Goal: Task Accomplishment & Management: Use online tool/utility

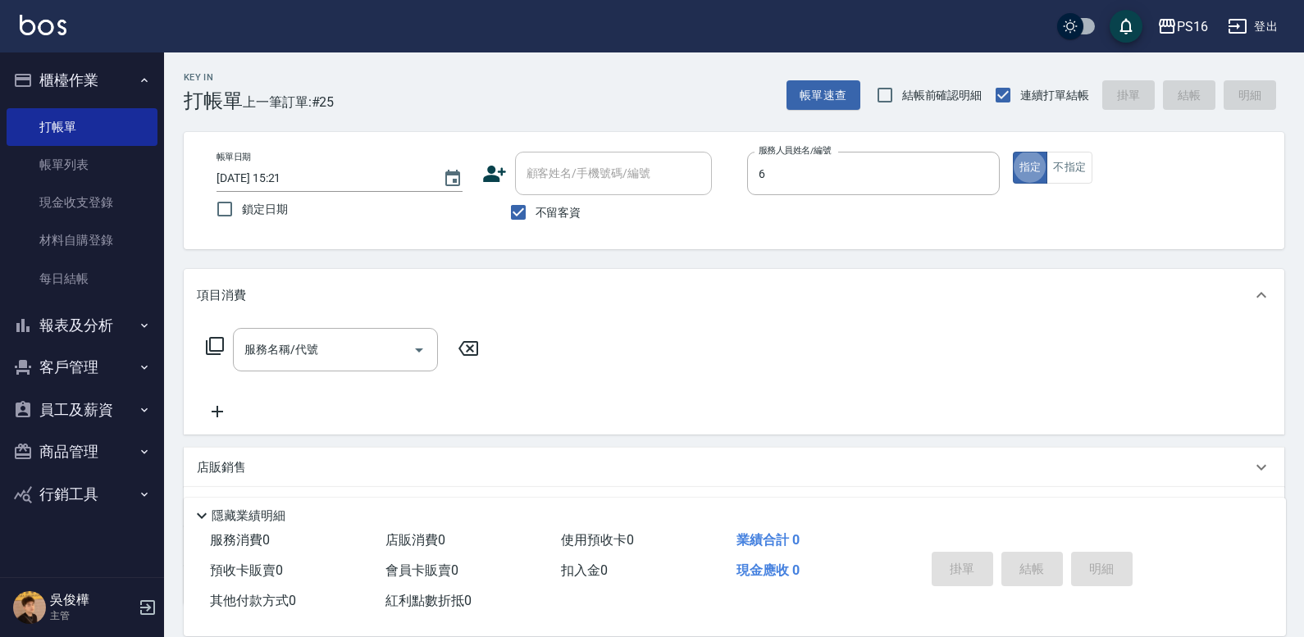
type input "[PERSON_NAME]-6"
type button "true"
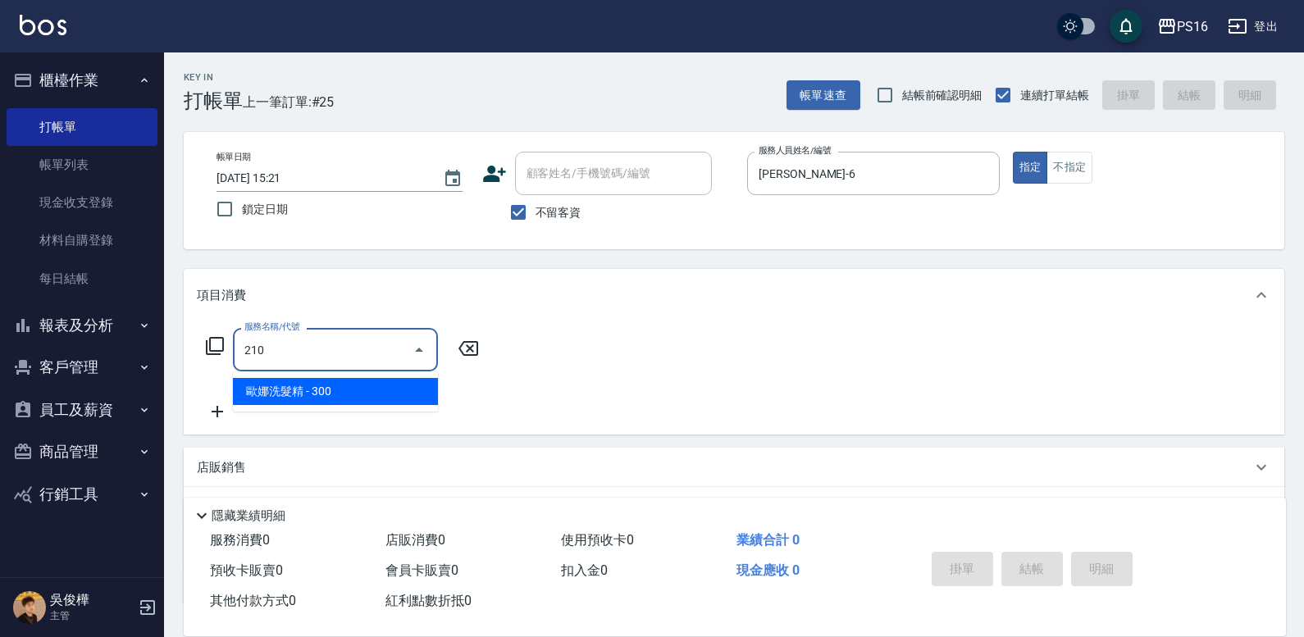
type input "歐娜洗髮精(210)"
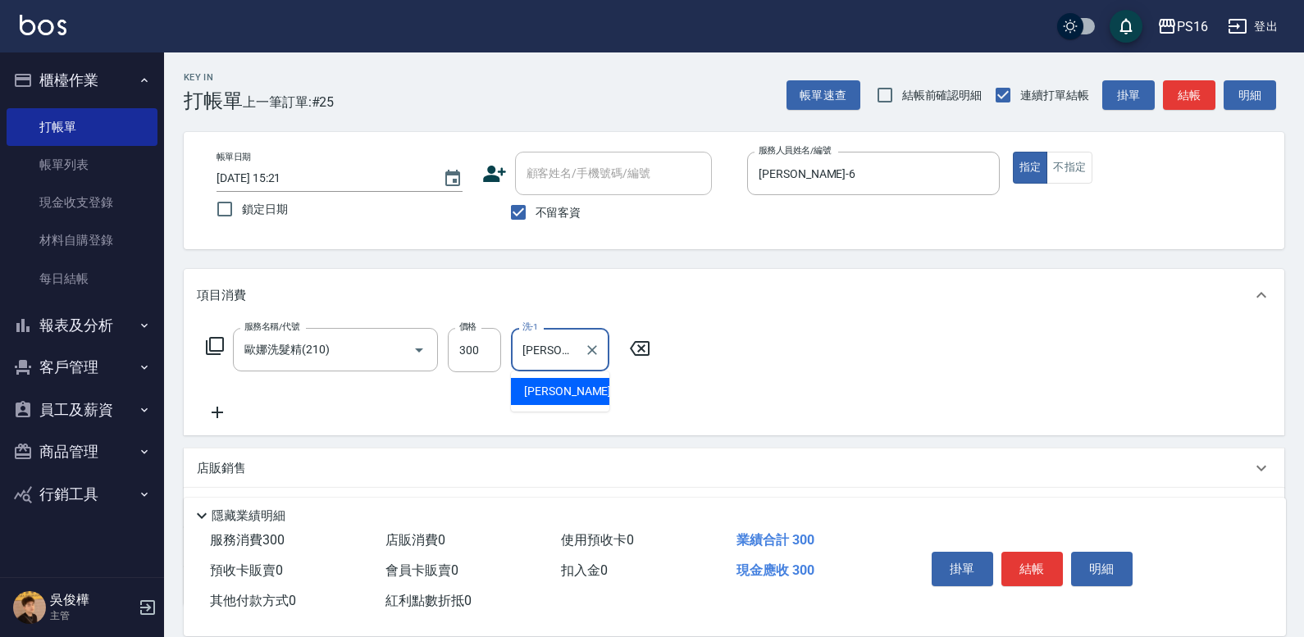
type input "[PERSON_NAME]-24"
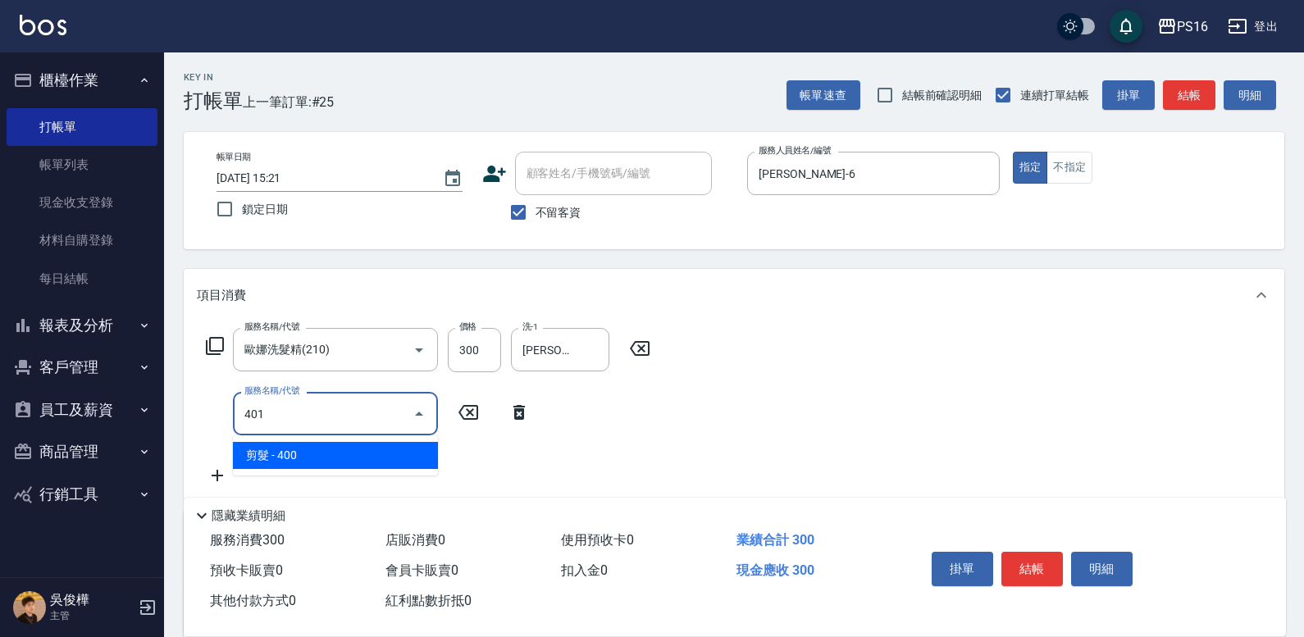
type input "剪髮(401)"
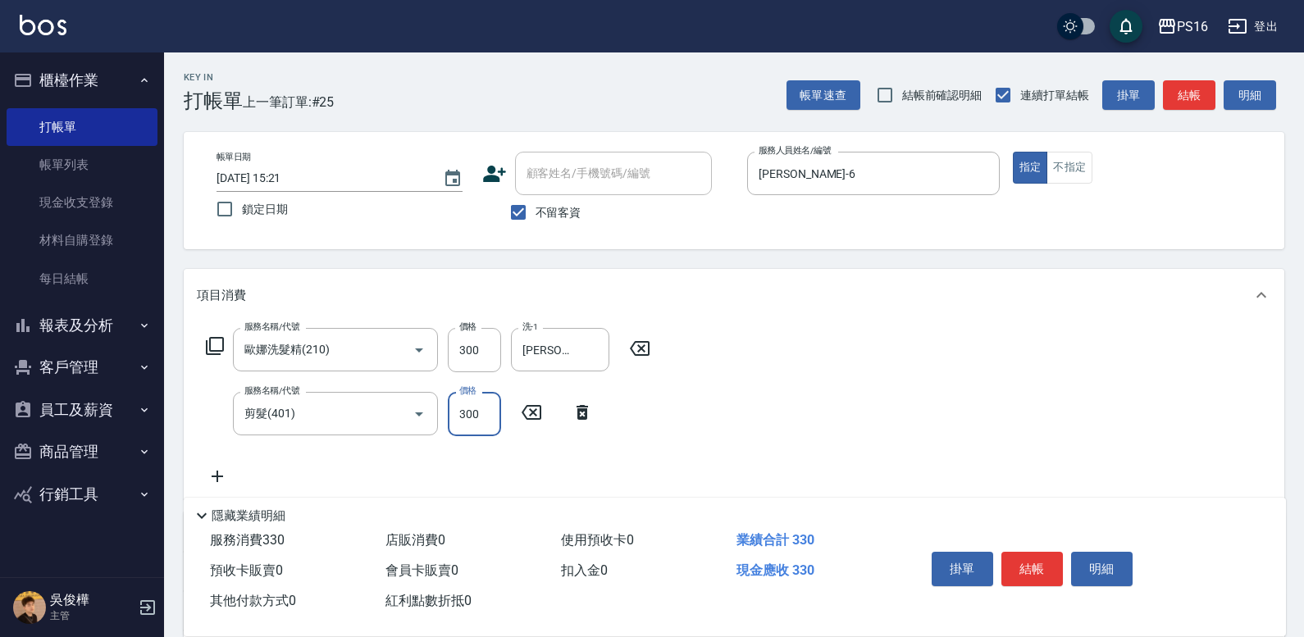
type input "300"
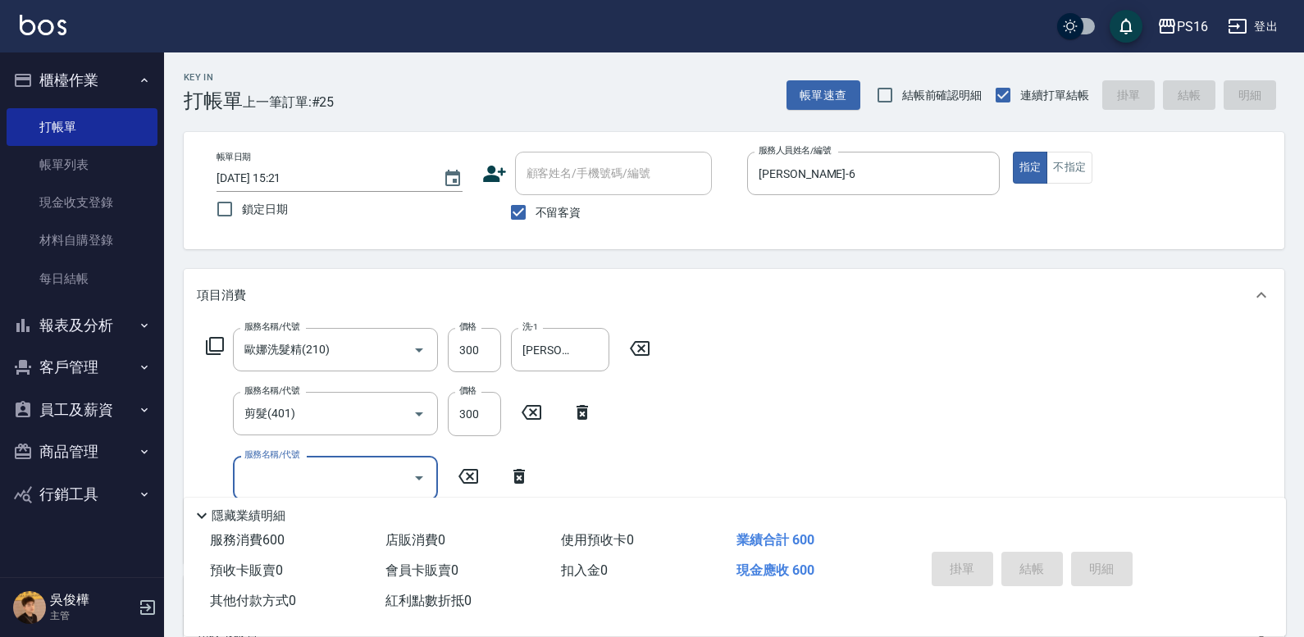
type input "[DATE] 18:23"
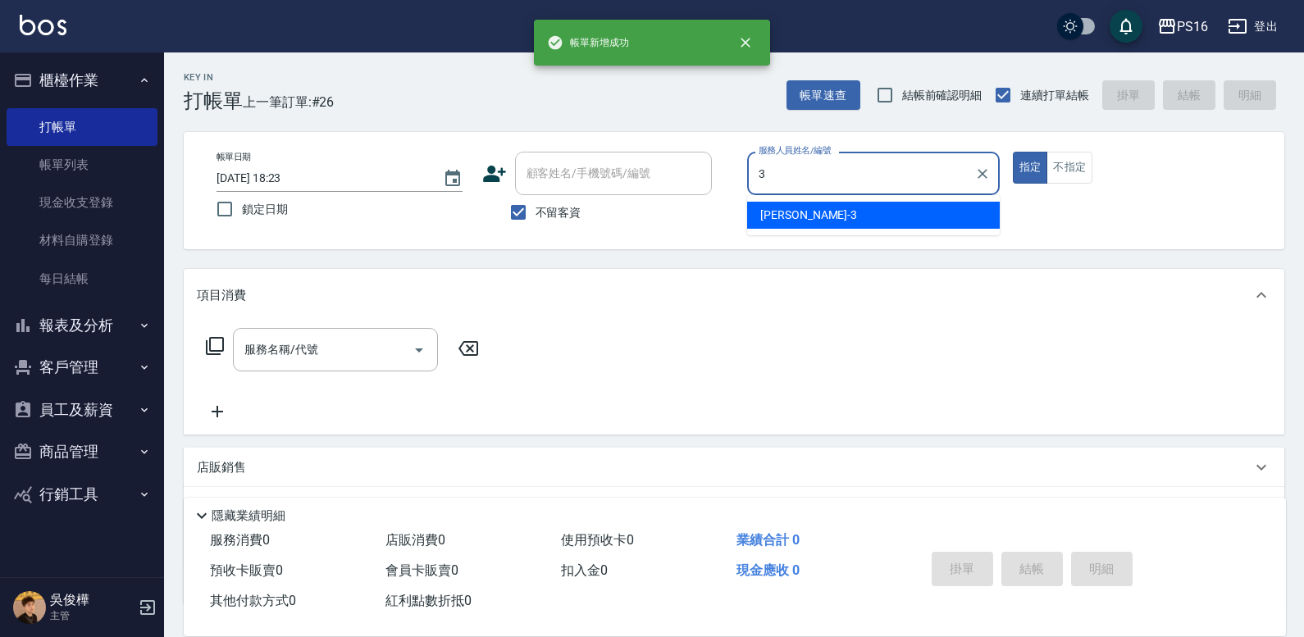
type input "[PERSON_NAME]-3"
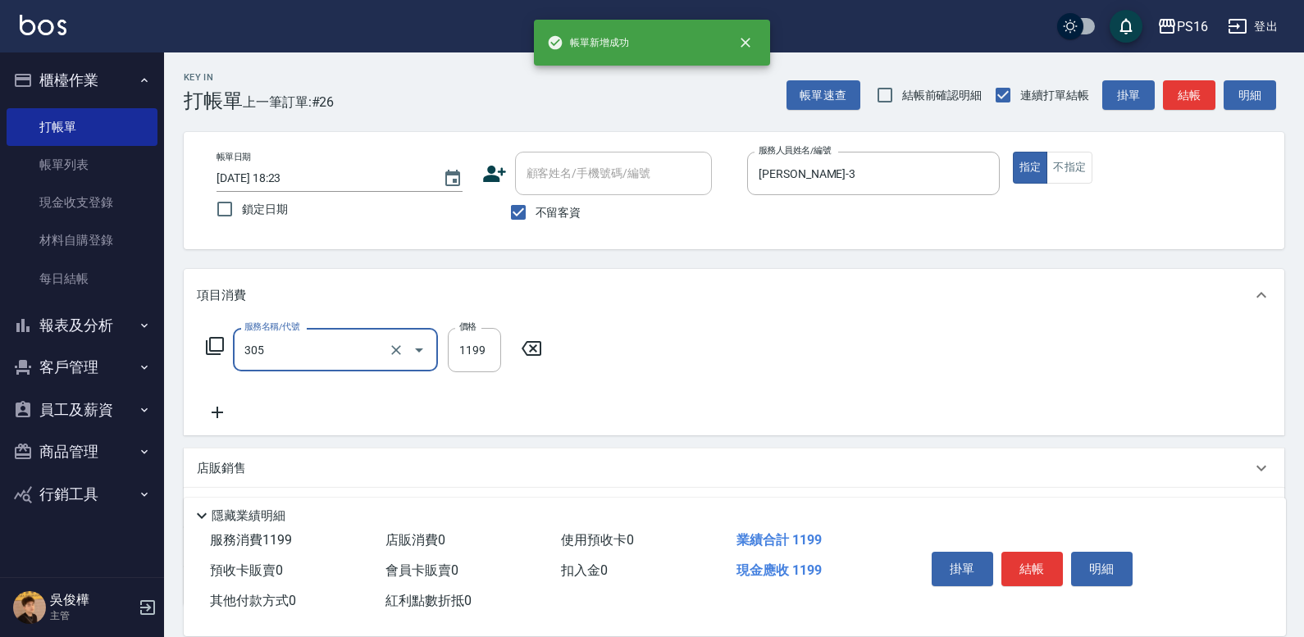
type input "燙髮(活動)(305)"
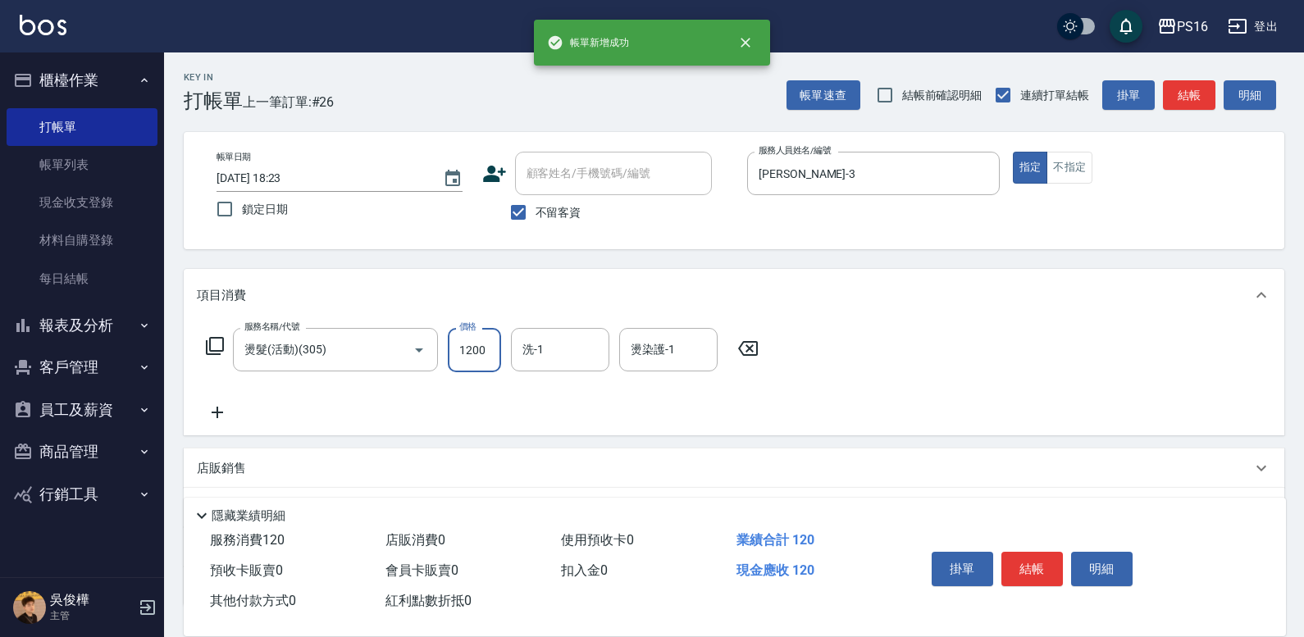
type input "1200"
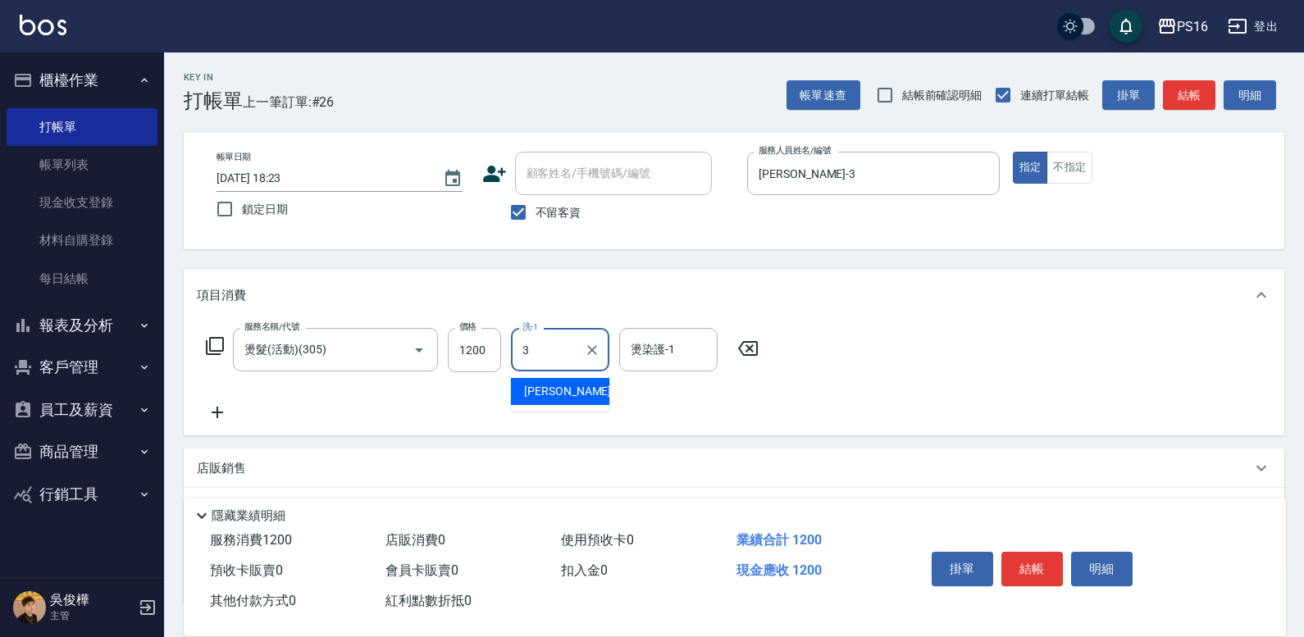
type input "[PERSON_NAME]-3"
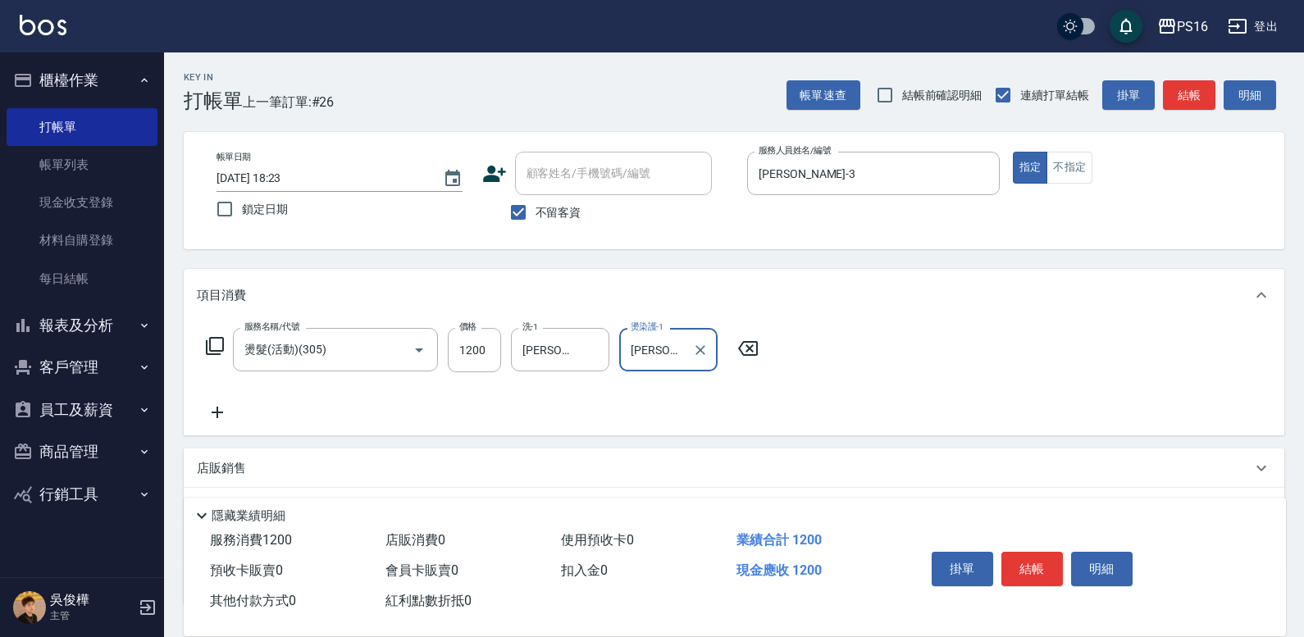
type input "[PERSON_NAME]-3"
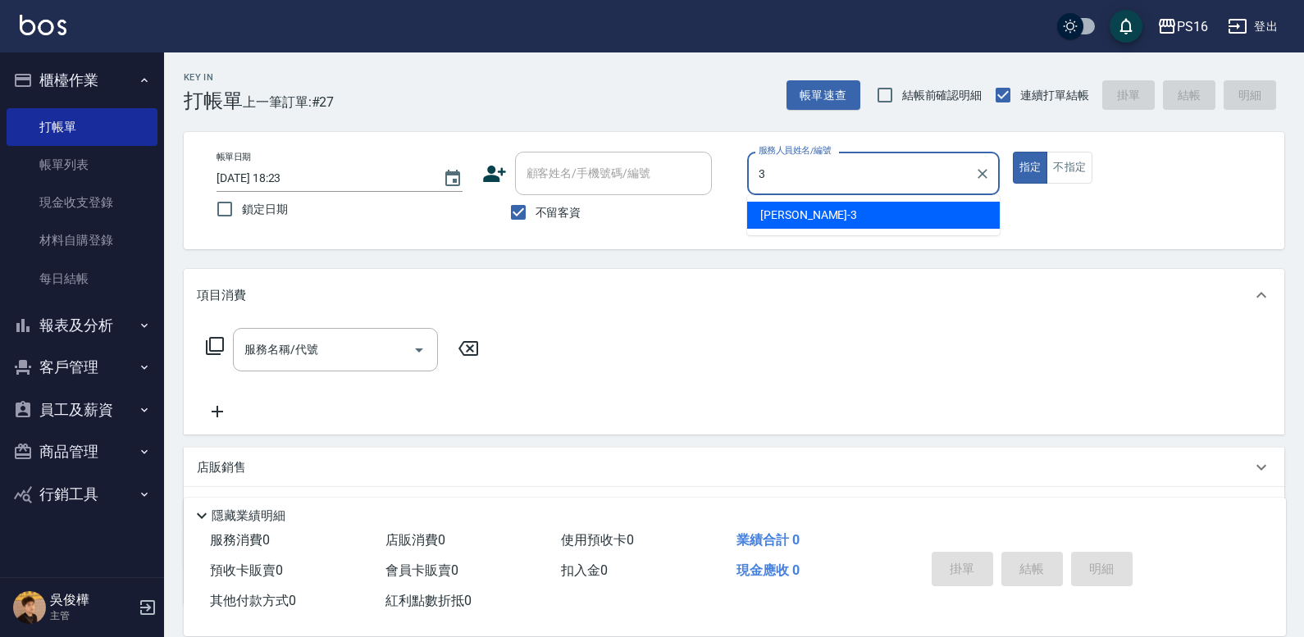
type input "[PERSON_NAME]-3"
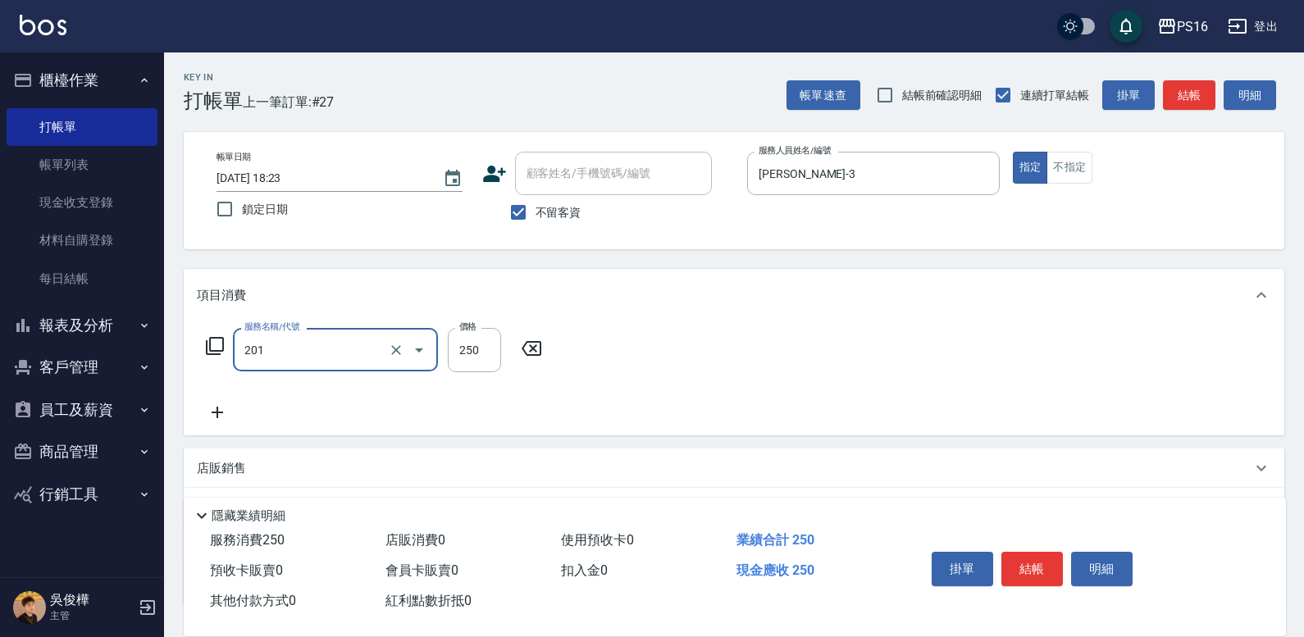
type input "洗髮(201)"
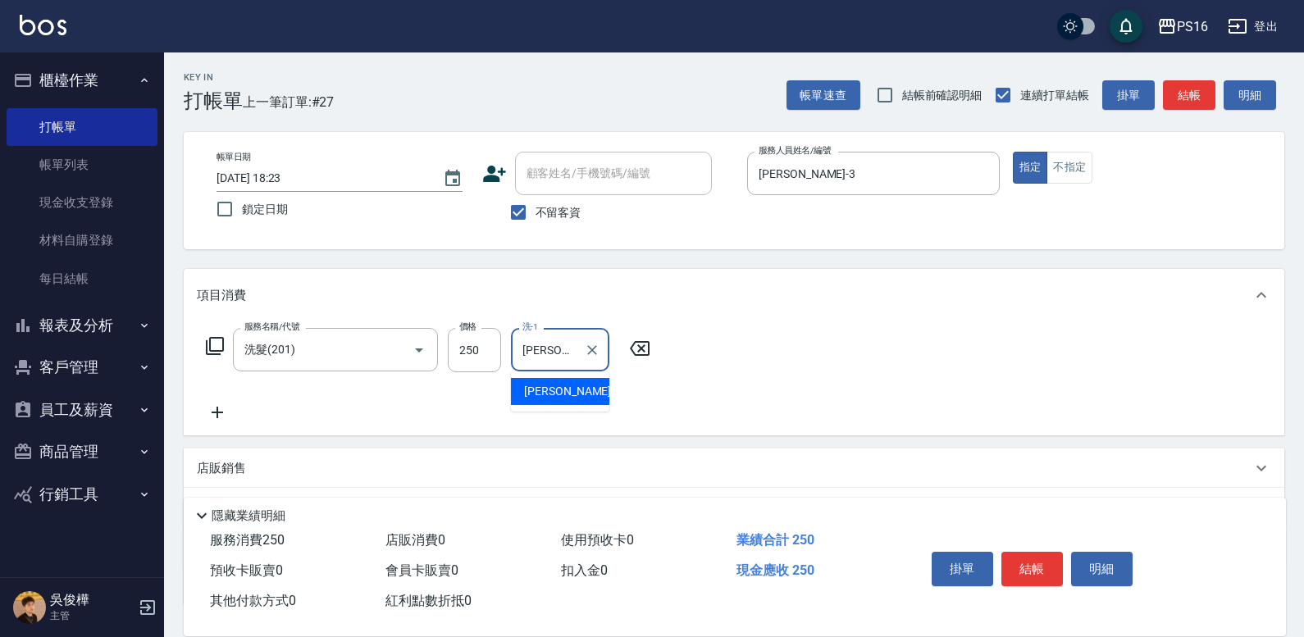
type input "[PERSON_NAME]-3"
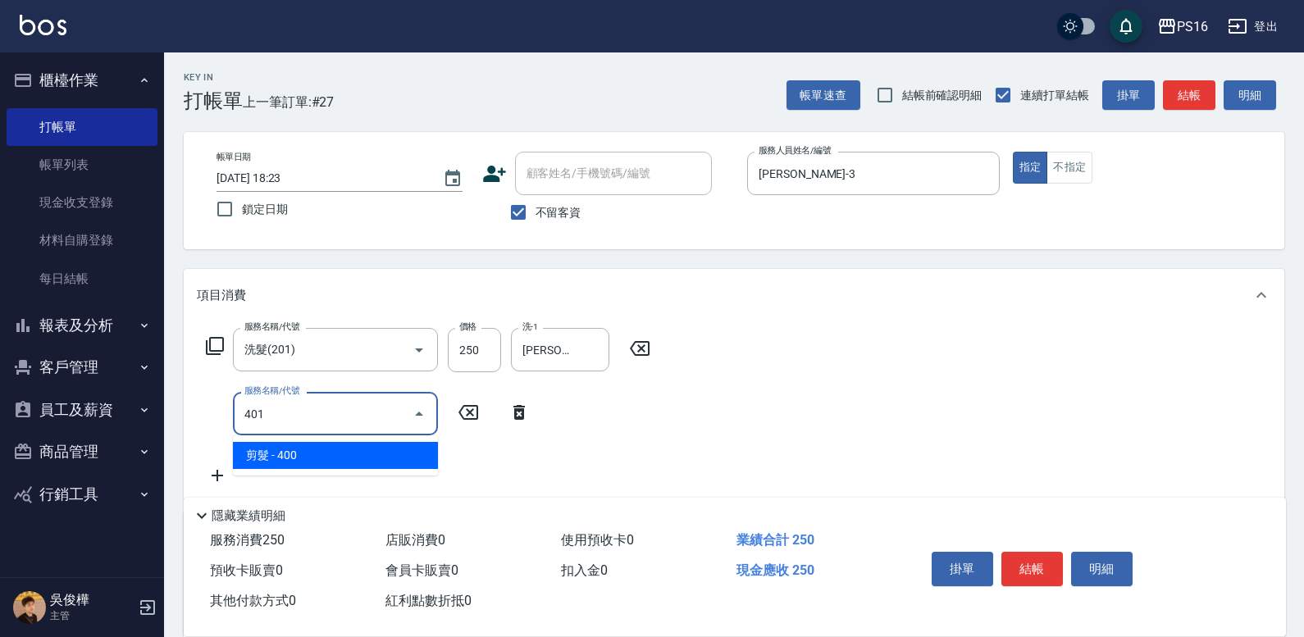
type input "剪髮(401)"
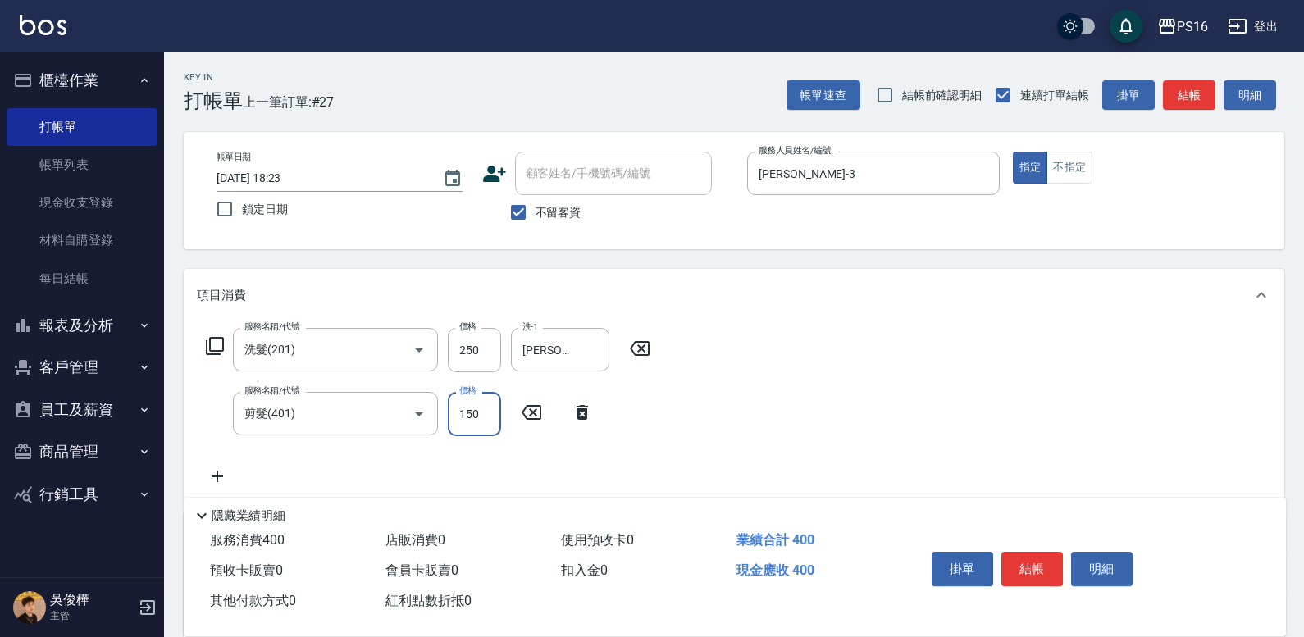
type input "150"
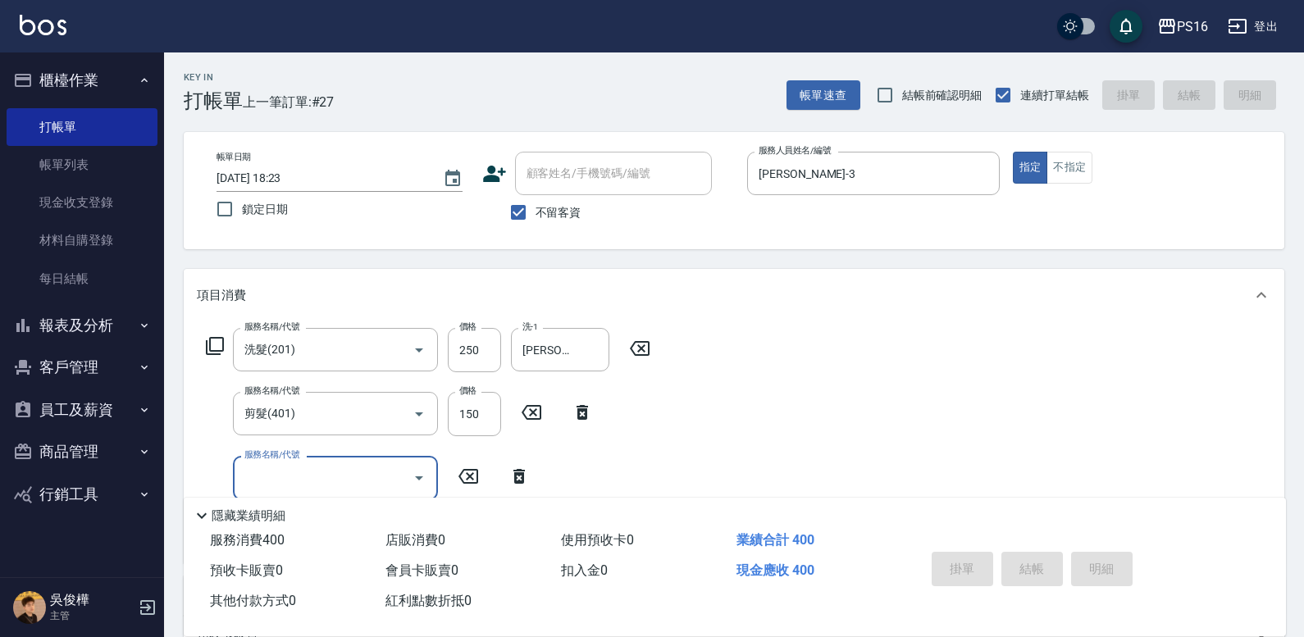
type input "[DATE] 18:24"
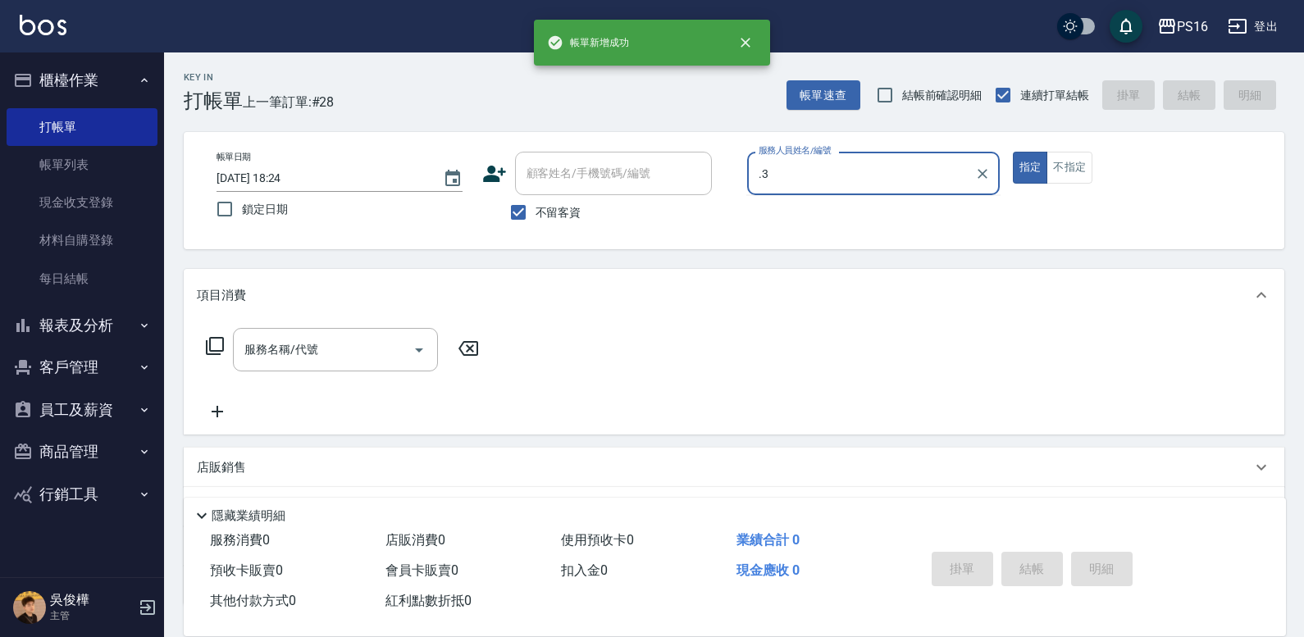
type input "."
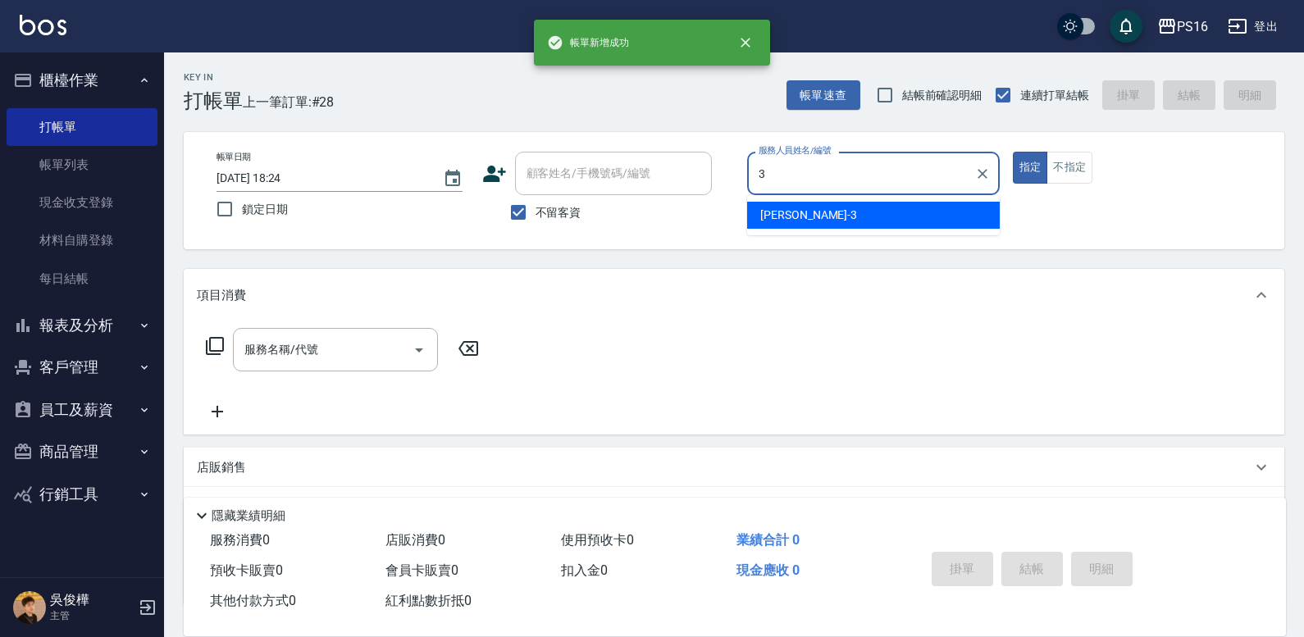
type input "[PERSON_NAME]-3"
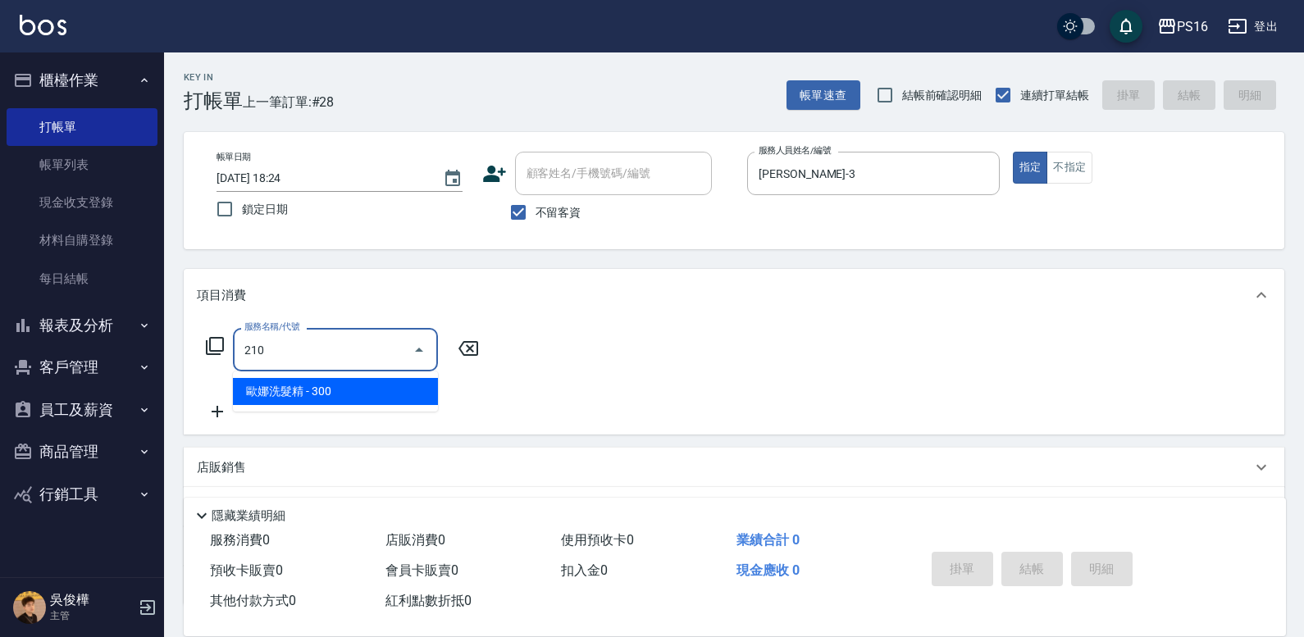
type input "歐娜洗髮精(210)"
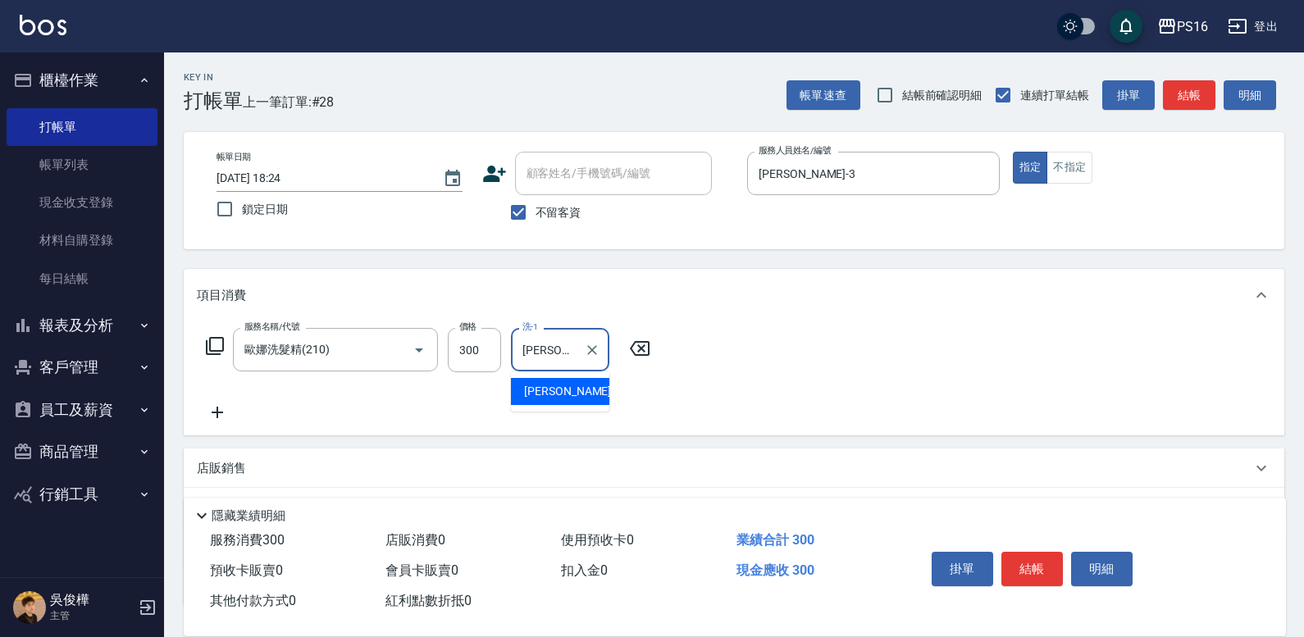
type input "[PERSON_NAME]-3"
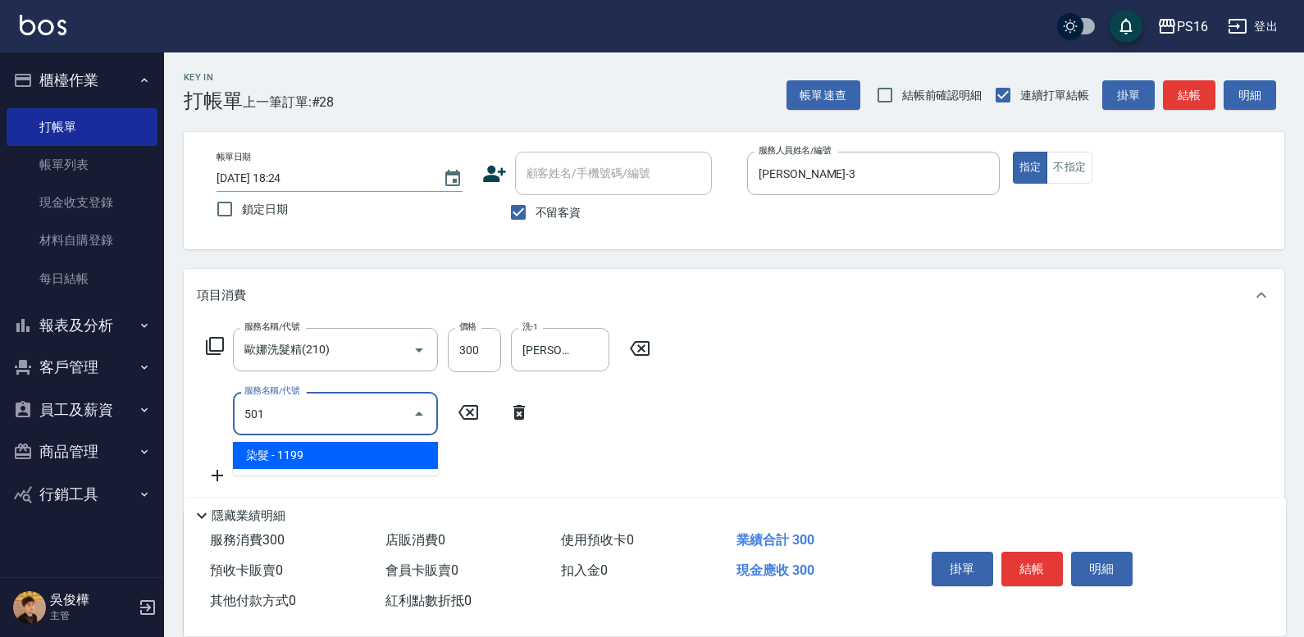
type input "染髮(501)"
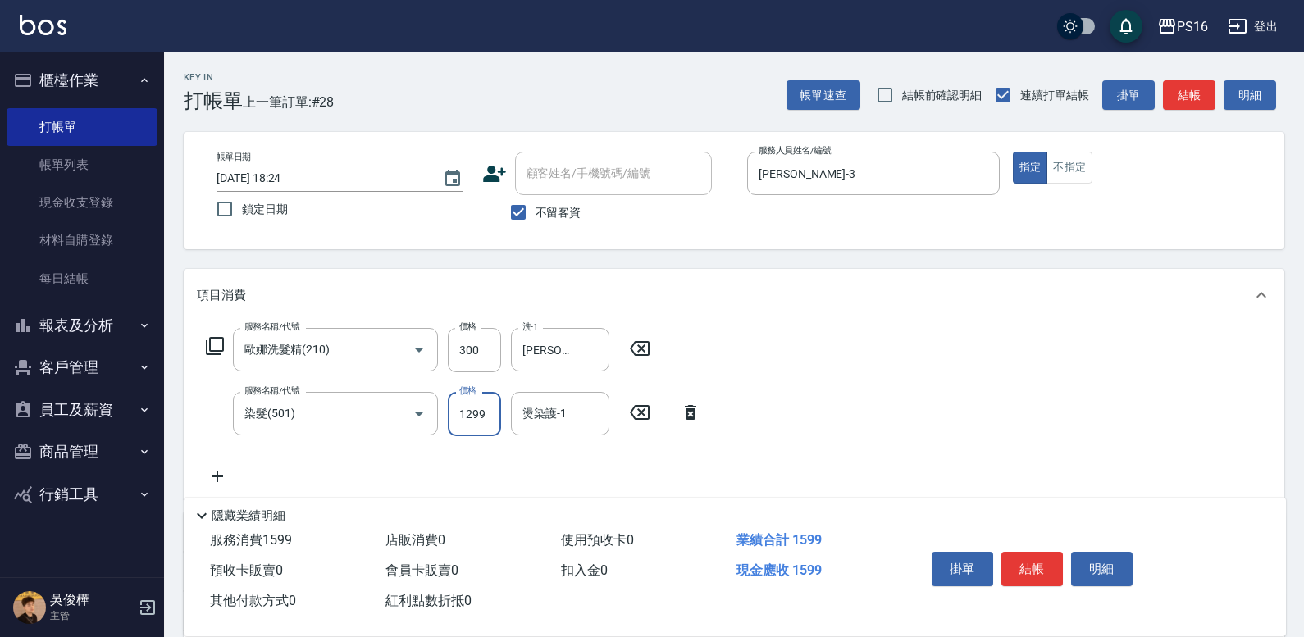
type input "1299"
type input "[PERSON_NAME]-3"
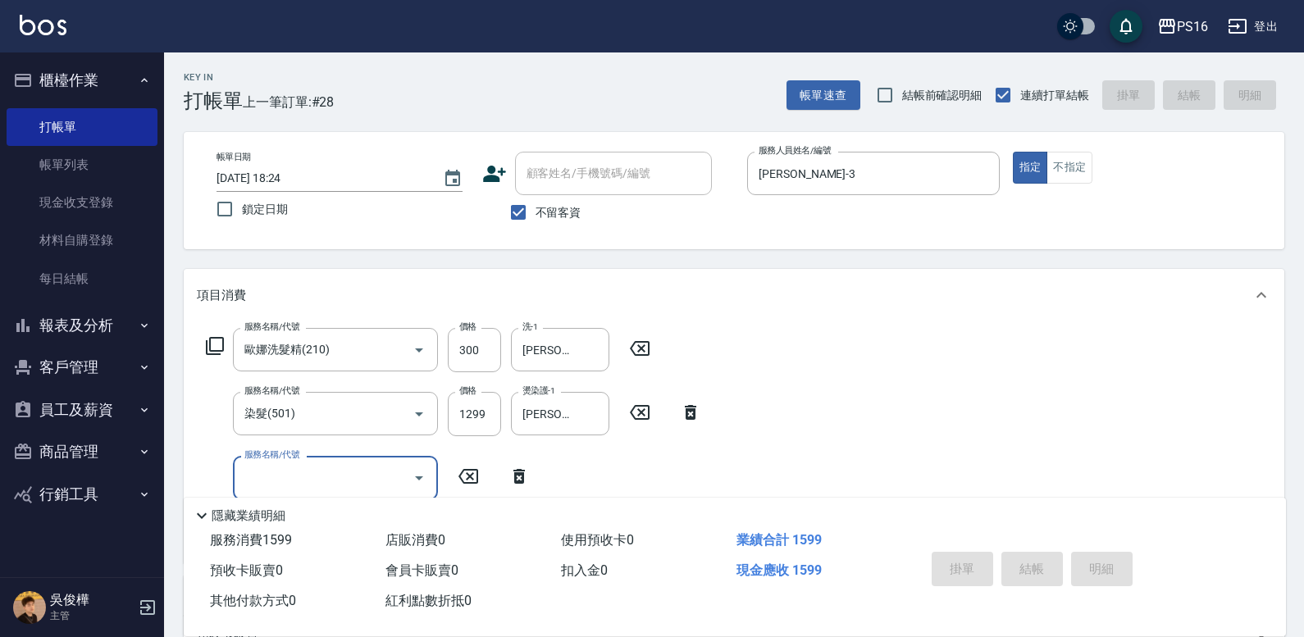
type input "[DATE] 18:25"
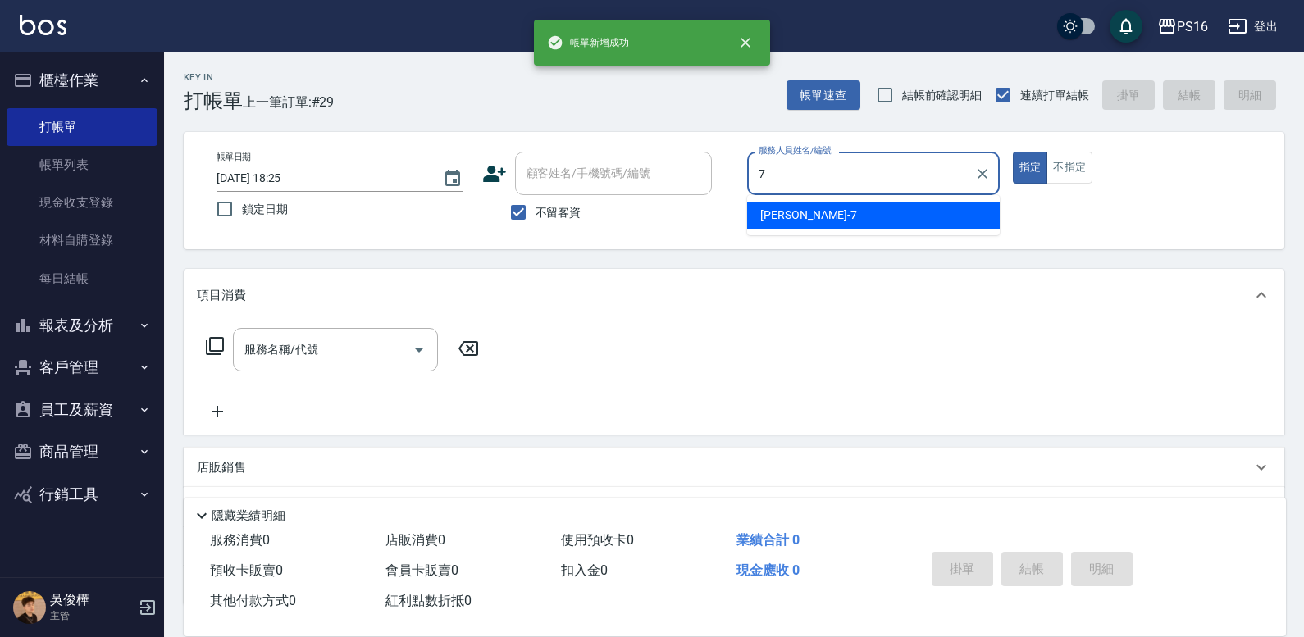
type input "[PERSON_NAME]-7"
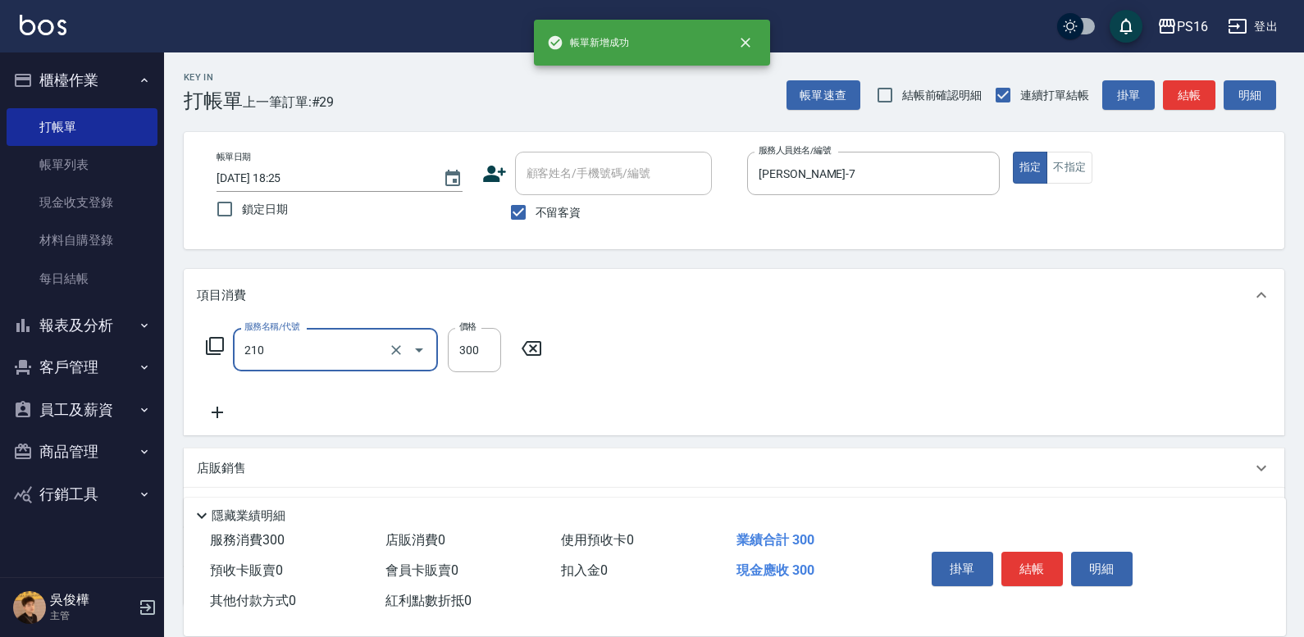
type input "歐娜洗髮精(210)"
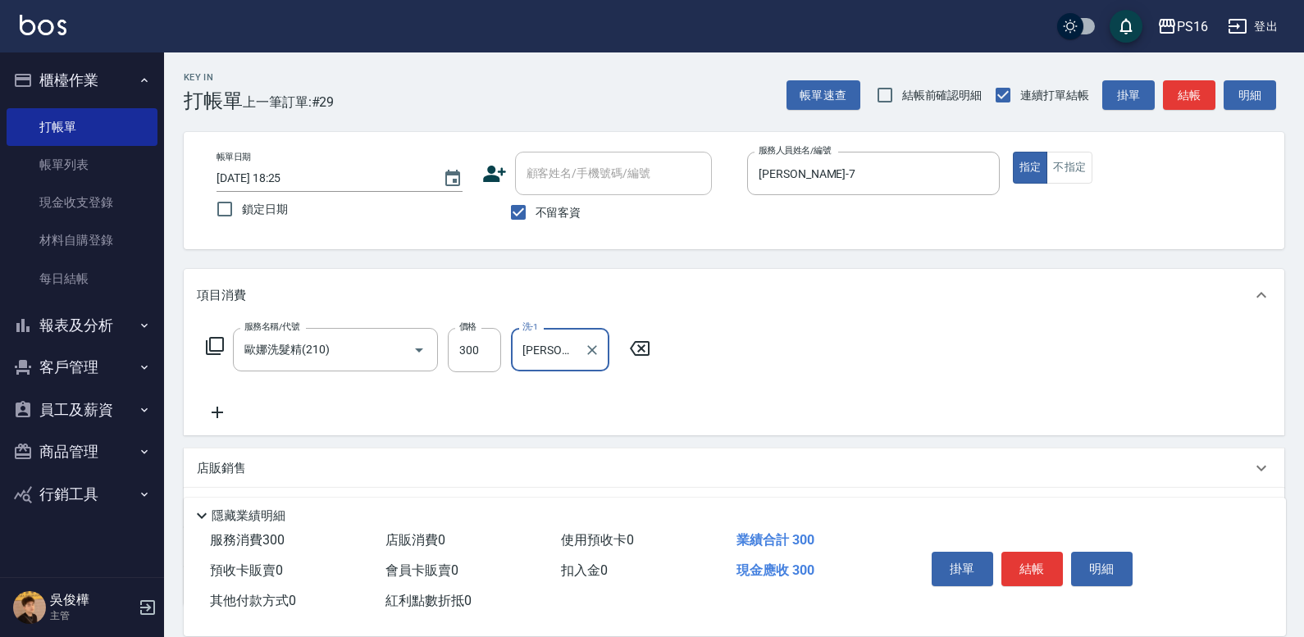
type input "[PERSON_NAME]-21"
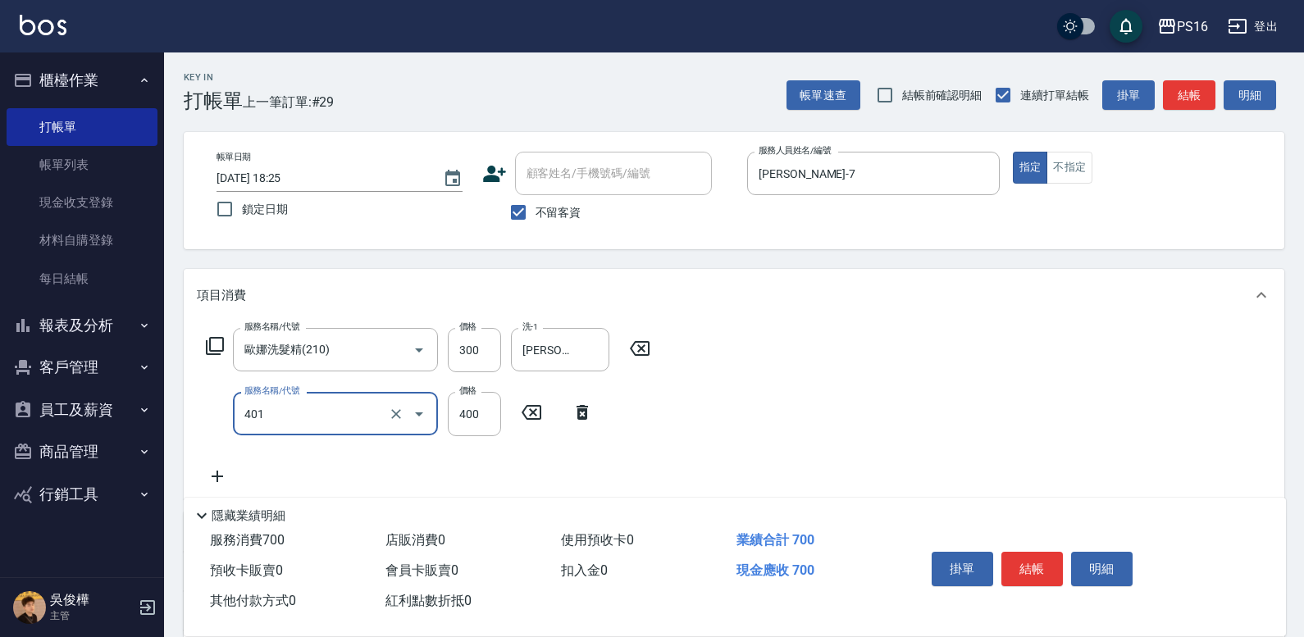
type input "剪髮(401)"
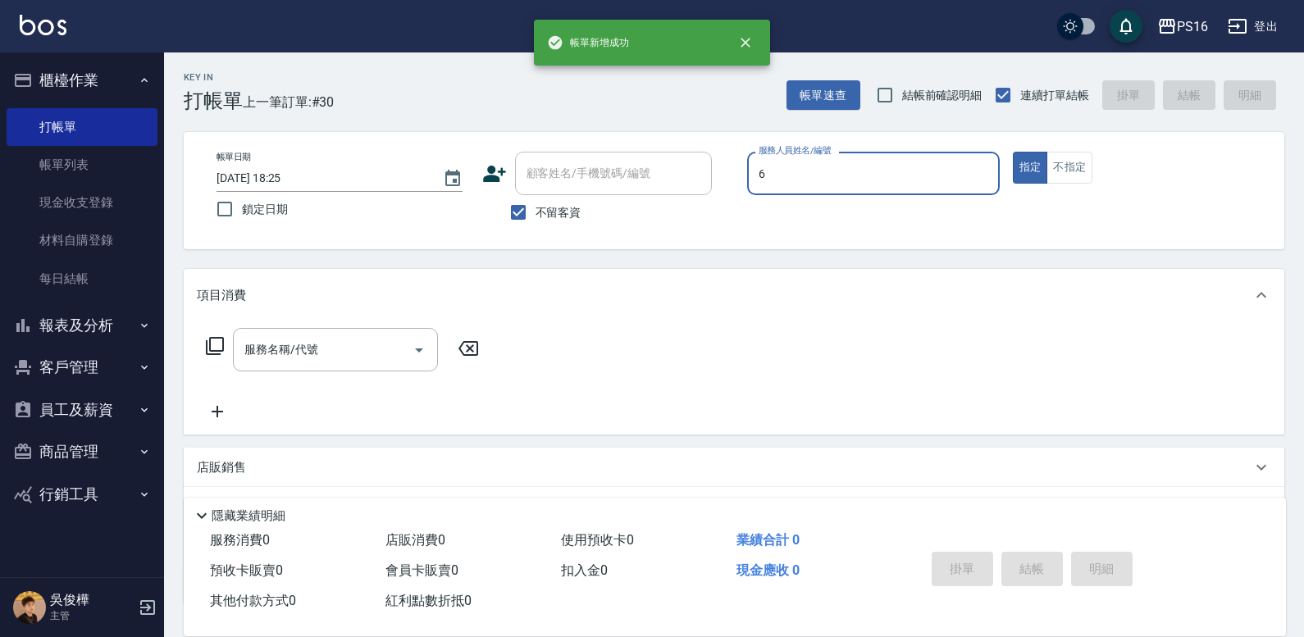
type input "[PERSON_NAME]-6"
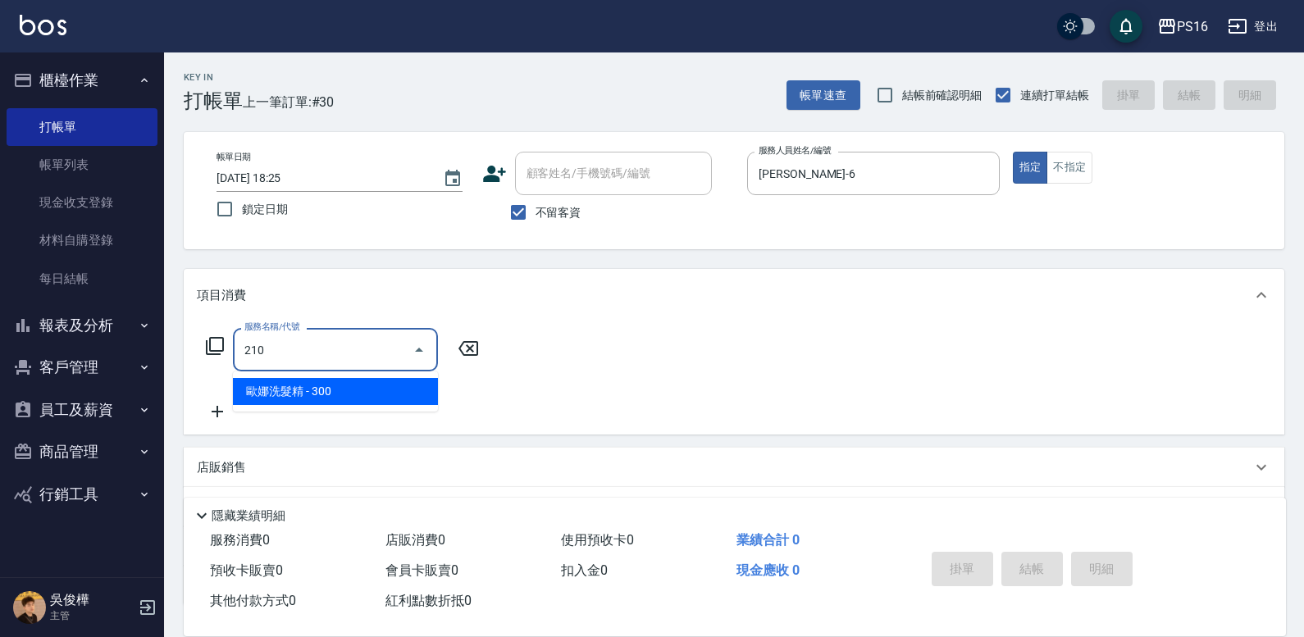
type input "歐娜洗髮精(210)"
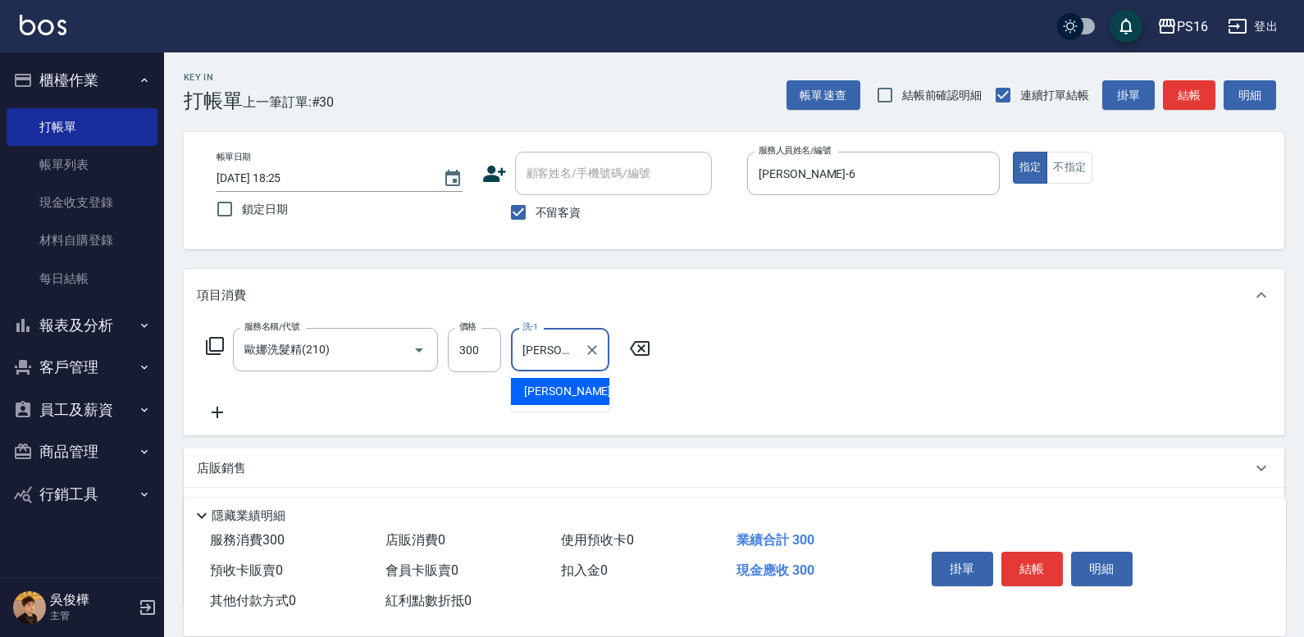
type input "[PERSON_NAME]-21"
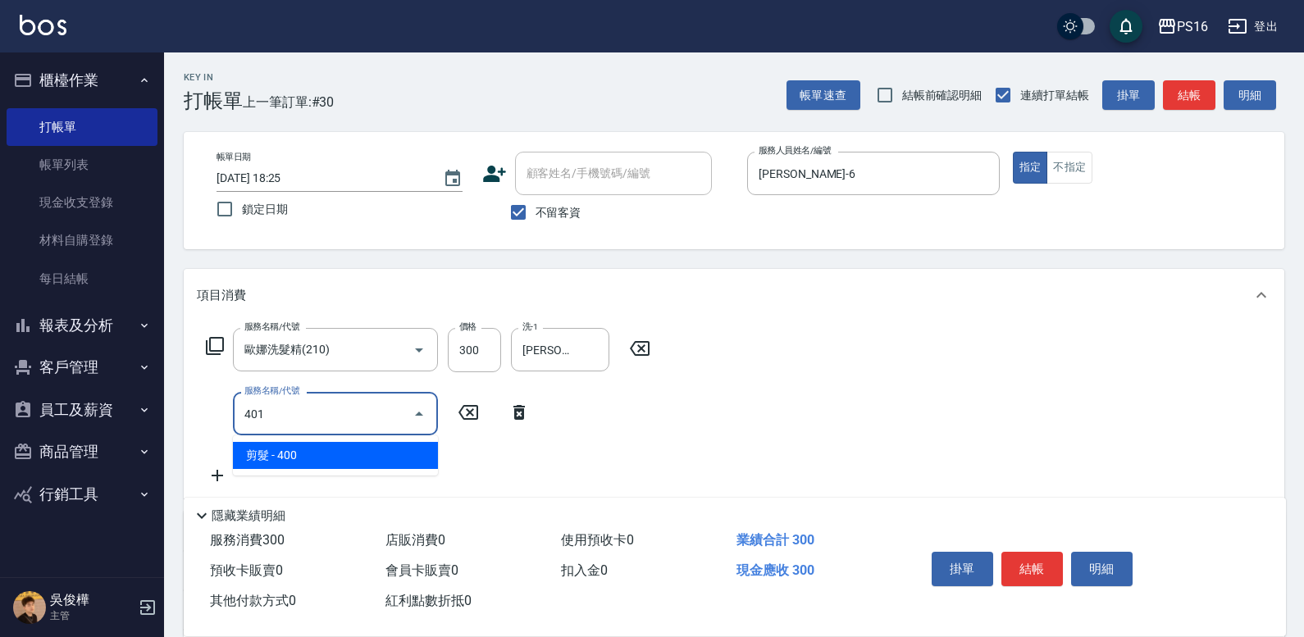
type input "剪髮(401)"
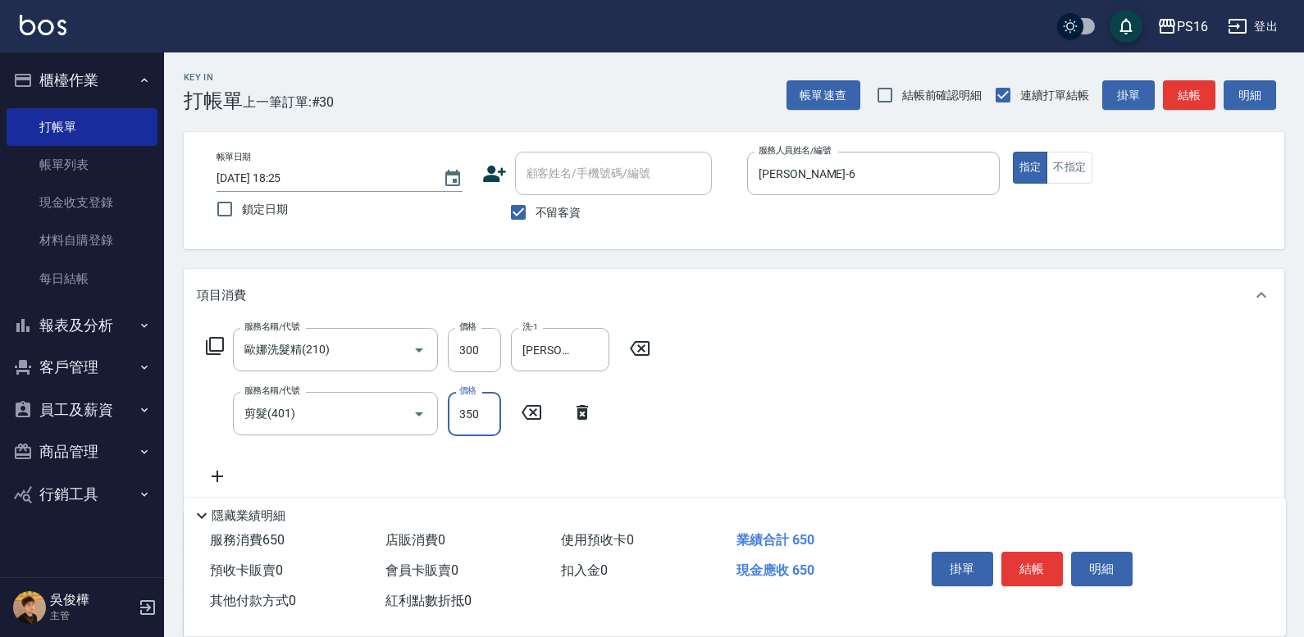
type input "350"
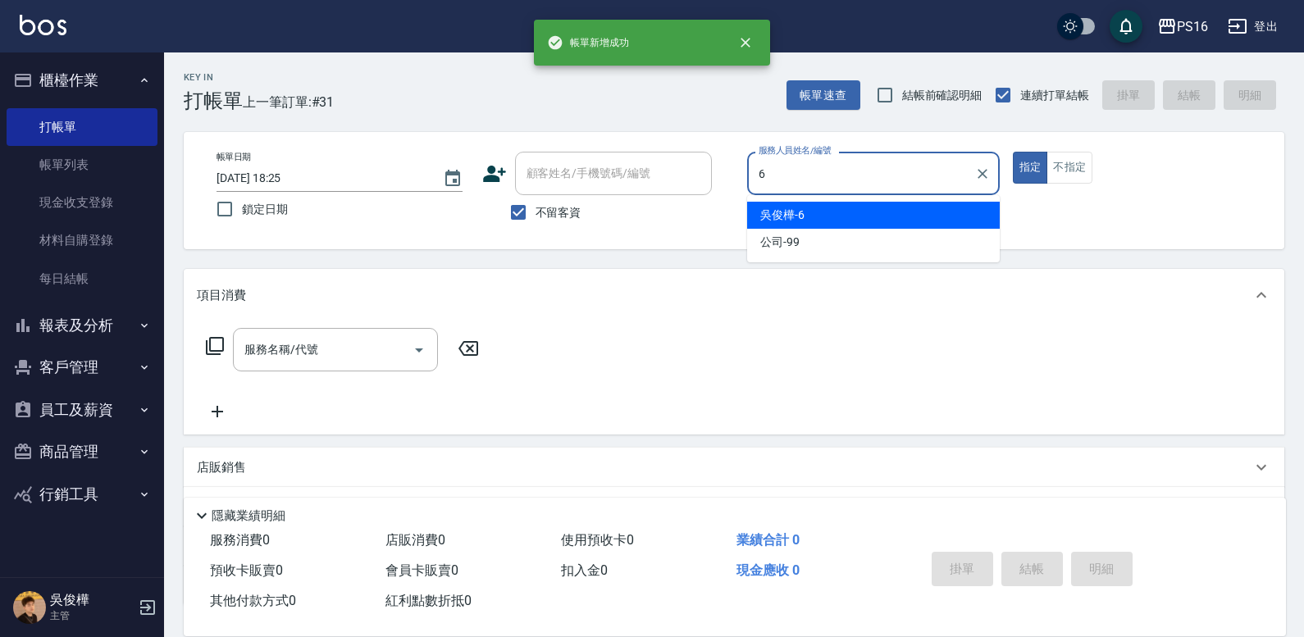
type input "[PERSON_NAME]-6"
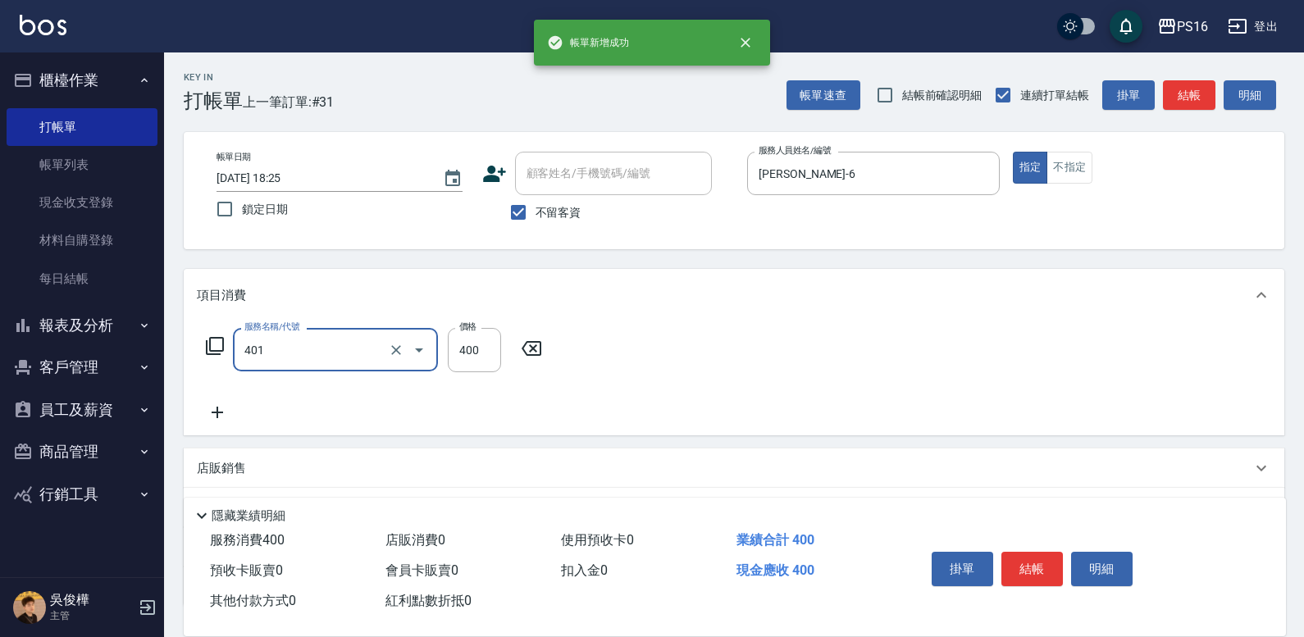
type input "剪髮(401)"
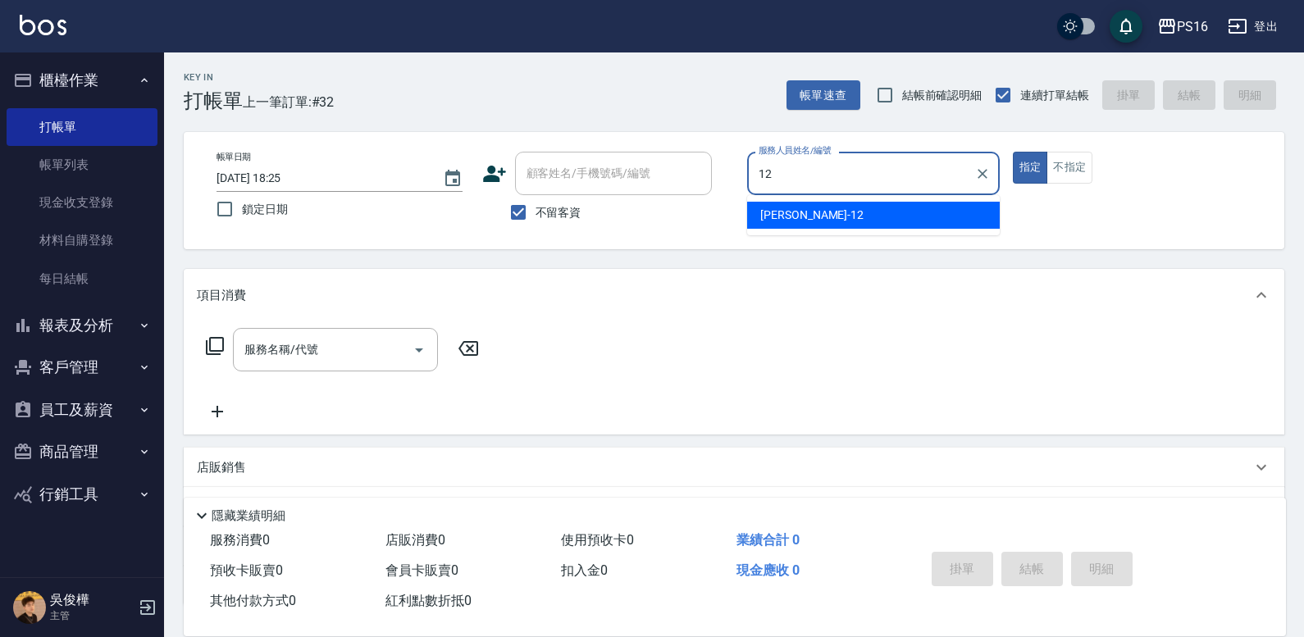
type input "[PERSON_NAME]-12"
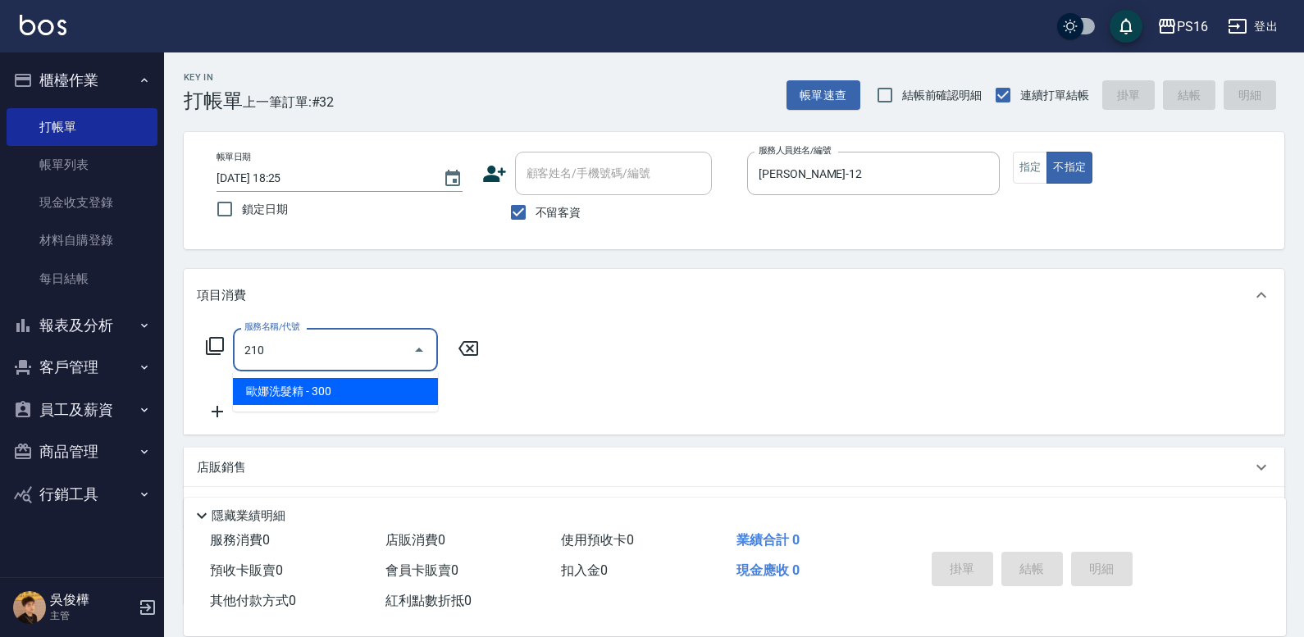
type input "歐娜洗髮精(210)"
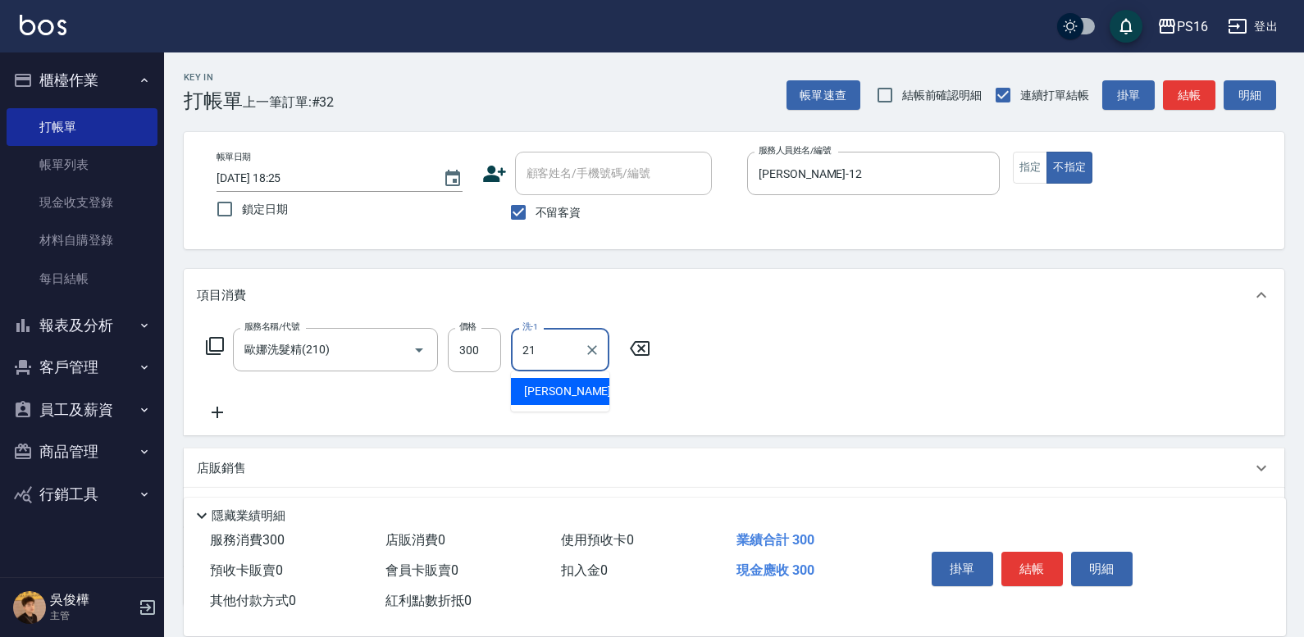
type input "[PERSON_NAME]-21"
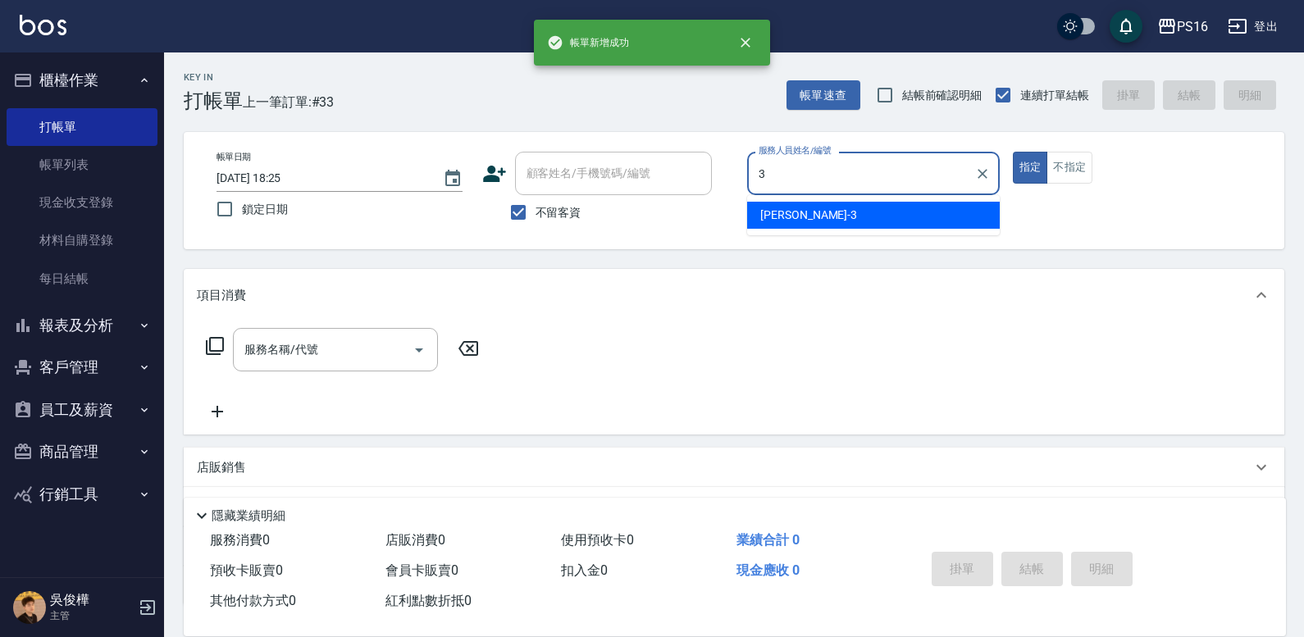
type input "[PERSON_NAME]-3"
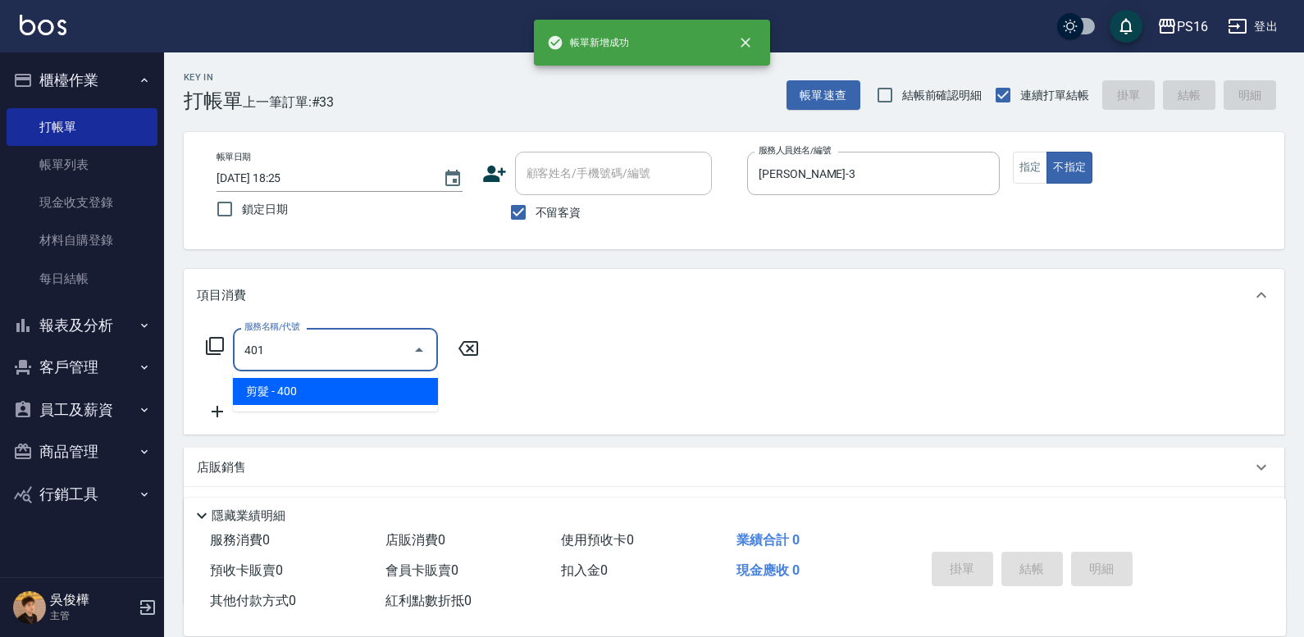
type input "剪髮(401)"
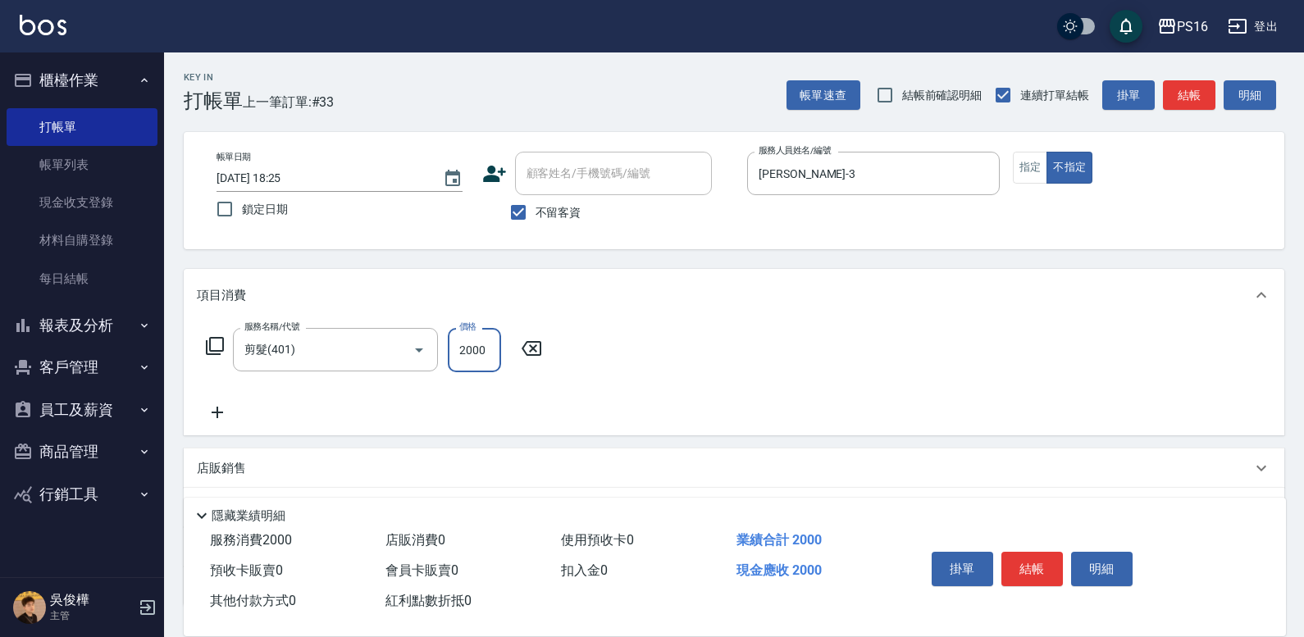
type input "200"
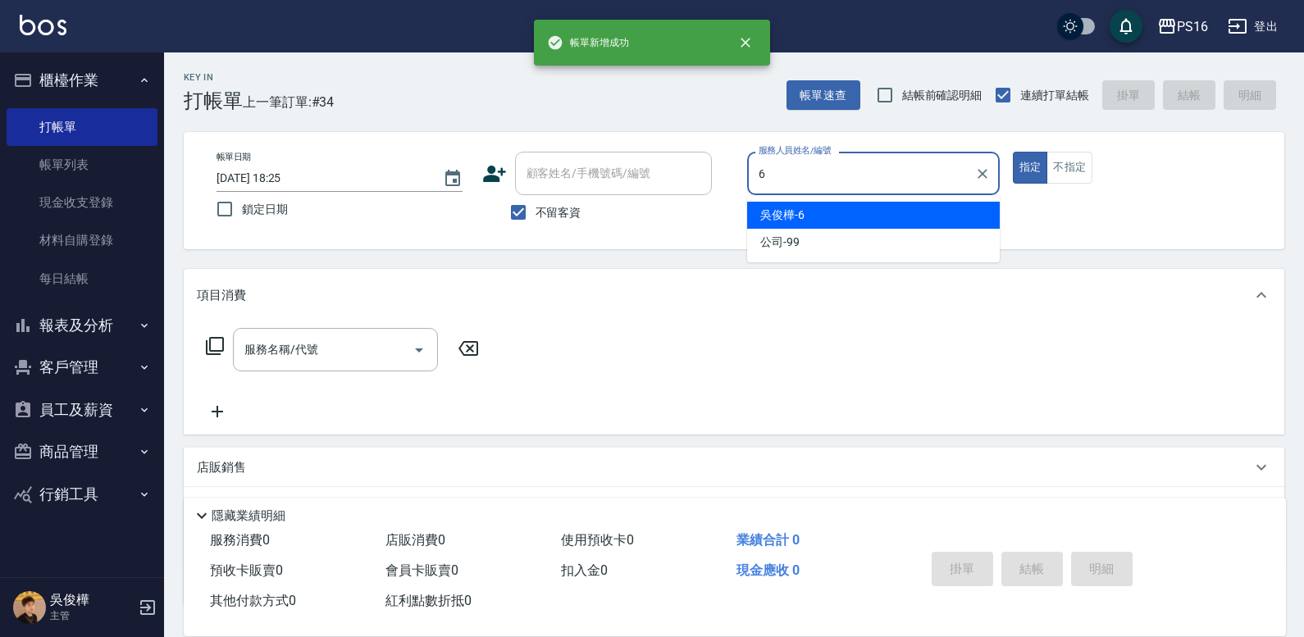
type input "[PERSON_NAME]-6"
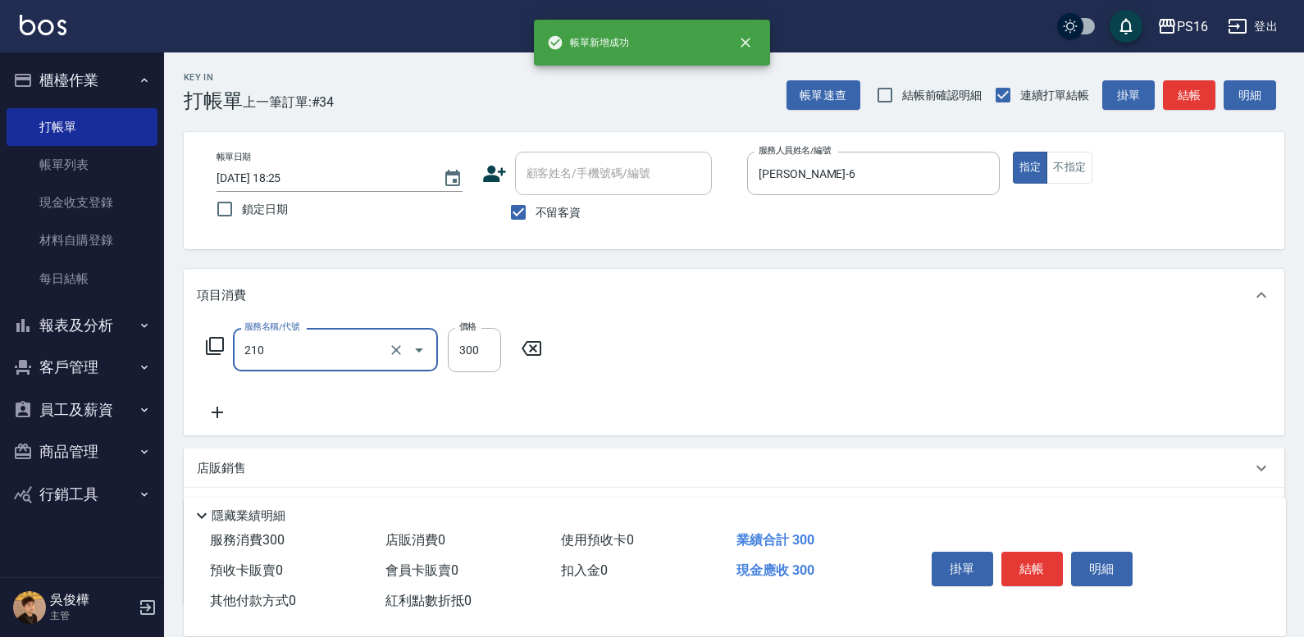
type input "歐娜洗髮精(210)"
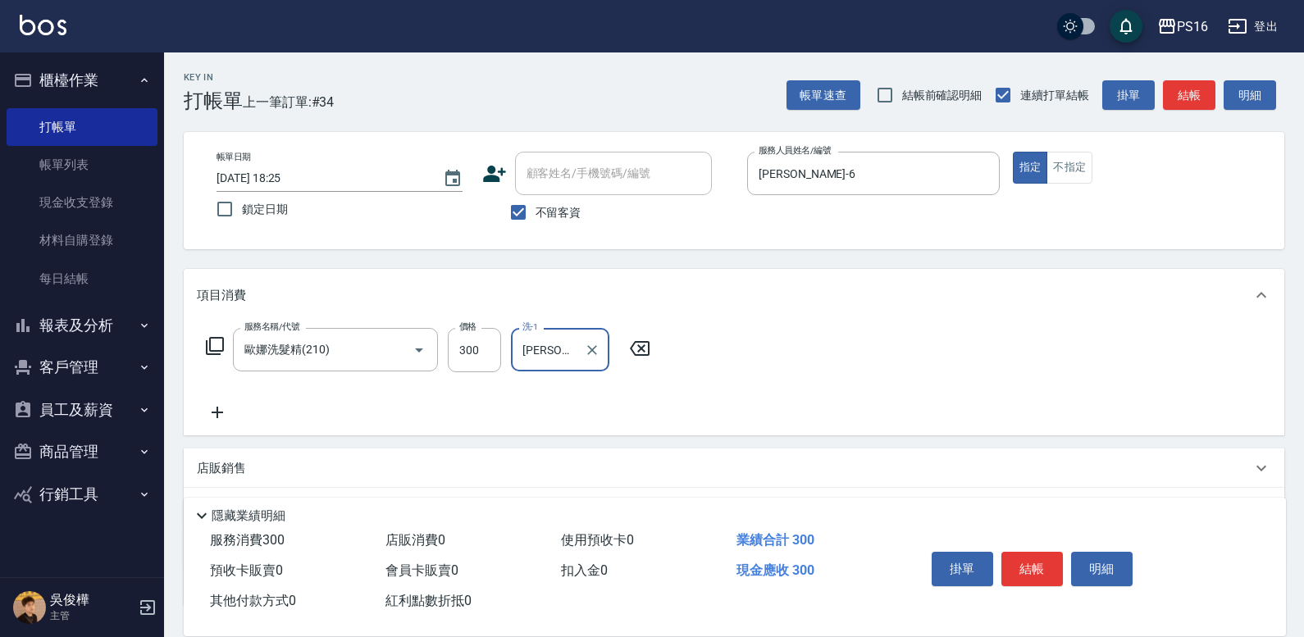
type input "[PERSON_NAME]-21"
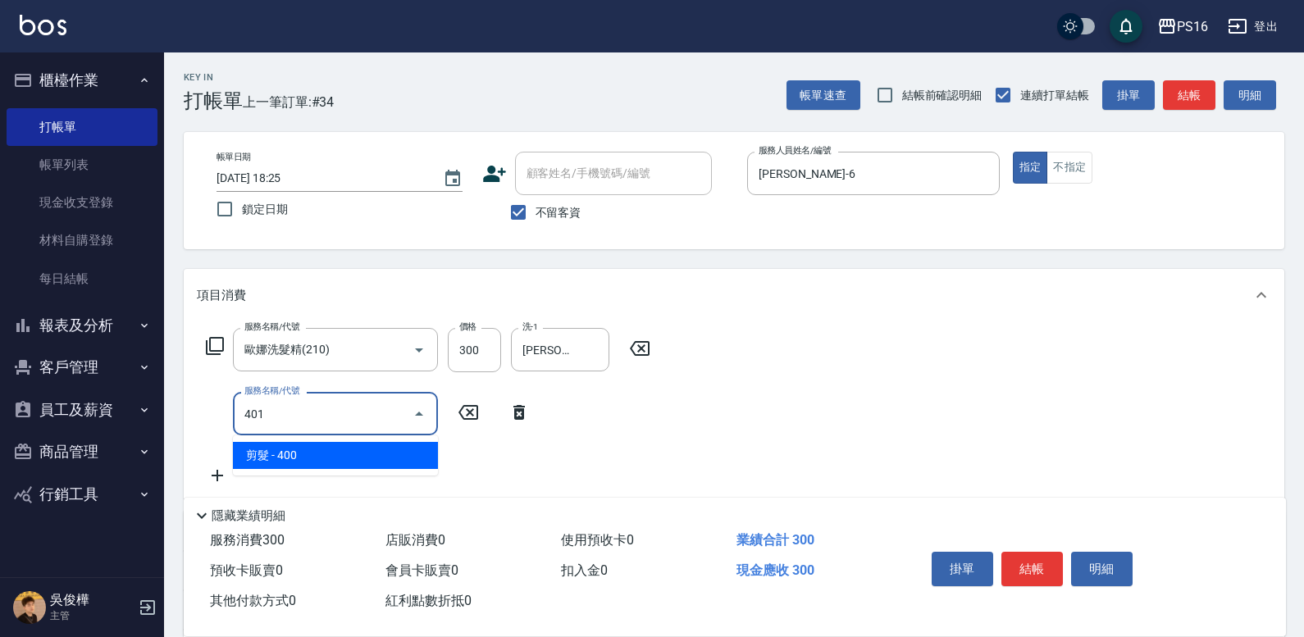
type input "剪髮(401)"
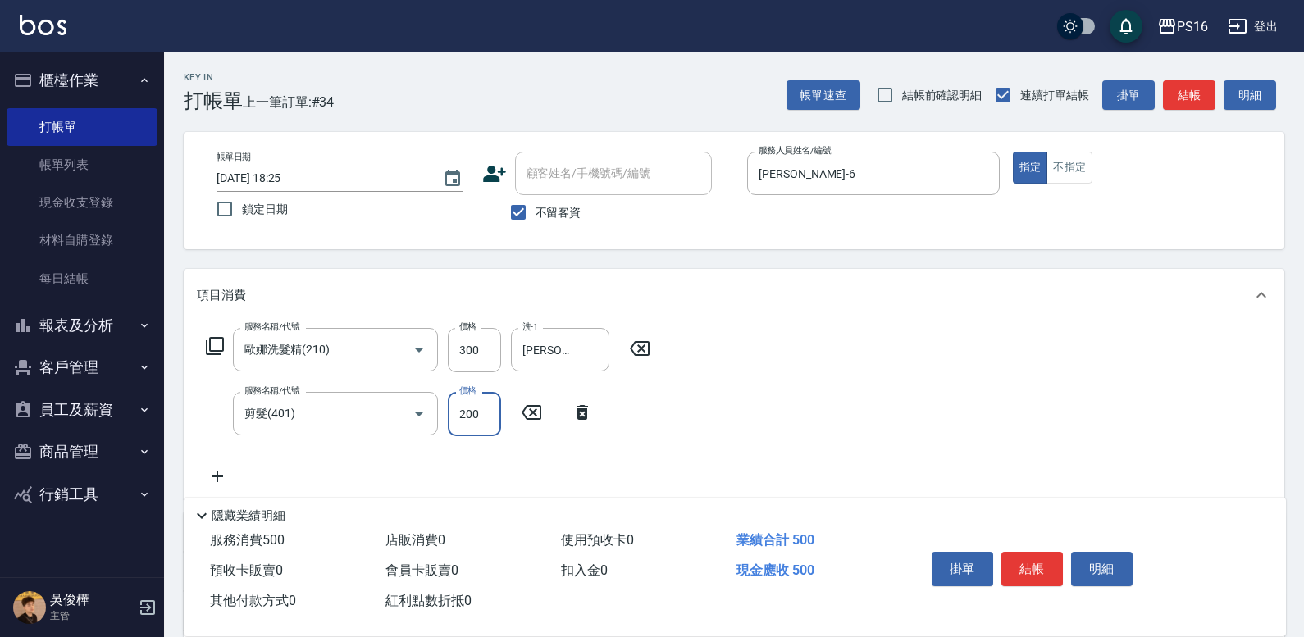
type input "200"
type input "染髮(501)"
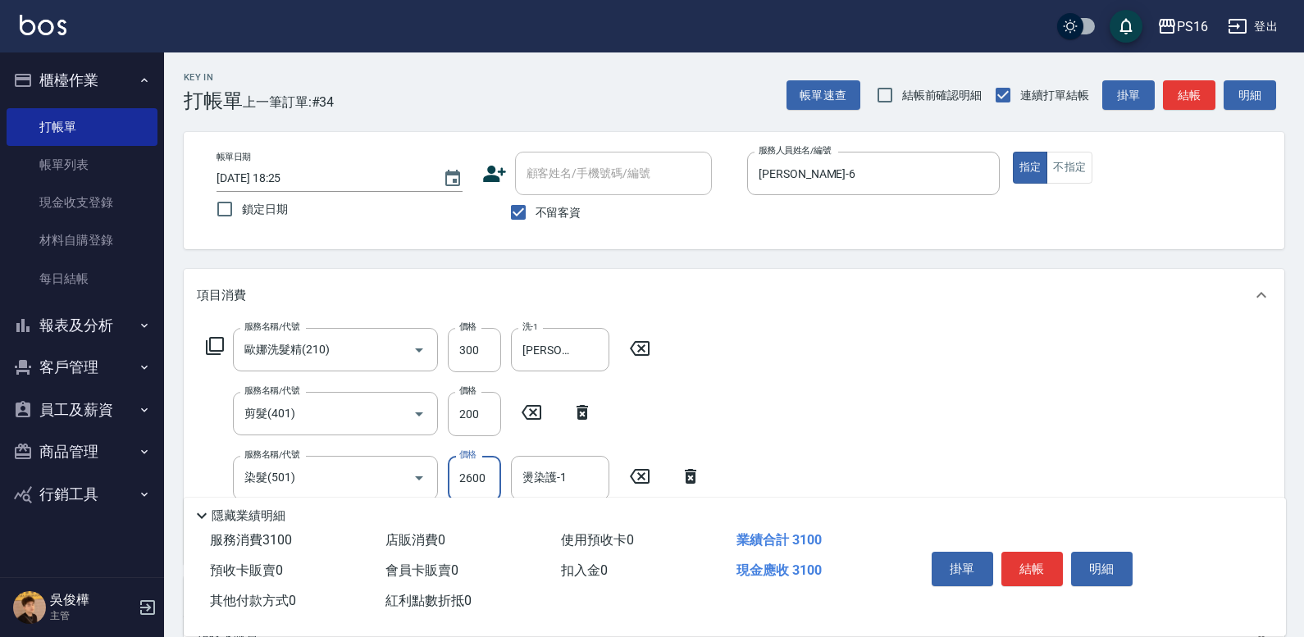
type input "2600"
type input "[PERSON_NAME]-21"
type input "水樣結構式1200(713)"
type input "840"
type input "[PERSON_NAME]-21"
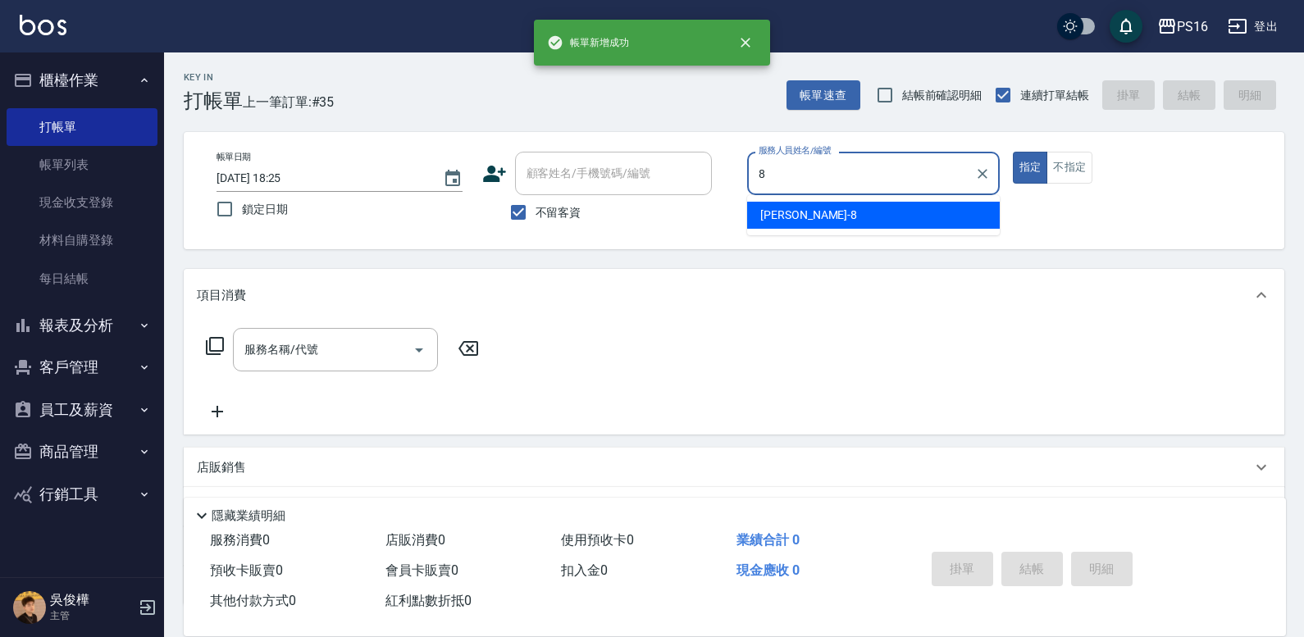
type input "[PERSON_NAME]-8"
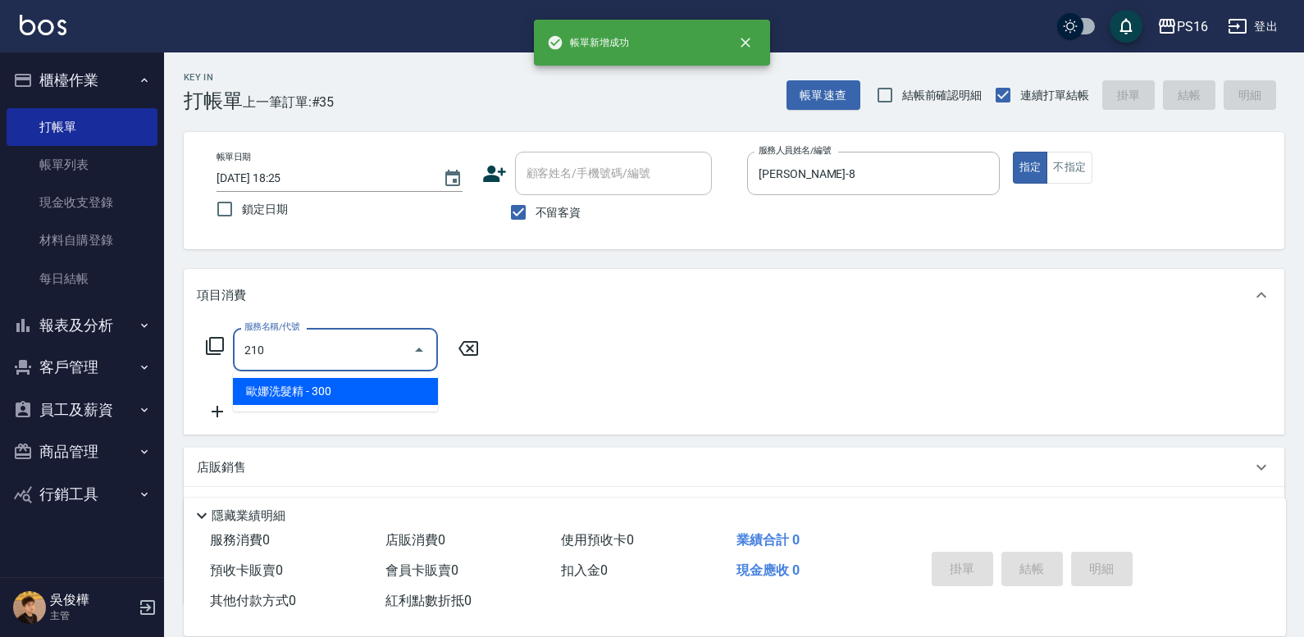
type input "歐娜洗髮精(210)"
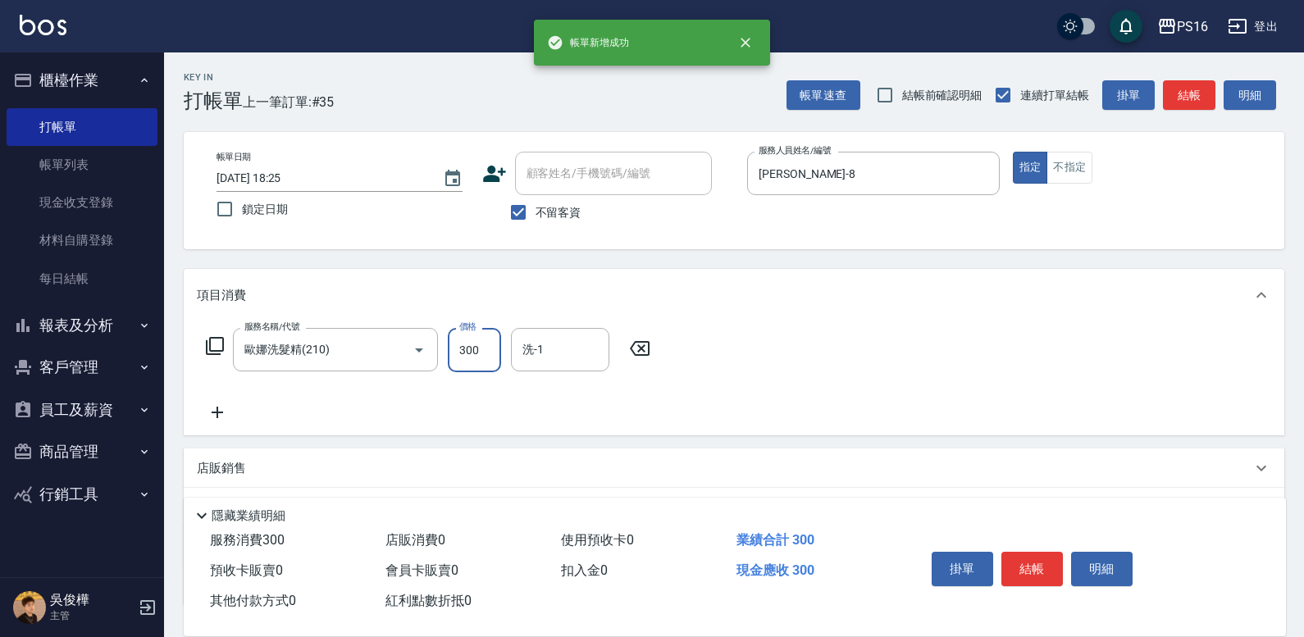
type input "2"
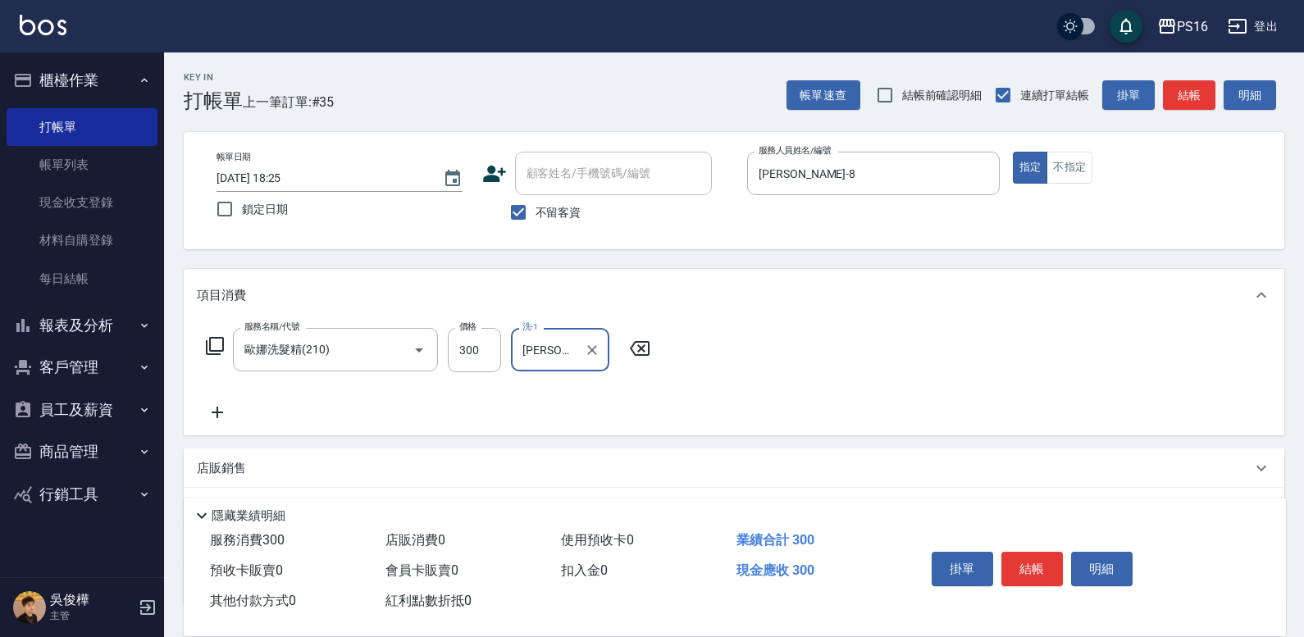
type input "[PERSON_NAME]-3"
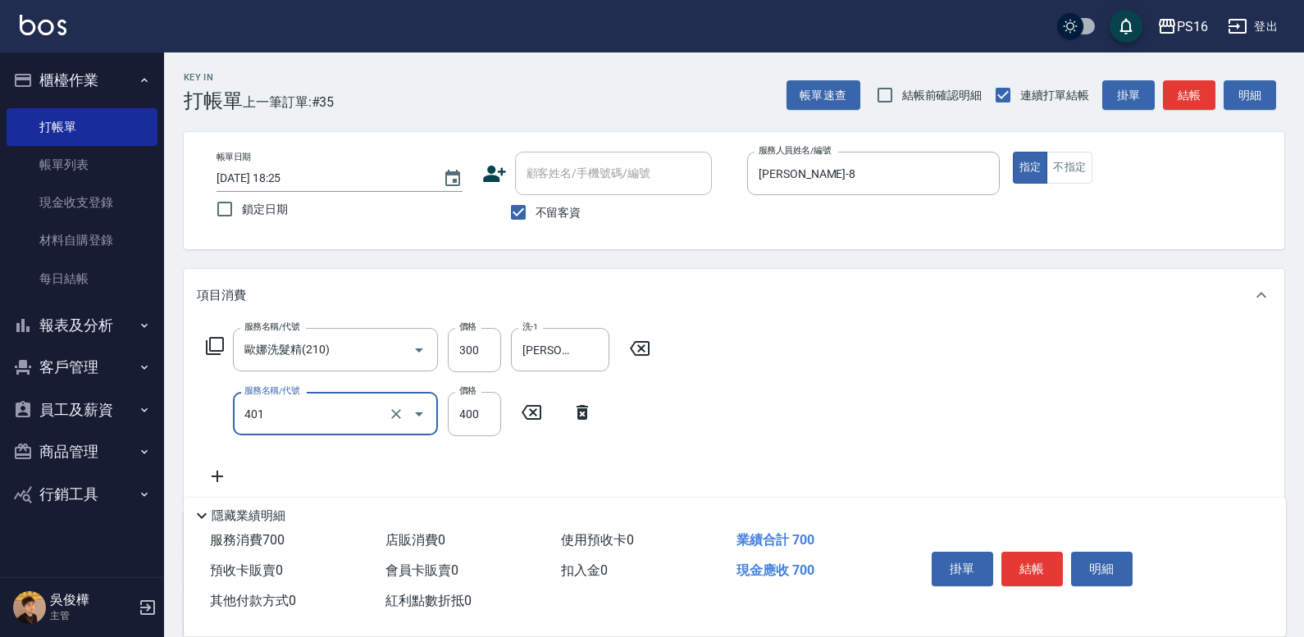
type input "剪髮(401)"
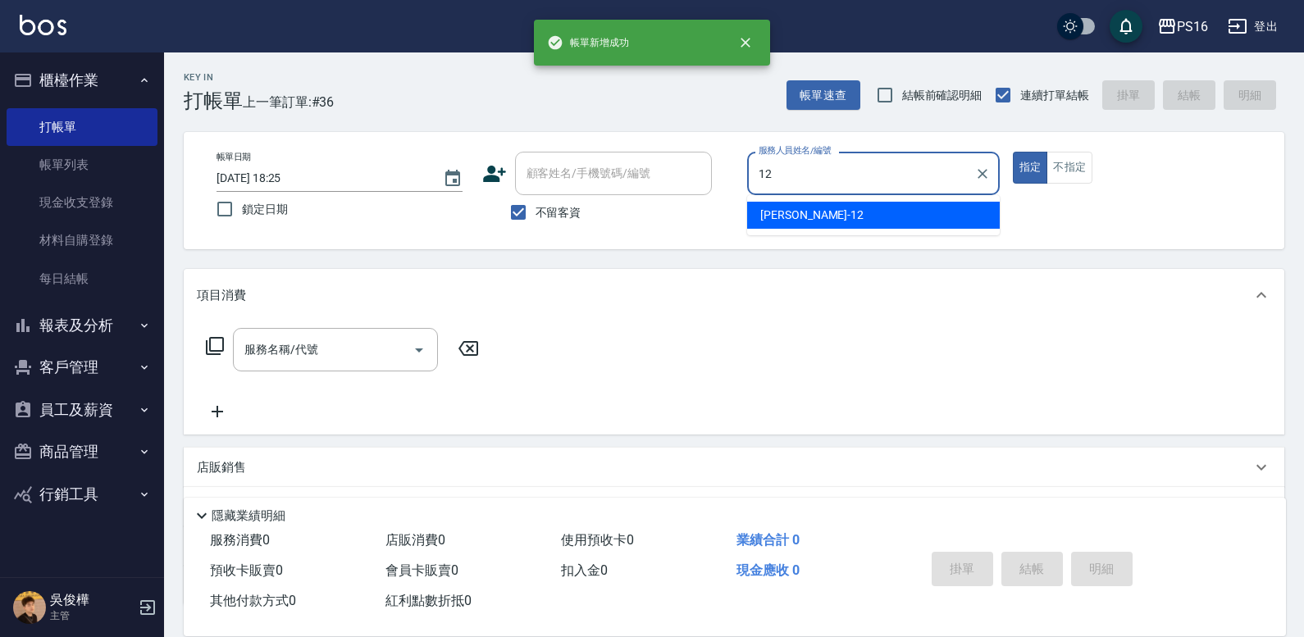
type input "[PERSON_NAME]-12"
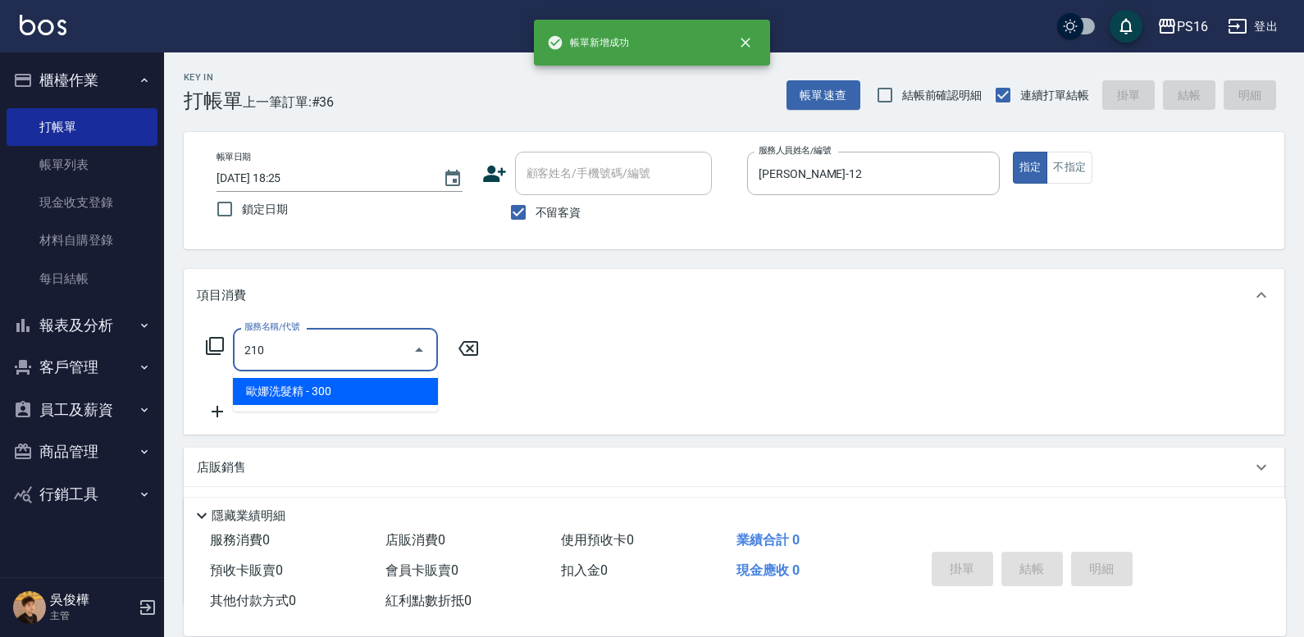
type input "歐娜洗髮精(210)"
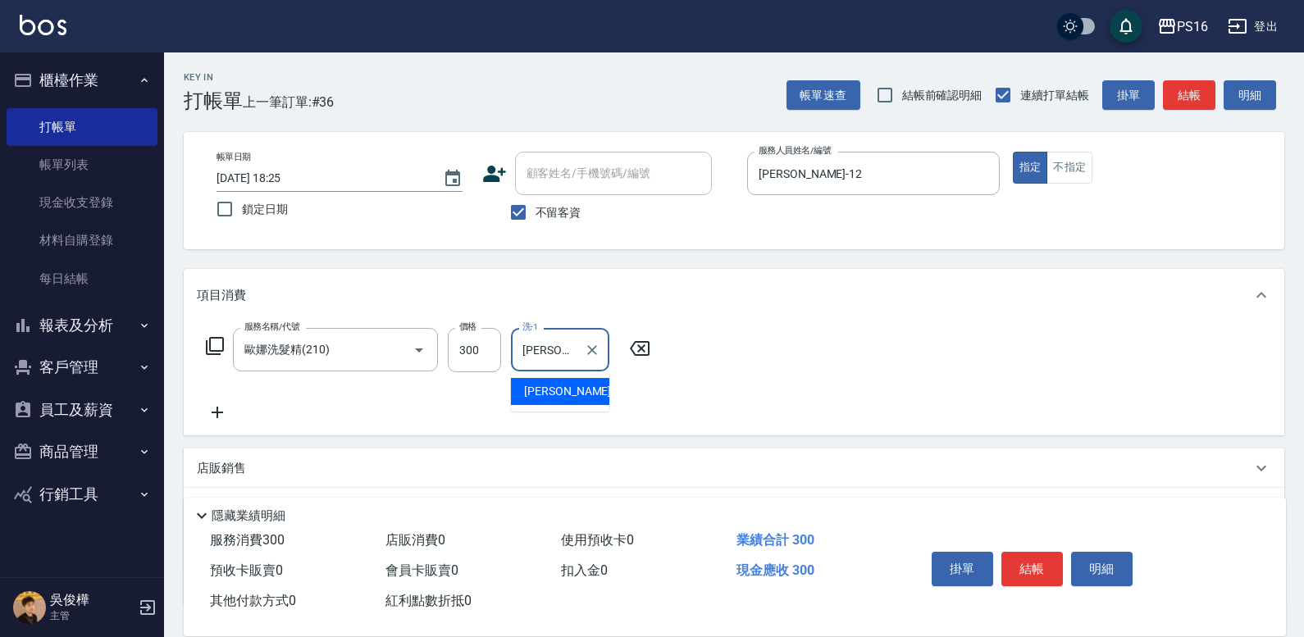
type input "[PERSON_NAME]-12"
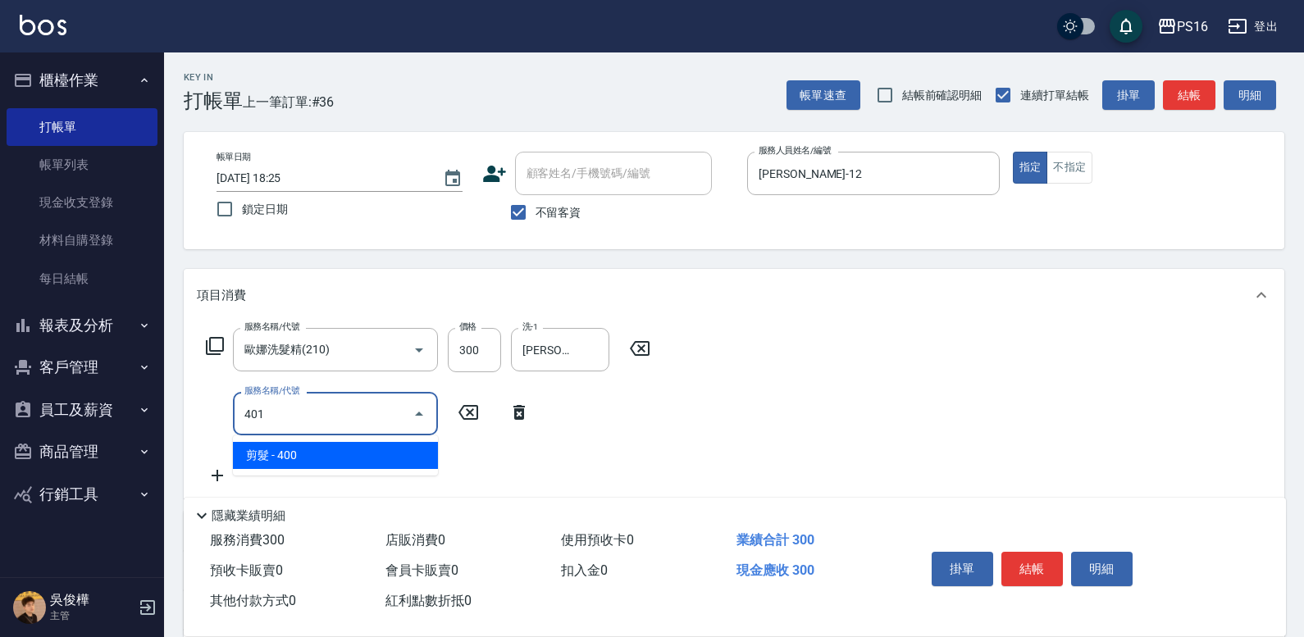
type input "剪髮(401)"
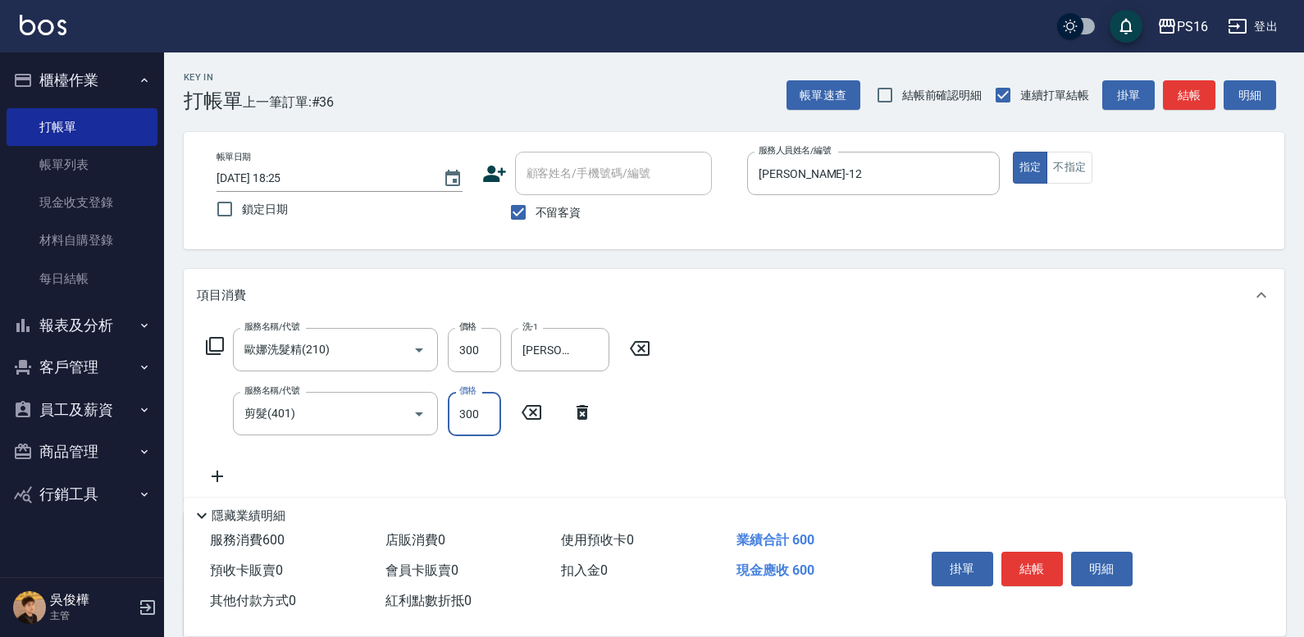
type input "300"
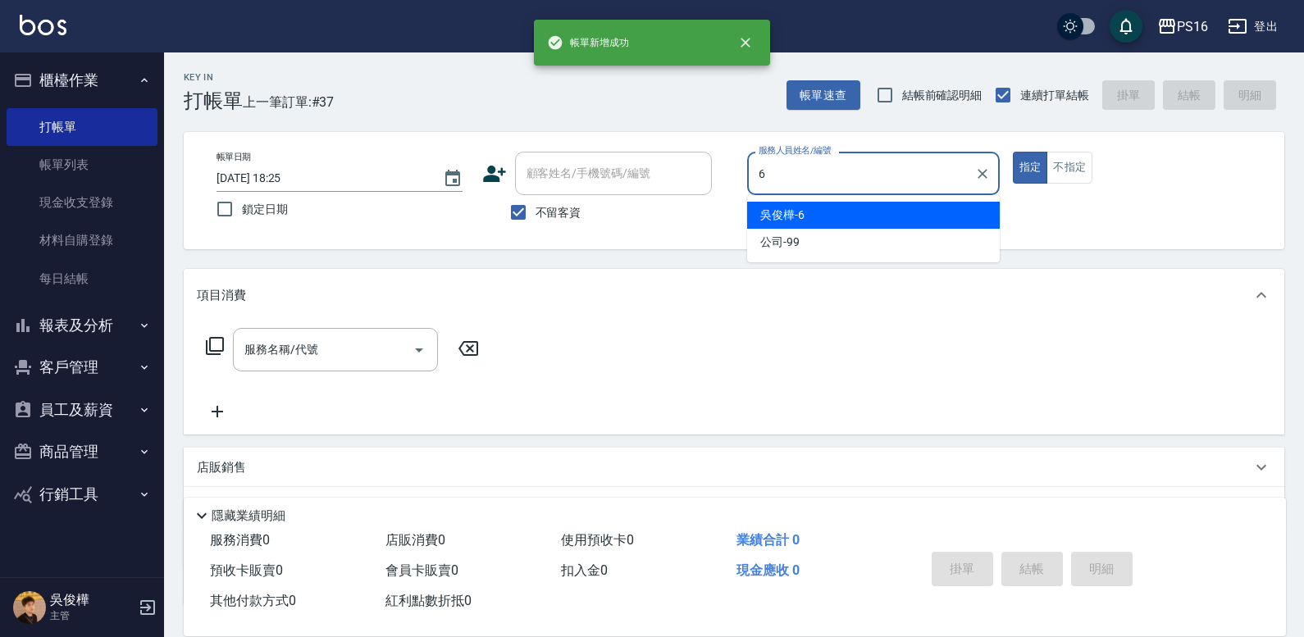
type input "[PERSON_NAME]-6"
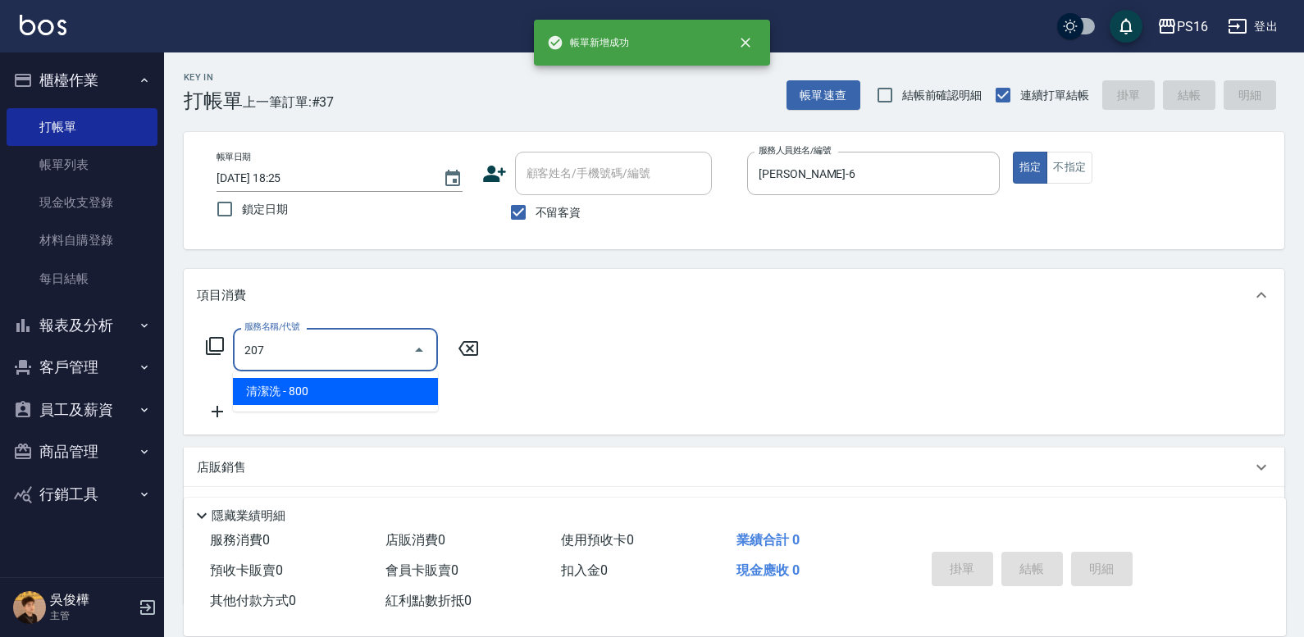
type input "清潔洗(207)"
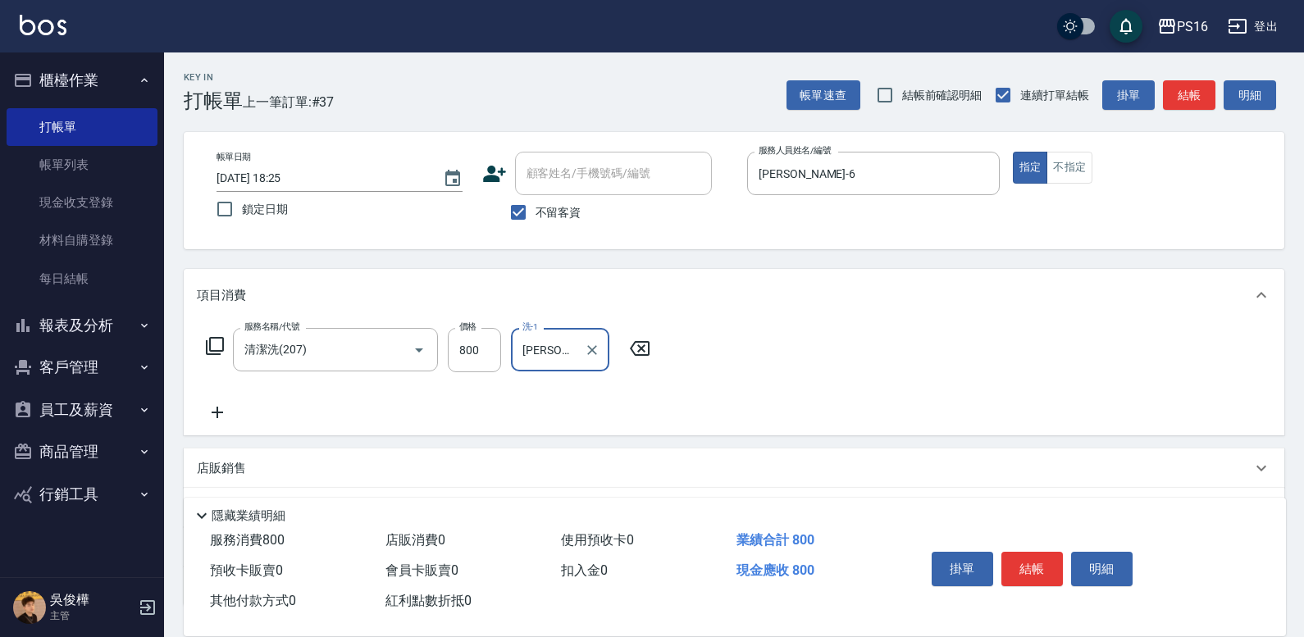
type input "[PERSON_NAME]-28"
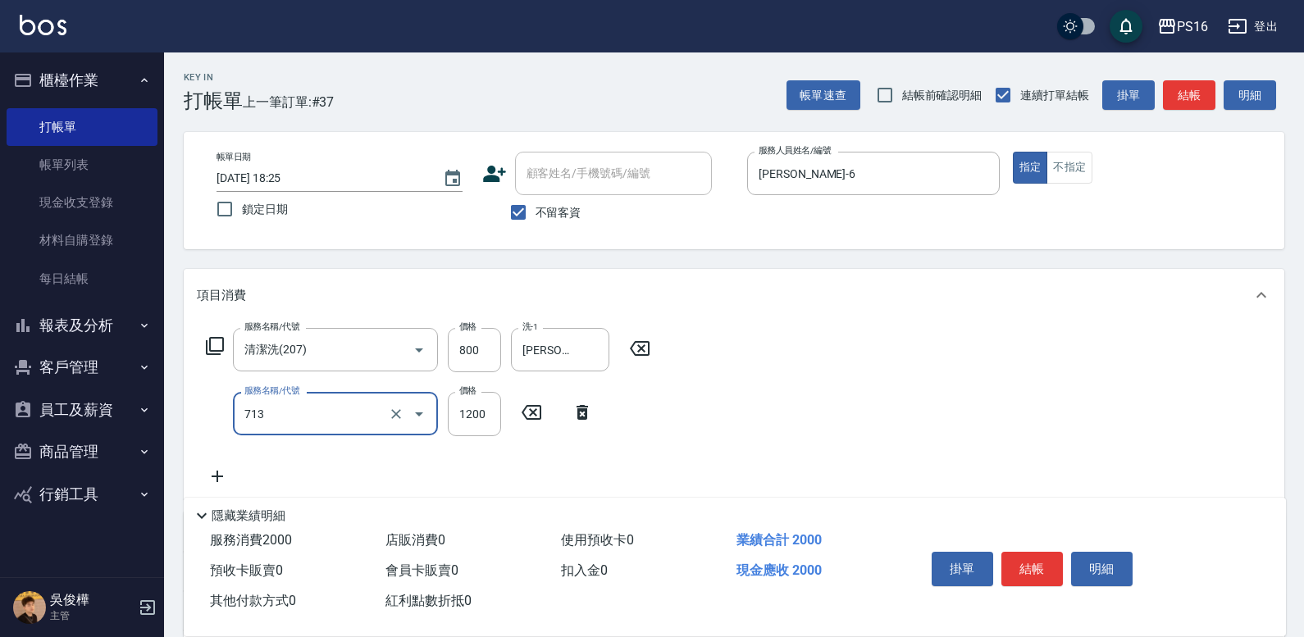
type input "水樣結構式1200(713)"
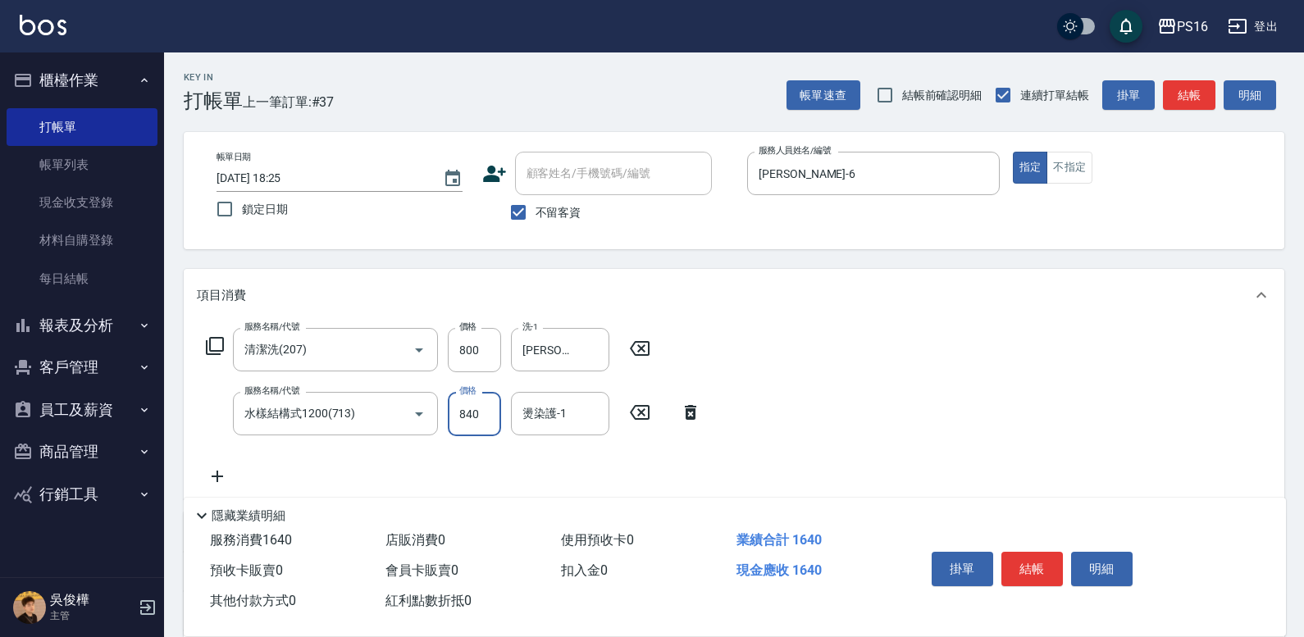
type input "840"
type input "[PERSON_NAME]-28"
type input "剪髮(401)"
type input "200"
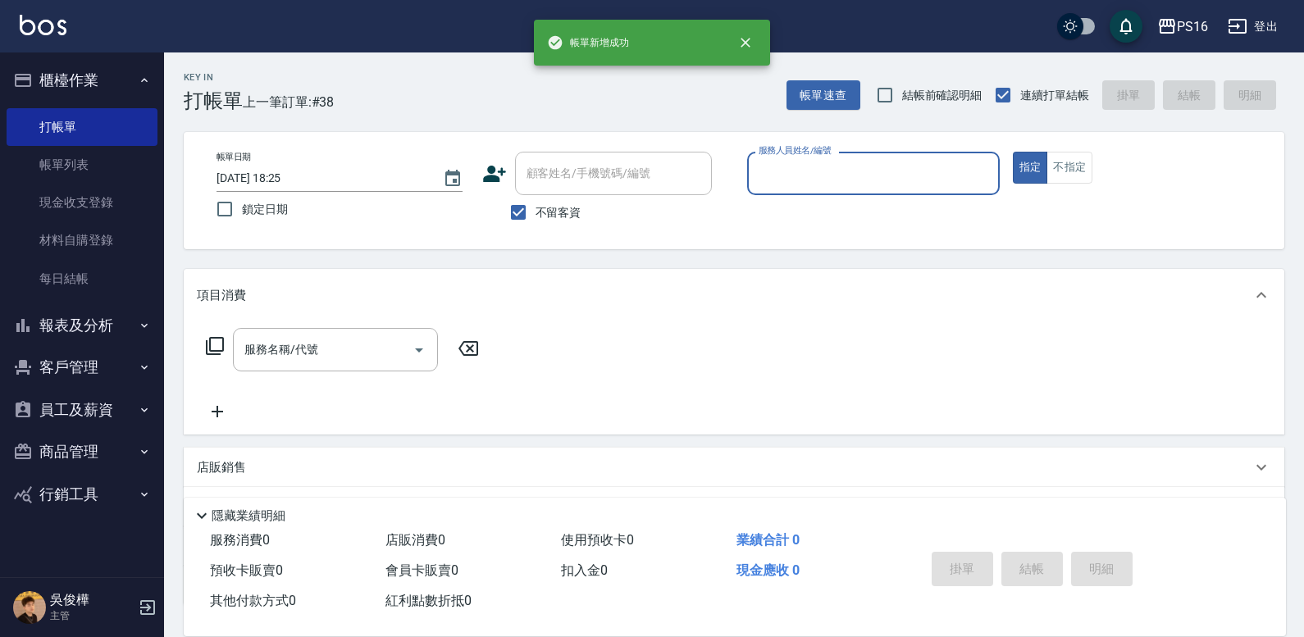
click at [1013, 152] on button "指定" at bounding box center [1030, 168] width 35 height 32
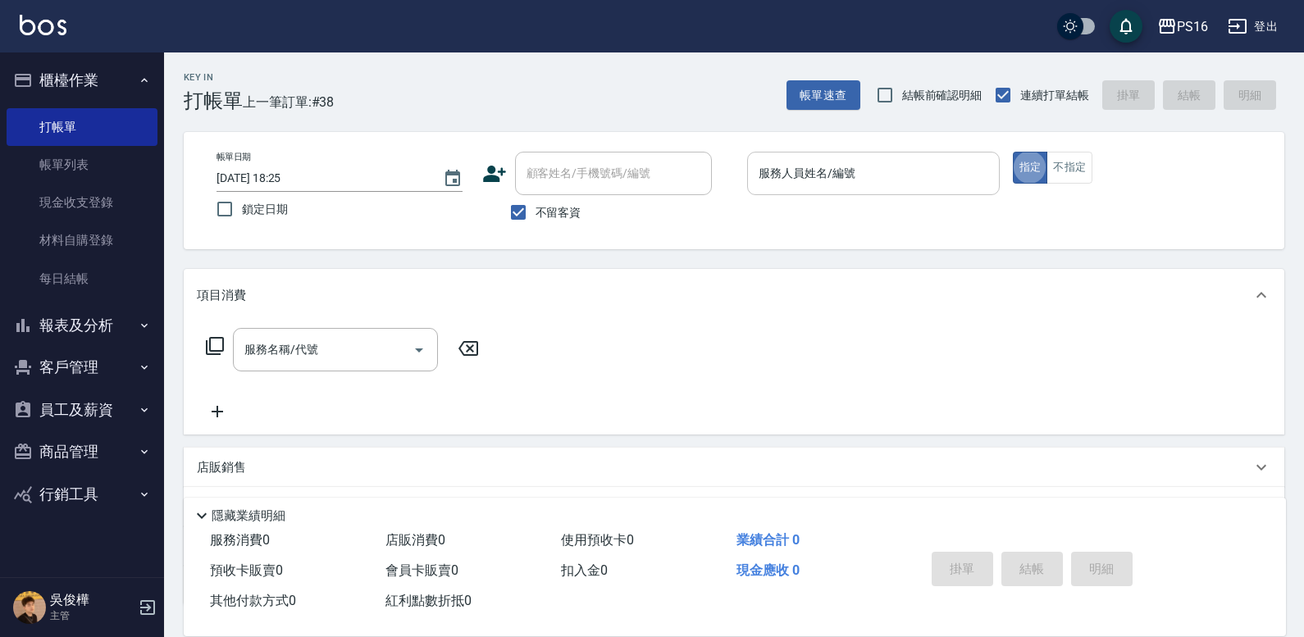
click at [869, 157] on div "服務人員姓名/編號" at bounding box center [873, 173] width 253 height 43
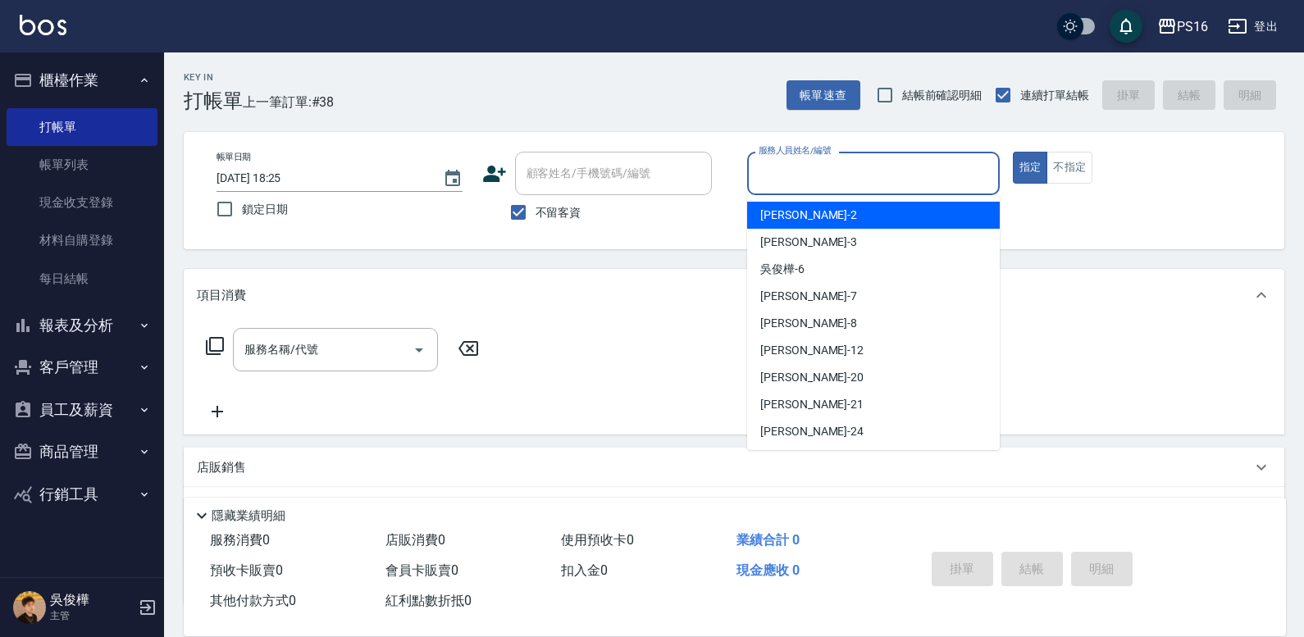
type input "."
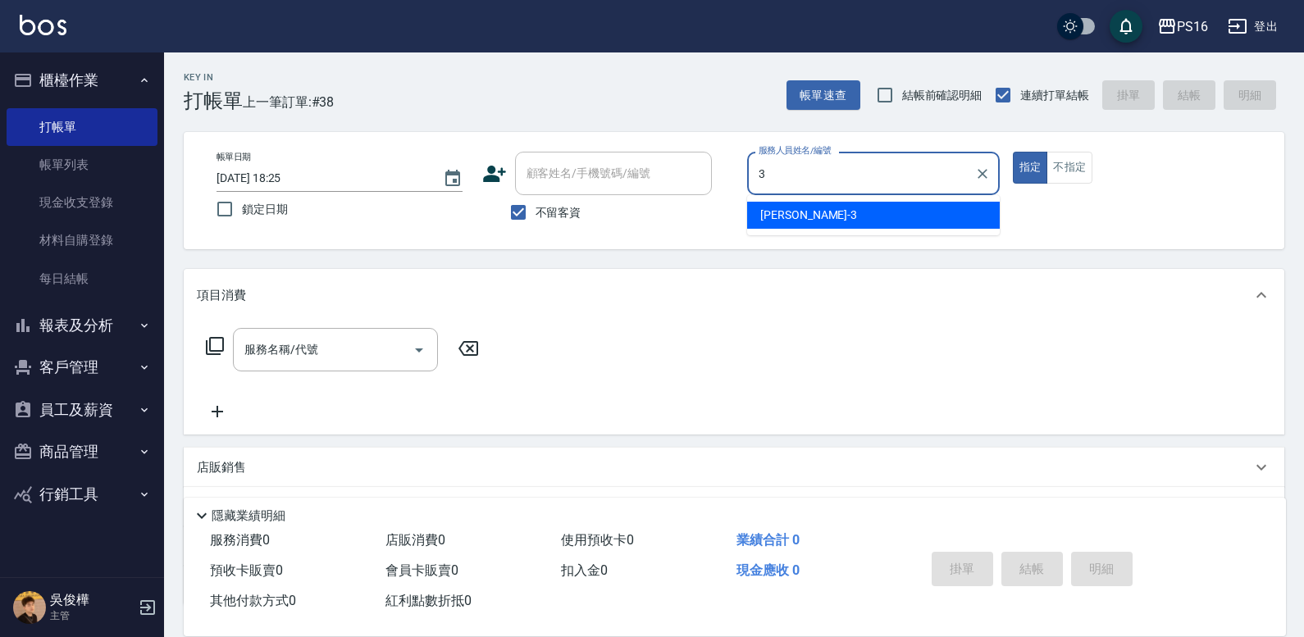
type input "[PERSON_NAME]-3"
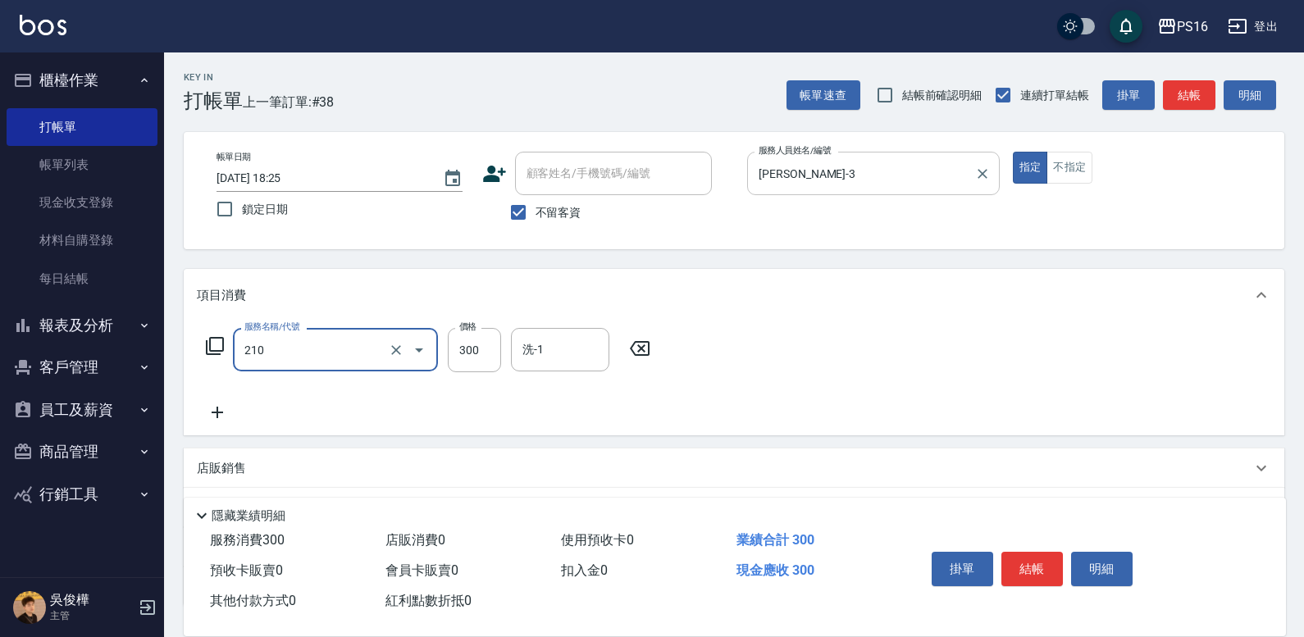
type input "歐娜洗髮精(210)"
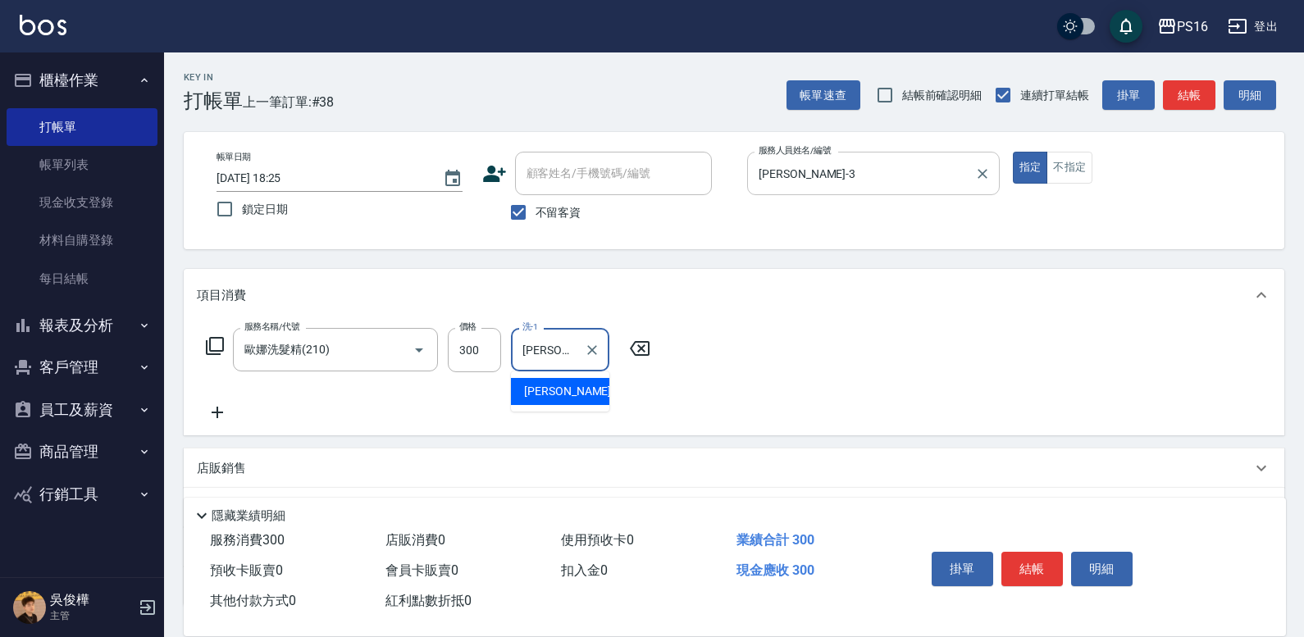
type input "[PERSON_NAME]-3"
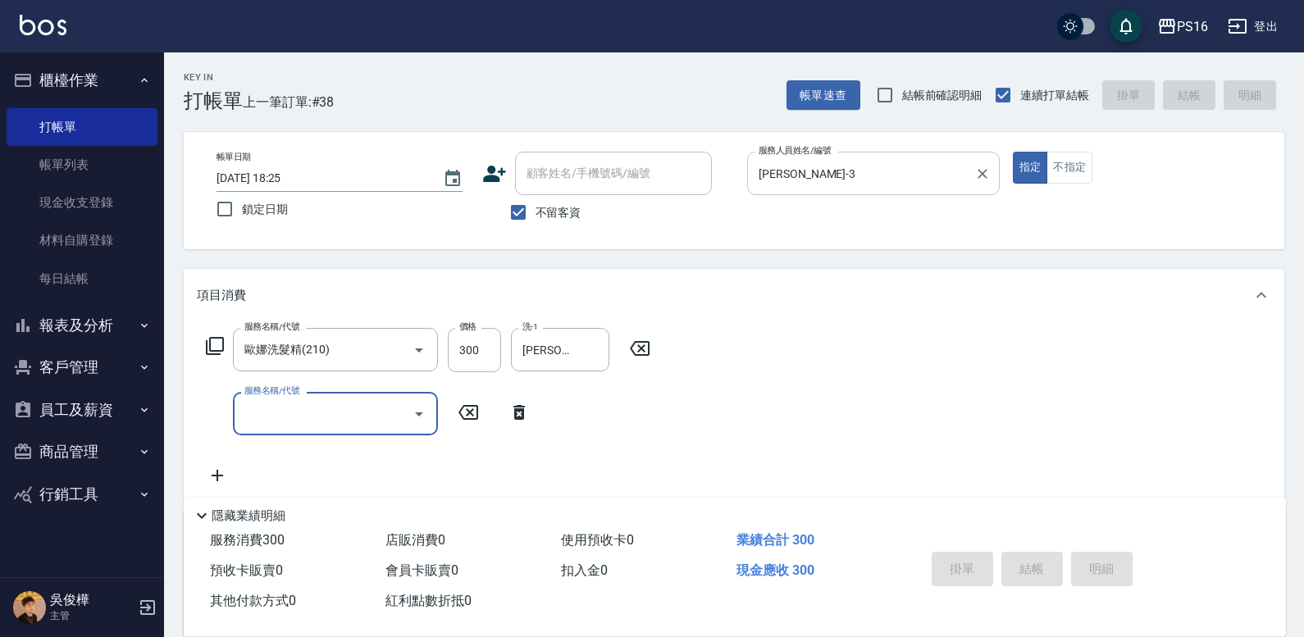
type input "[DATE] 18:26"
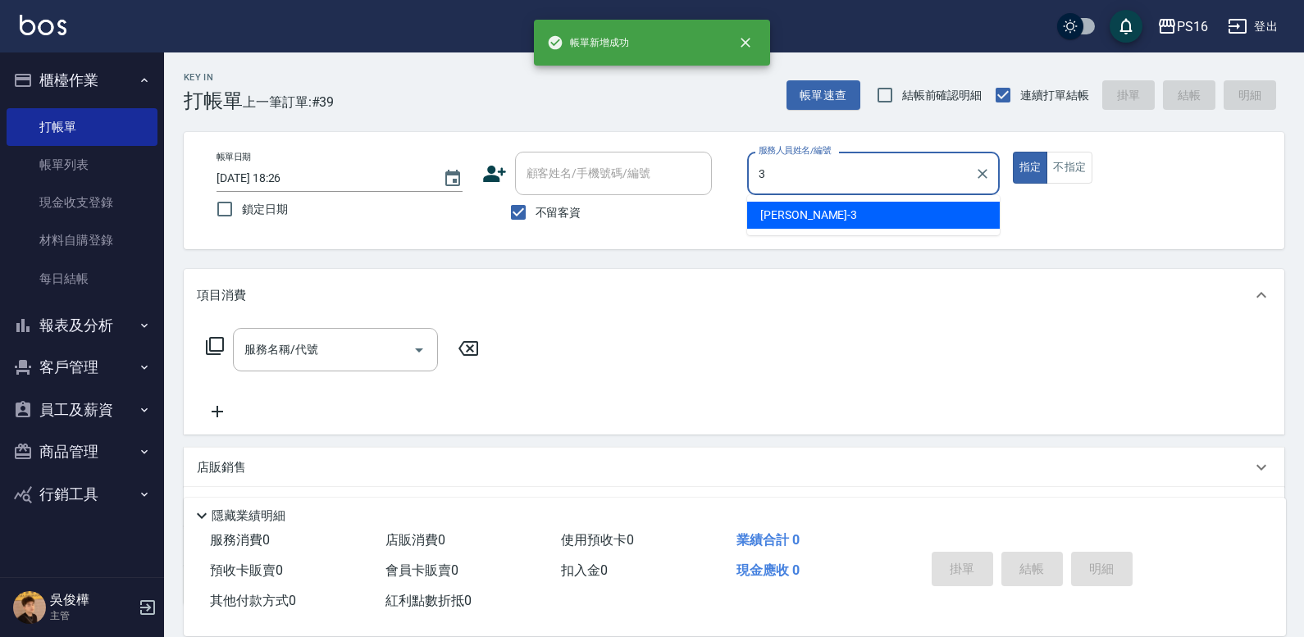
type input "[PERSON_NAME]-3"
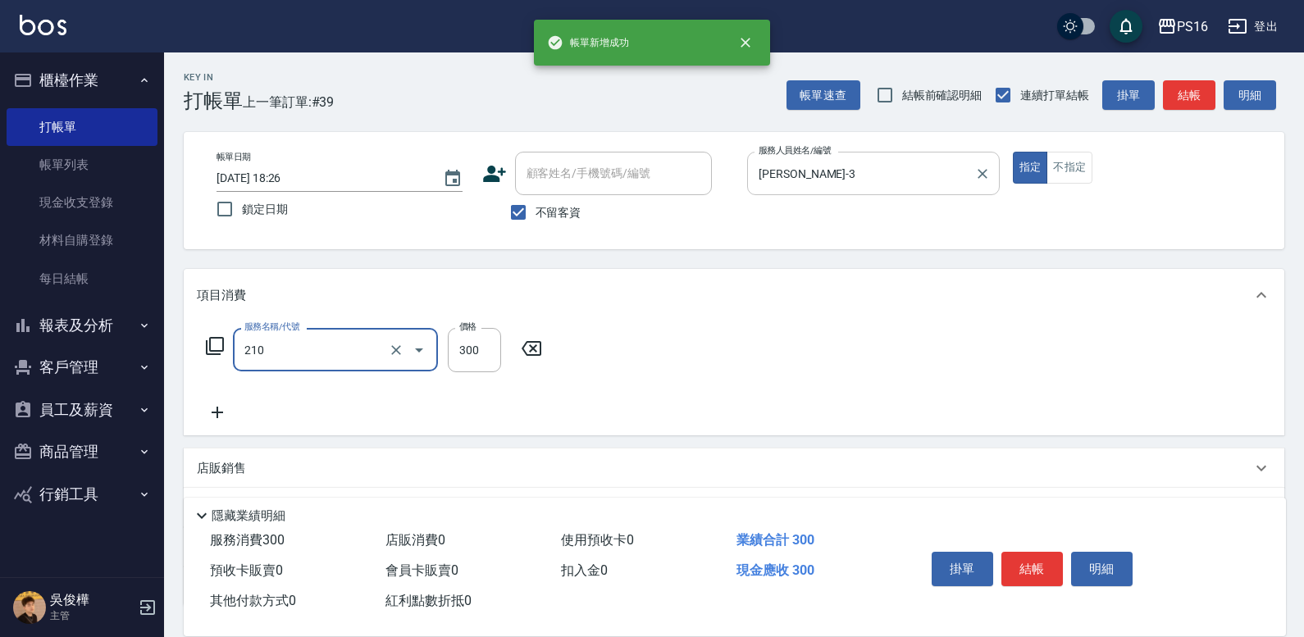
type input "歐娜洗髮精(210)"
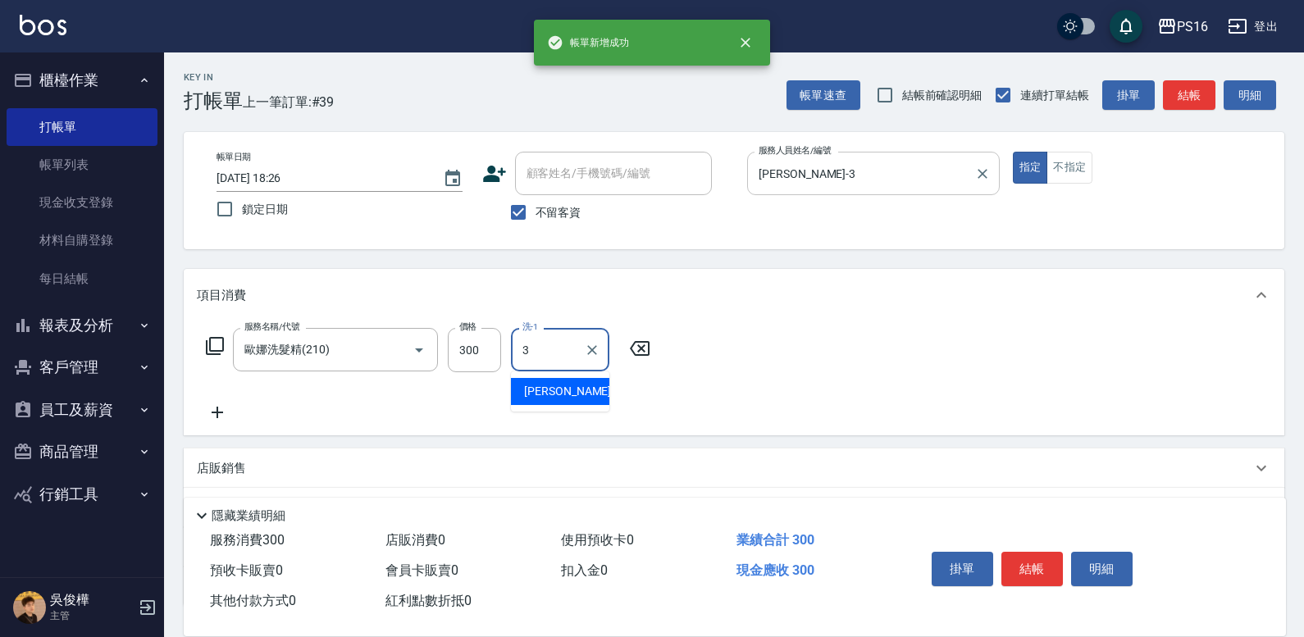
type input "[PERSON_NAME]-3"
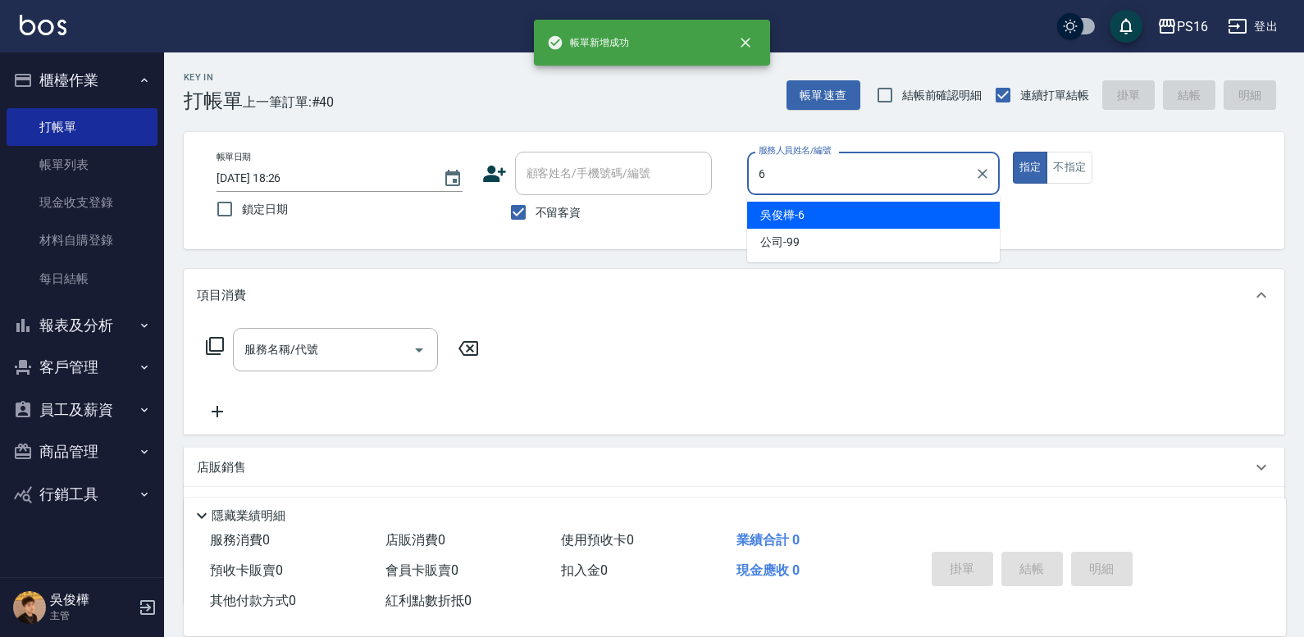
type input "[PERSON_NAME]-6"
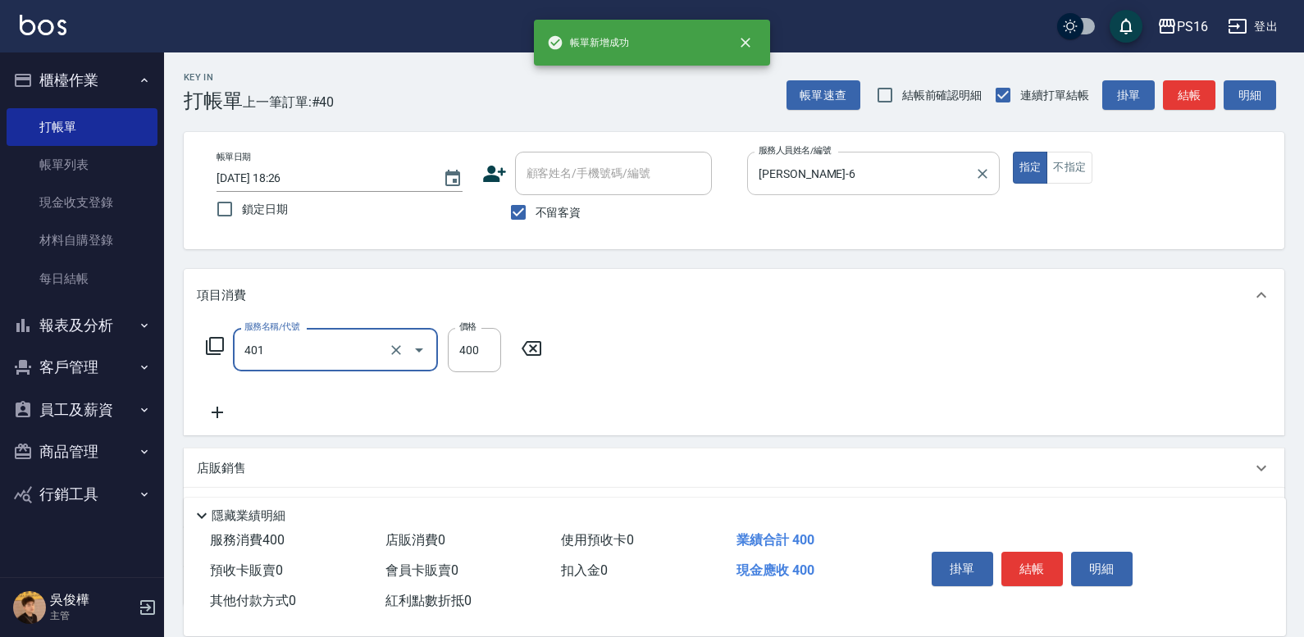
type input "剪髮(401)"
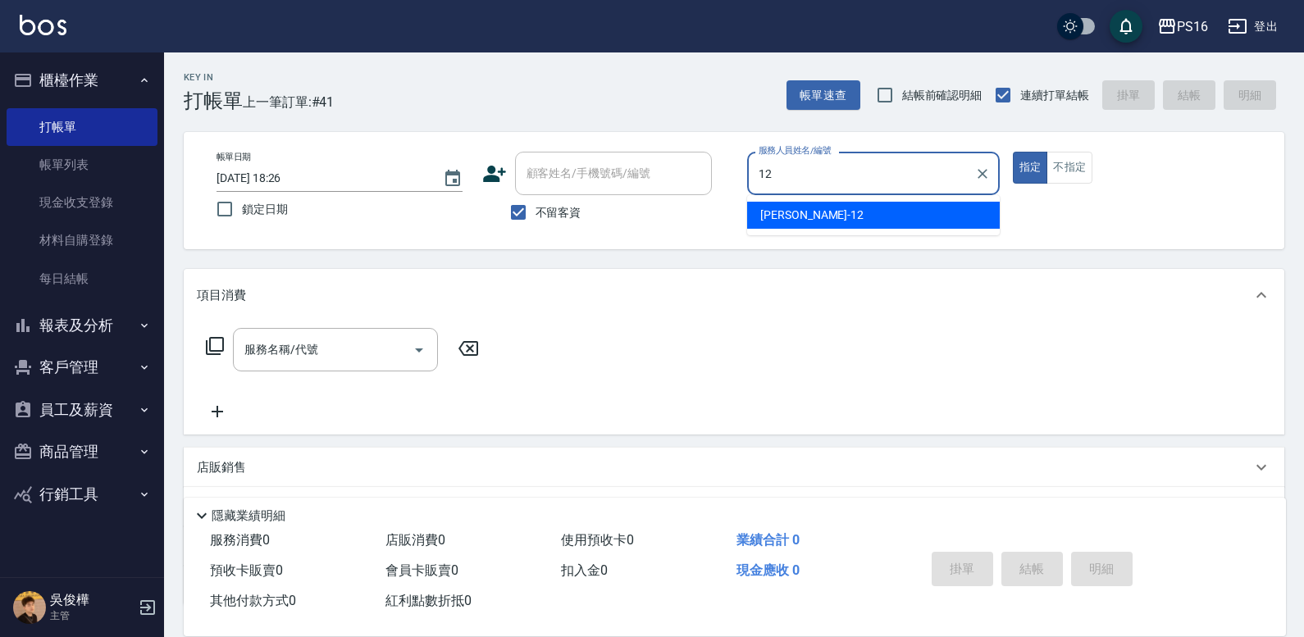
type input "[PERSON_NAME]-12"
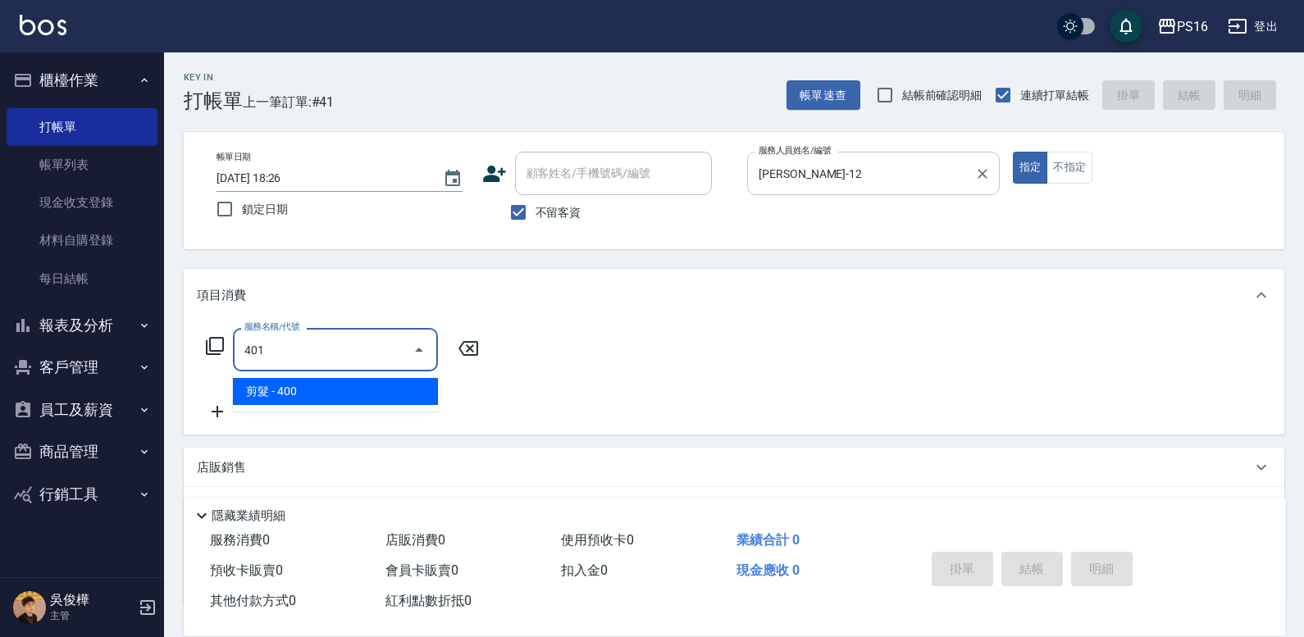
type input "剪髮(401)"
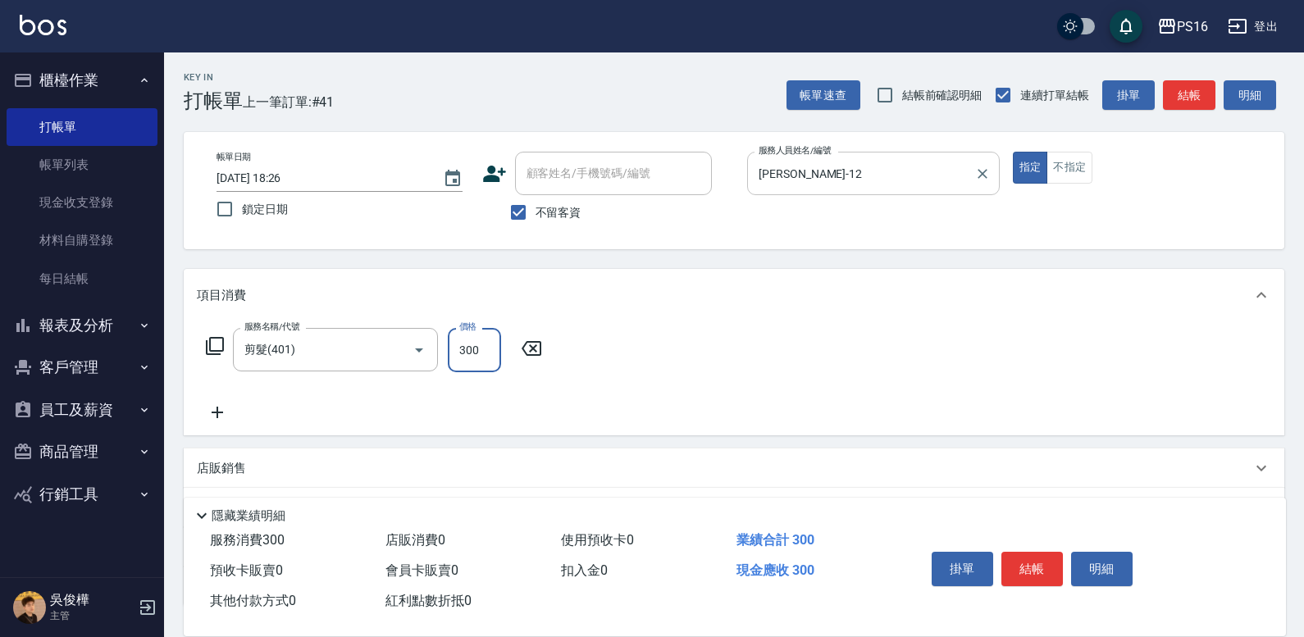
type input "300"
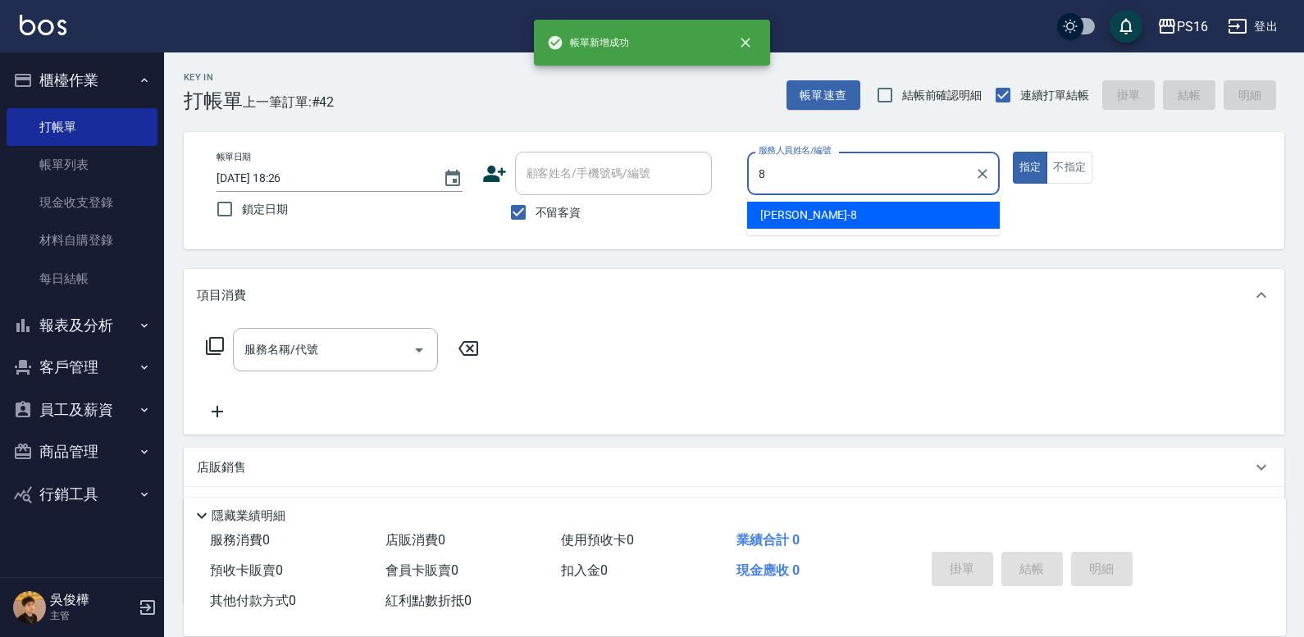
type input "[PERSON_NAME]-8"
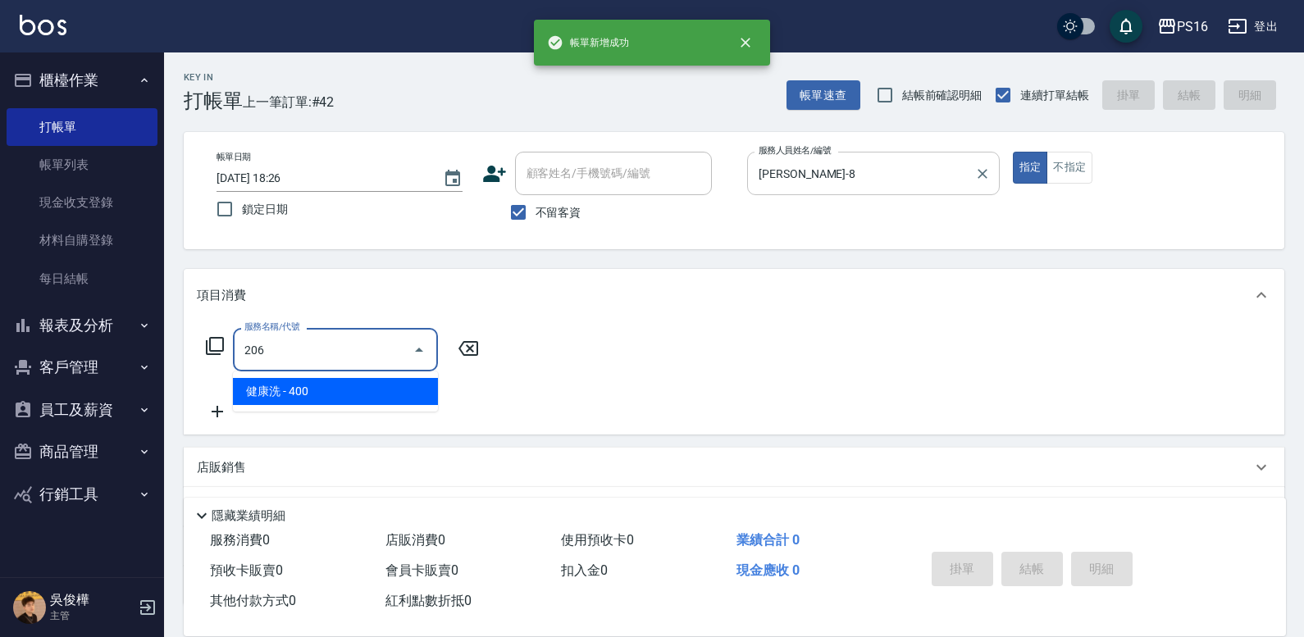
type input "健康洗(206)"
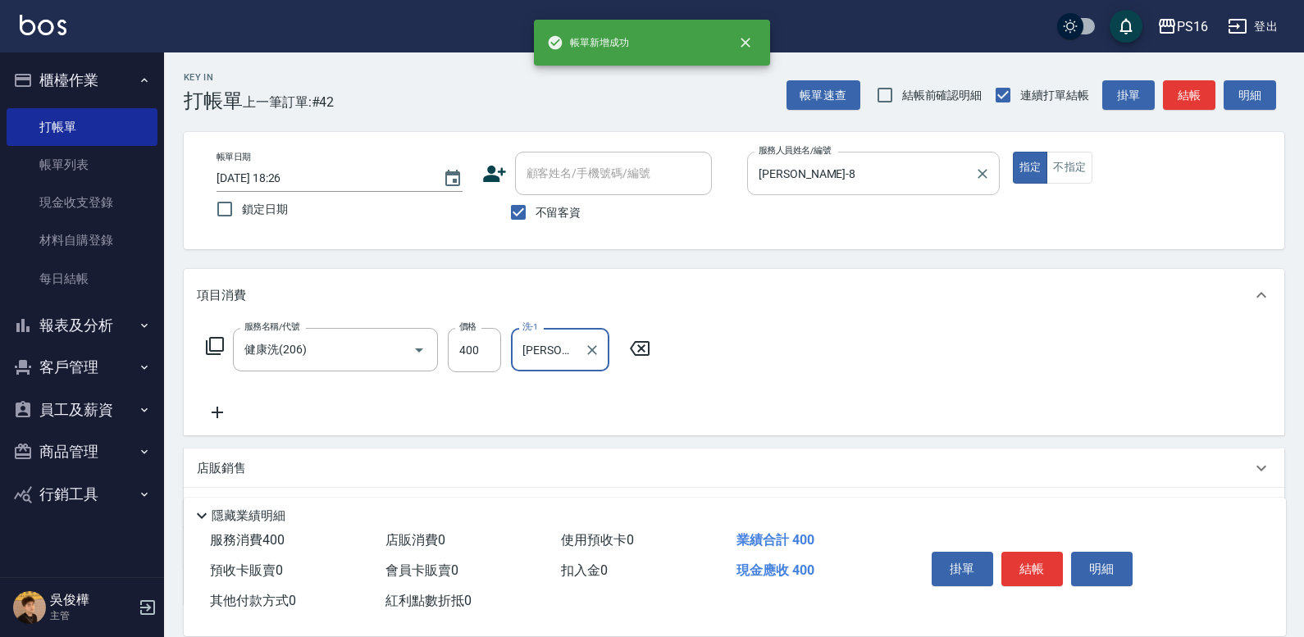
type input "[PERSON_NAME]-20"
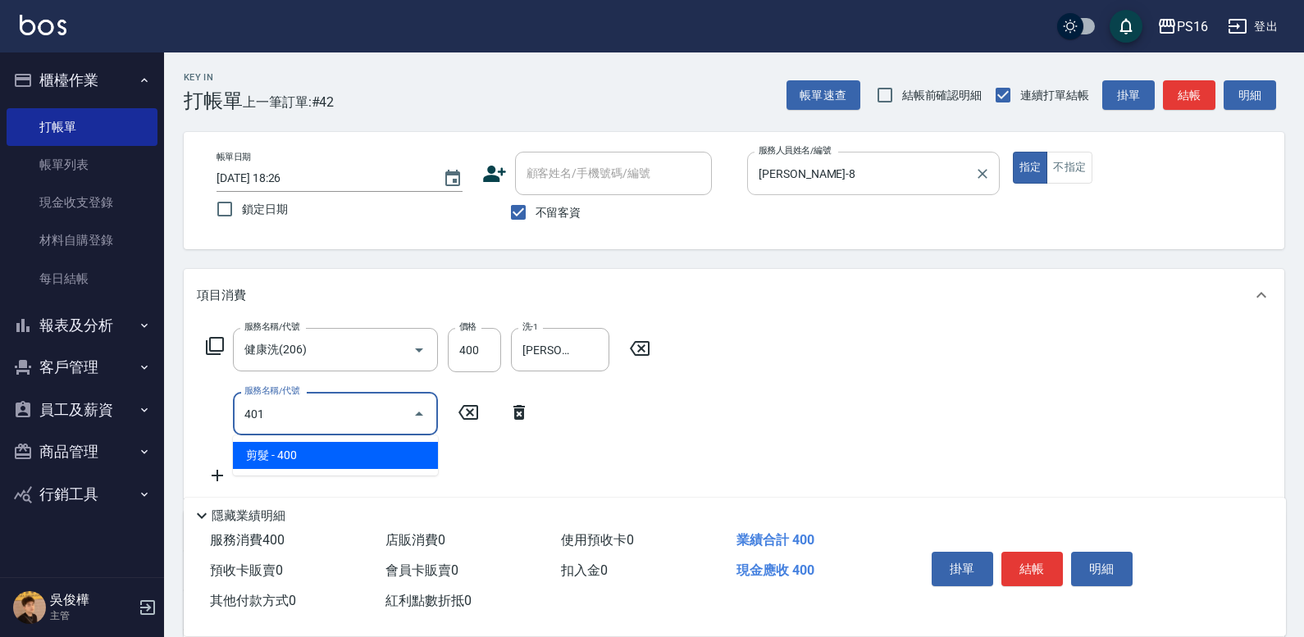
type input "剪髮(401)"
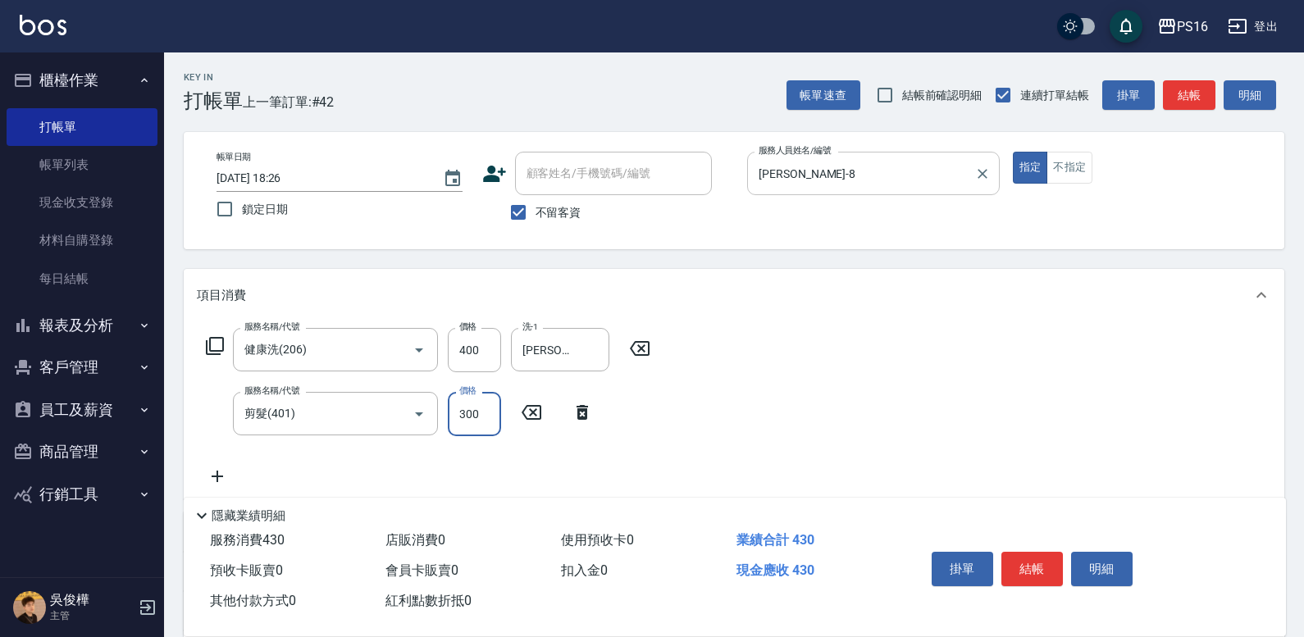
type input "300"
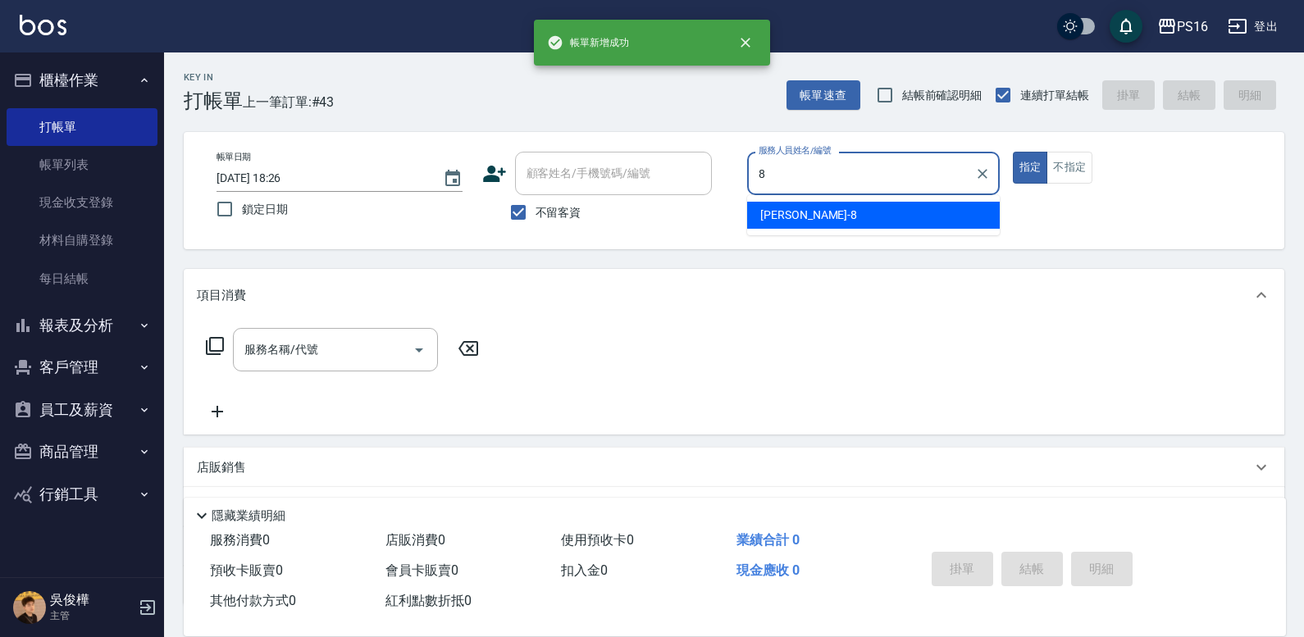
type input "[PERSON_NAME]-8"
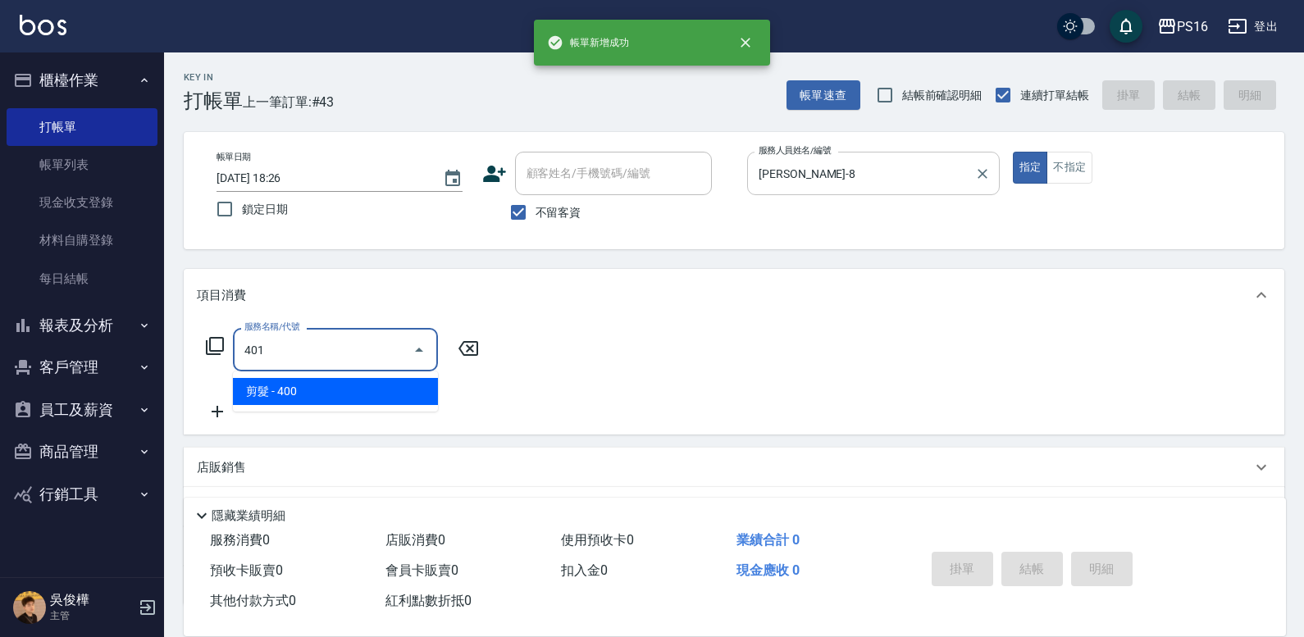
type input "剪髮(401)"
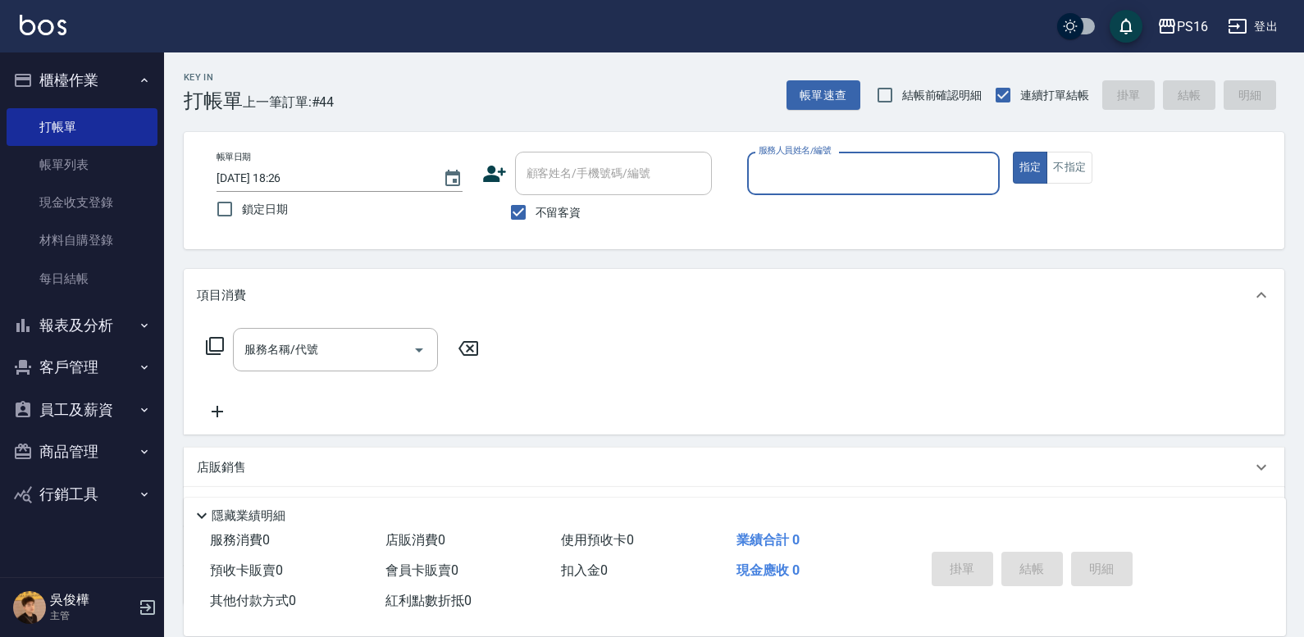
type input "4"
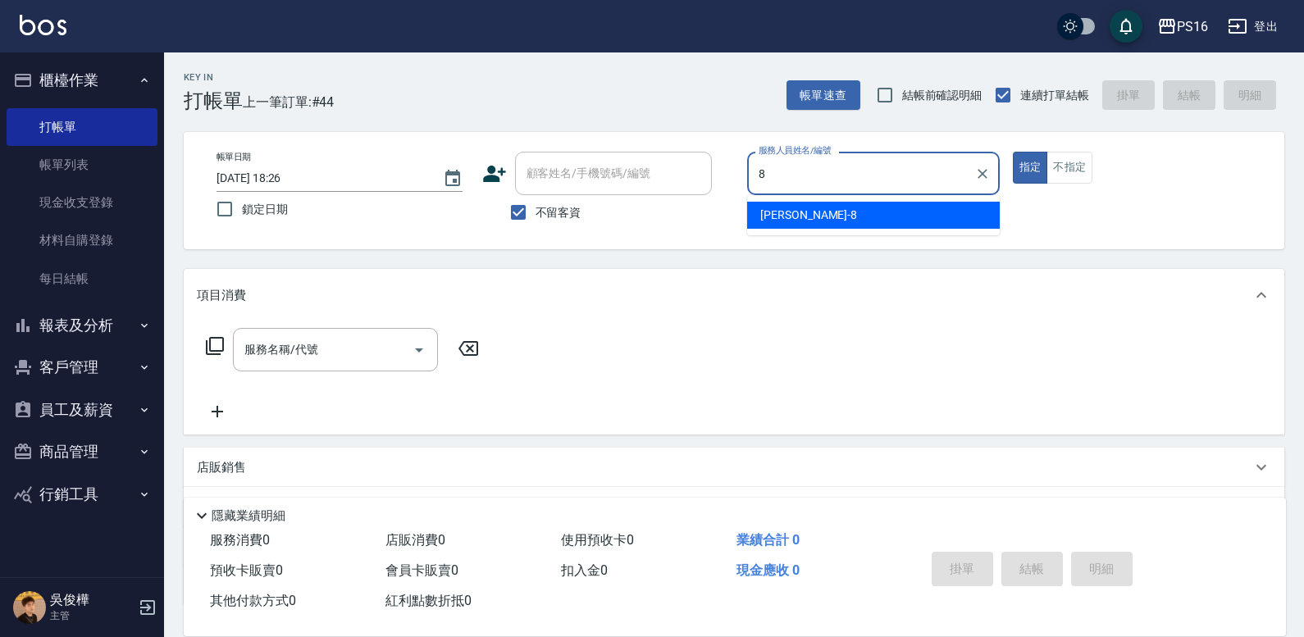
type input "[PERSON_NAME]-8"
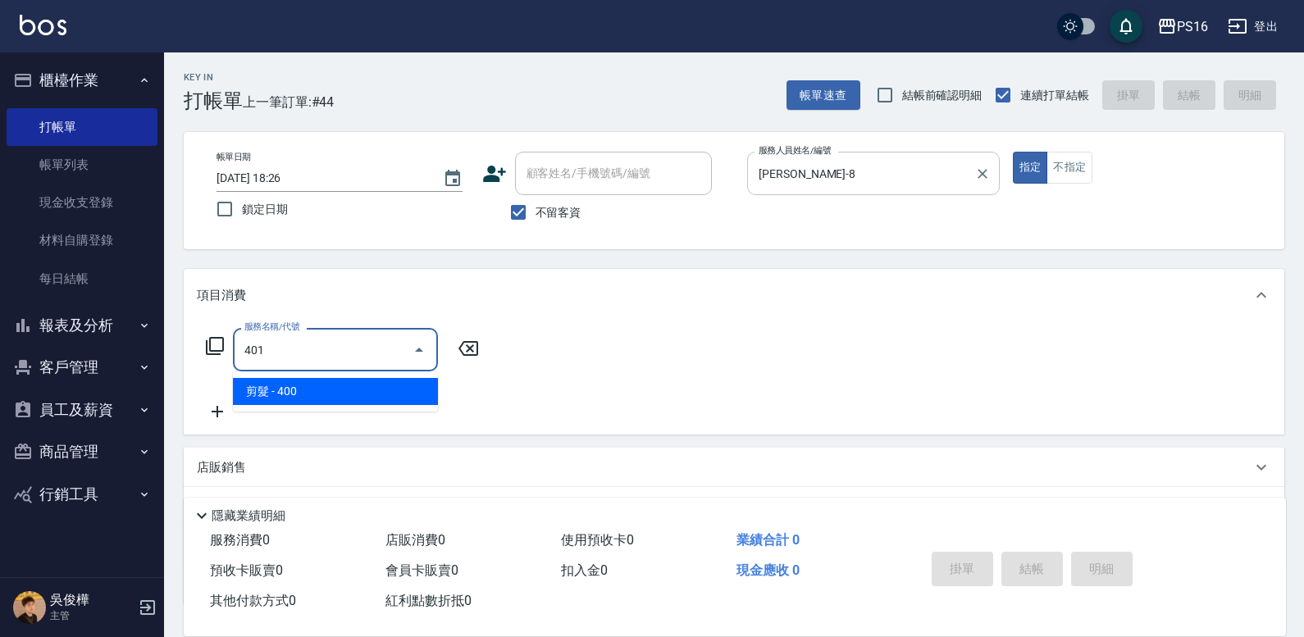
type input "剪髮(401)"
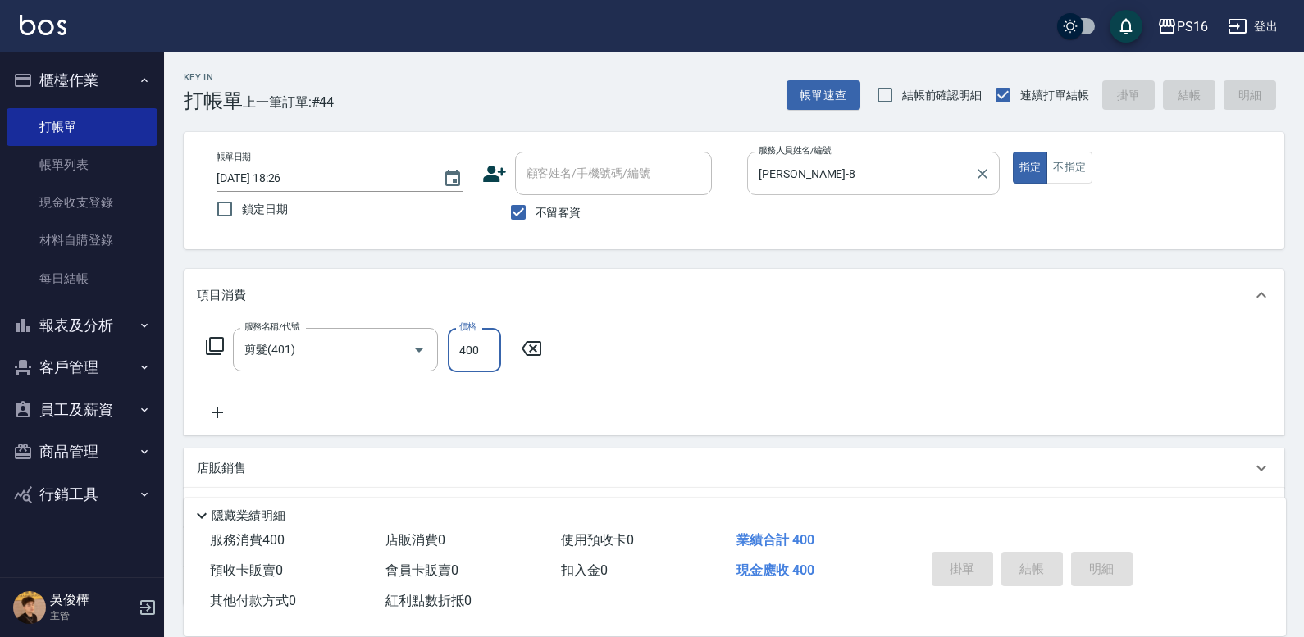
type input "[DATE] 18:34"
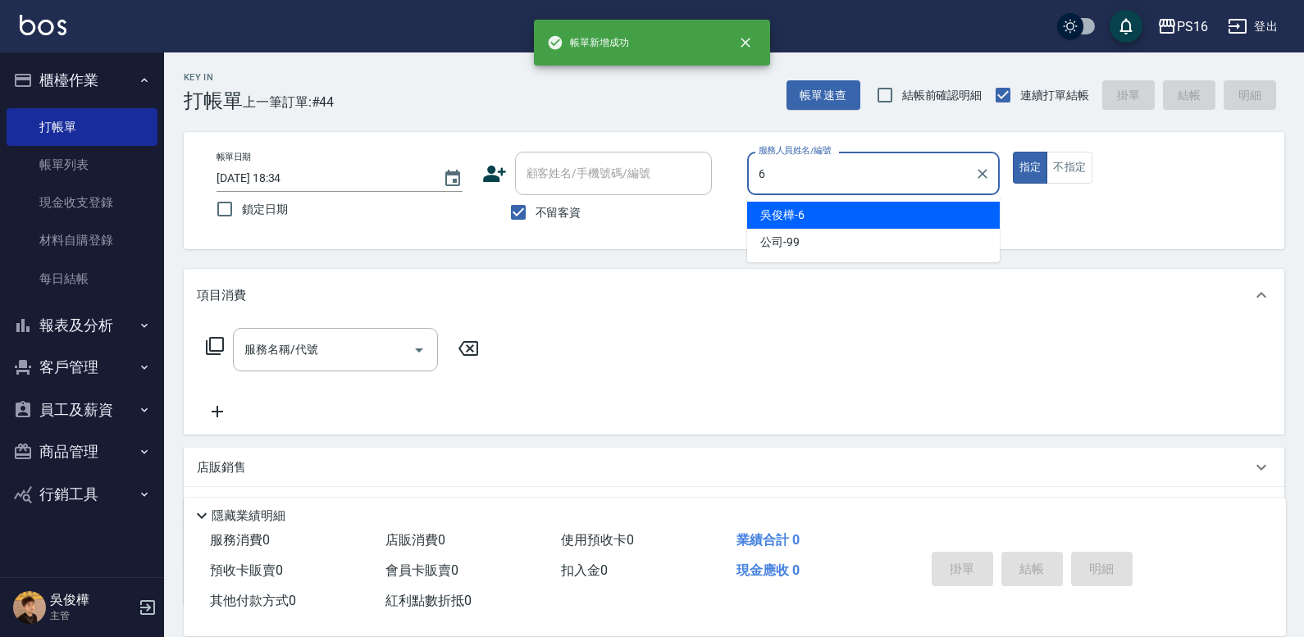
type input "[PERSON_NAME]-6"
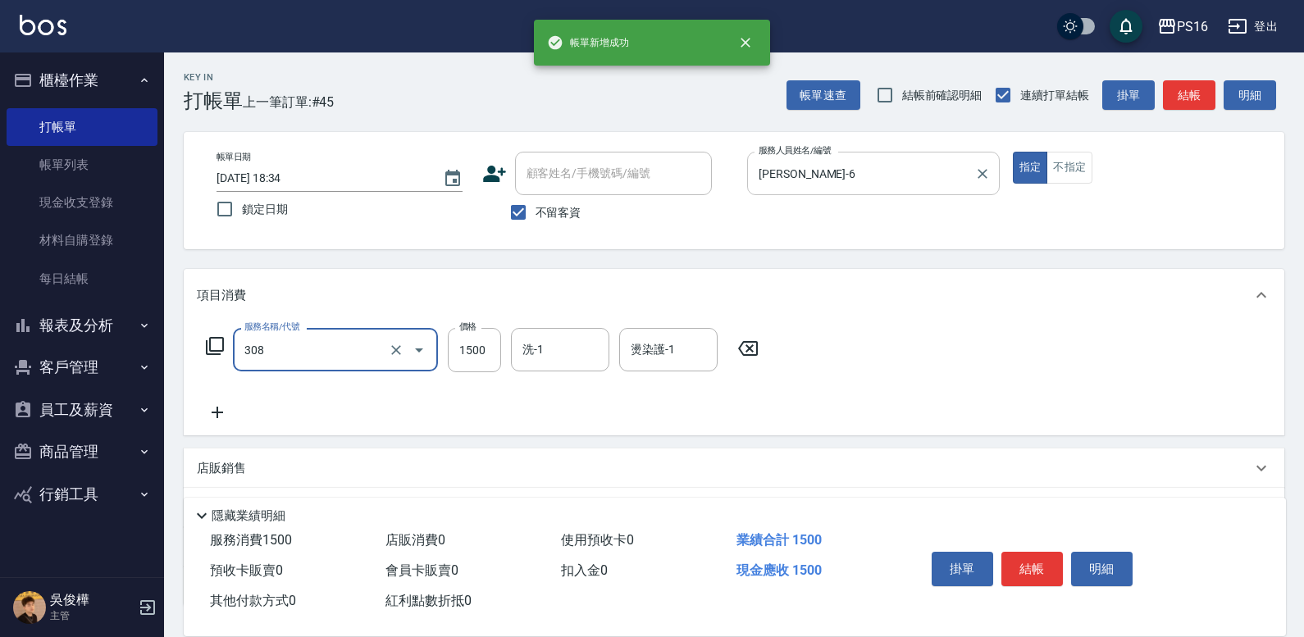
type input "效能離子燙1500(308)"
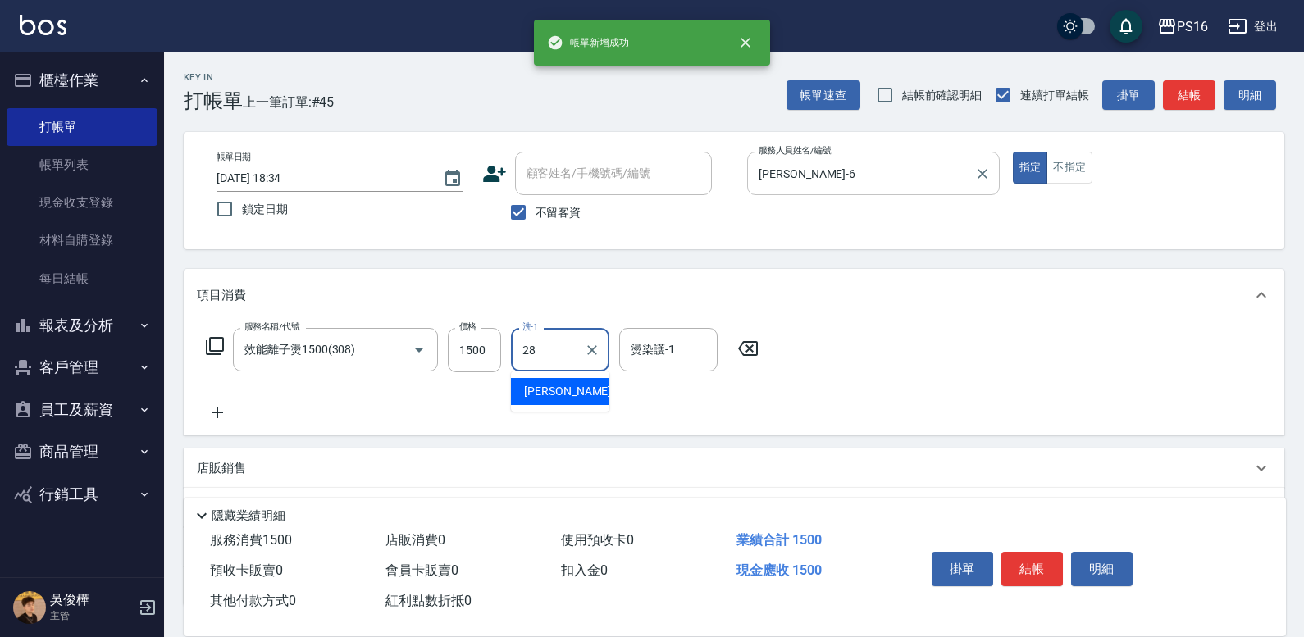
type input "[PERSON_NAME]-28"
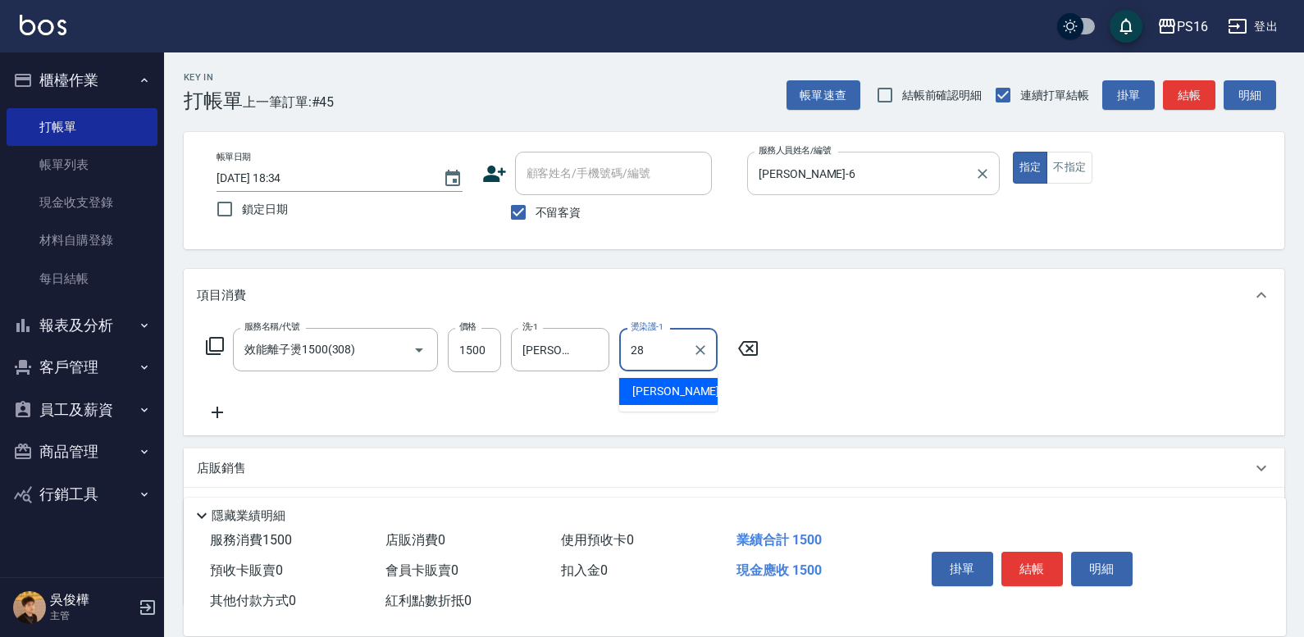
type input "[PERSON_NAME]-28"
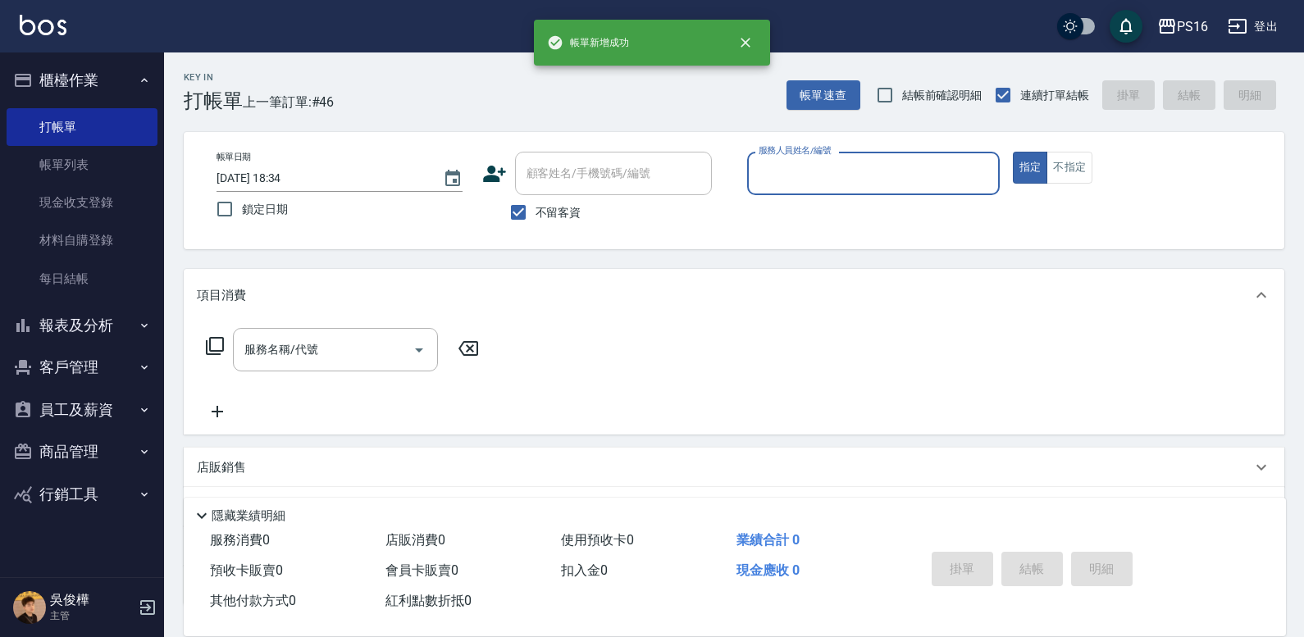
click at [56, 322] on button "報表及分析" at bounding box center [82, 325] width 151 height 43
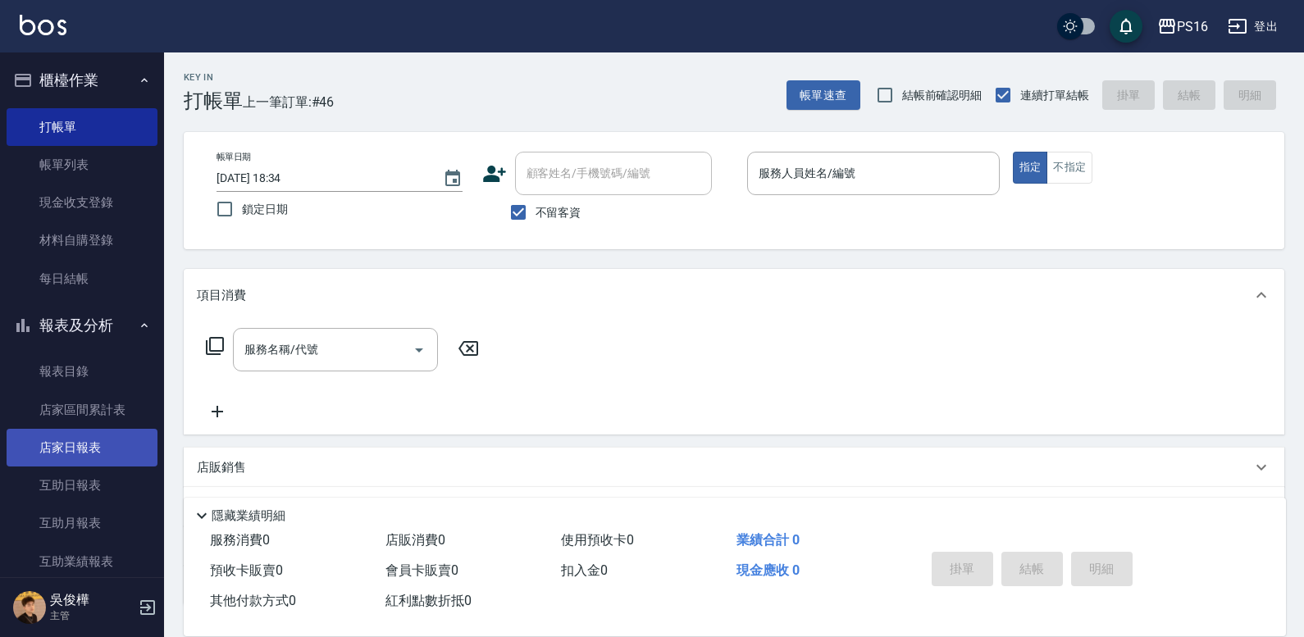
click at [115, 457] on link "店家日報表" at bounding box center [82, 448] width 151 height 38
